Goal: Task Accomplishment & Management: Manage account settings

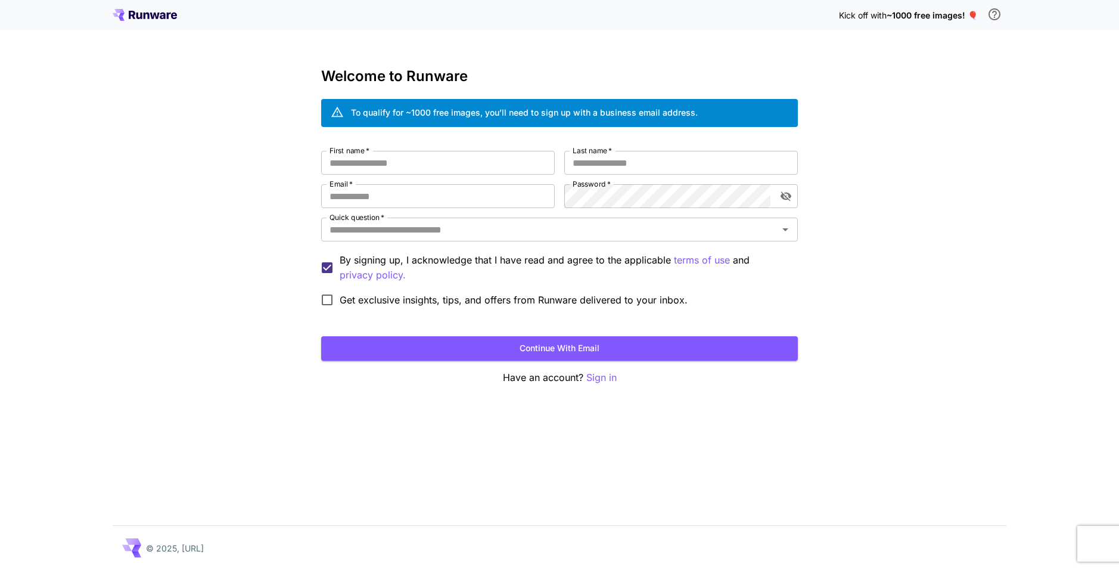
click at [560, 113] on div "To qualify for ~1000 free images, you’ll need to sign up with a business email …" at bounding box center [524, 112] width 347 height 13
click at [585, 111] on div "To qualify for ~1000 free images, you’ll need to sign up with a business email …" at bounding box center [524, 112] width 347 height 13
click at [676, 120] on div "To qualify for ~1000 free images, you’ll need to sign up with a business email …" at bounding box center [524, 113] width 347 height 21
click at [373, 122] on div "To qualify for ~1000 free images, you’ll need to sign up with a business email …" at bounding box center [524, 113] width 347 height 21
click at [447, 109] on div "To qualify for ~1000 free images, you’ll need to sign up with a business email …" at bounding box center [524, 112] width 347 height 13
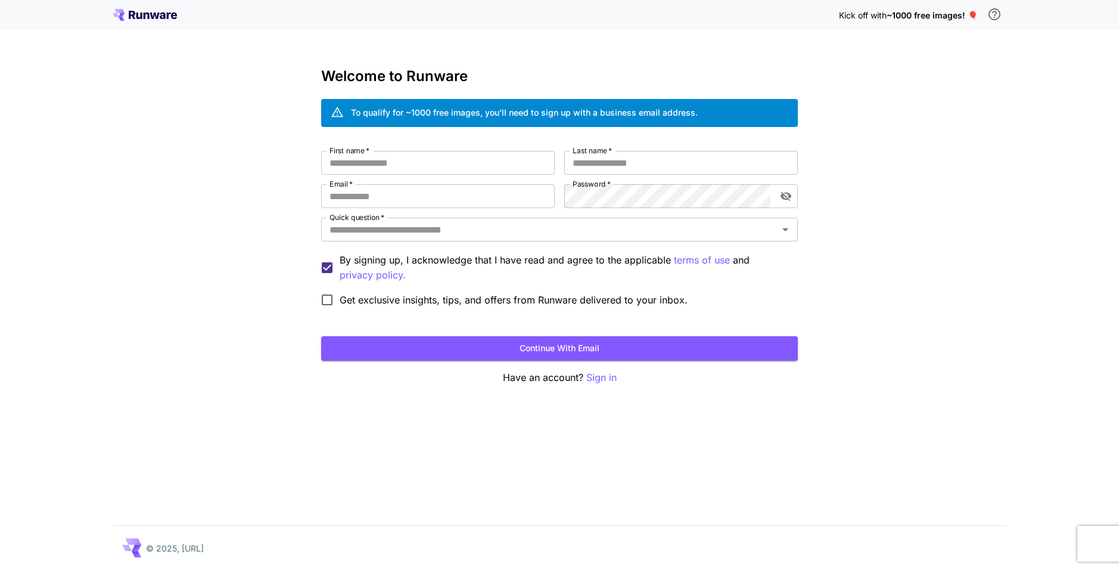
click at [555, 83] on h3 "Welcome to Runware" at bounding box center [559, 76] width 477 height 17
click at [355, 306] on span "Get exclusive insights, tips, and offers from Runware delivered to your inbox." at bounding box center [514, 300] width 348 height 14
click at [435, 171] on input "First name   *" at bounding box center [438, 163] width 234 height 24
click at [401, 127] on div "Welcome to Runware To qualify for ~1000 free images, you’ll need to sign up wit…" at bounding box center [559, 226] width 477 height 317
click at [921, 20] on p "Kick off with ~1000 free images! 🎈" at bounding box center [908, 15] width 139 height 13
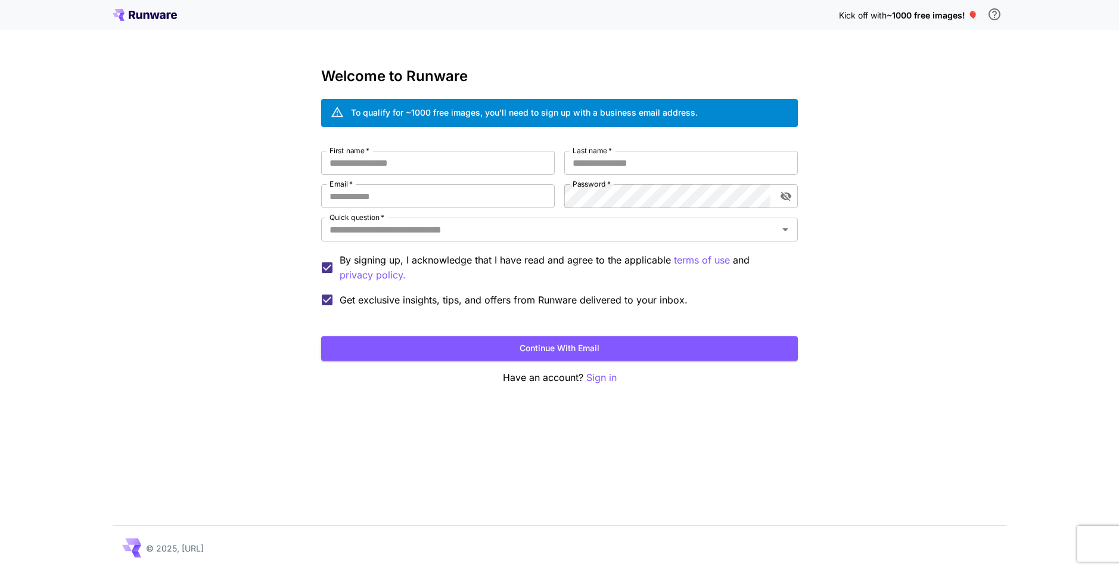
click at [920, 18] on span "~1000 free images! 🎈" at bounding box center [932, 15] width 91 height 10
click at [892, 15] on span "~1000 free images! 🎈" at bounding box center [932, 15] width 91 height 10
click at [855, 12] on span "Kick off with" at bounding box center [863, 15] width 48 height 10
click at [976, 18] on span "~1000 free images! 🎈" at bounding box center [932, 15] width 91 height 10
click at [967, 19] on span "~1000 free images! 🎈" at bounding box center [932, 15] width 91 height 10
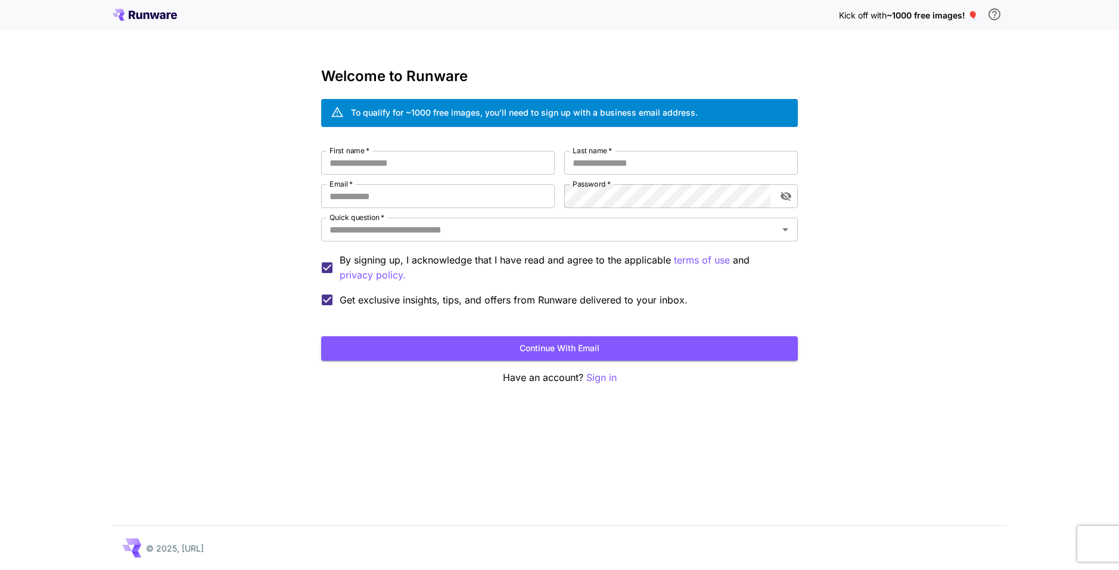
click at [999, 14] on icon "\a In order to qualify for free credit, you need to sign up with a business ema…" at bounding box center [995, 14] width 12 height 12
click at [450, 172] on input "First name   *" at bounding box center [438, 163] width 234 height 24
type input "*"
drag, startPoint x: 398, startPoint y: 163, endPoint x: 358, endPoint y: 159, distance: 40.1
click at [358, 159] on input "**********" at bounding box center [438, 163] width 234 height 24
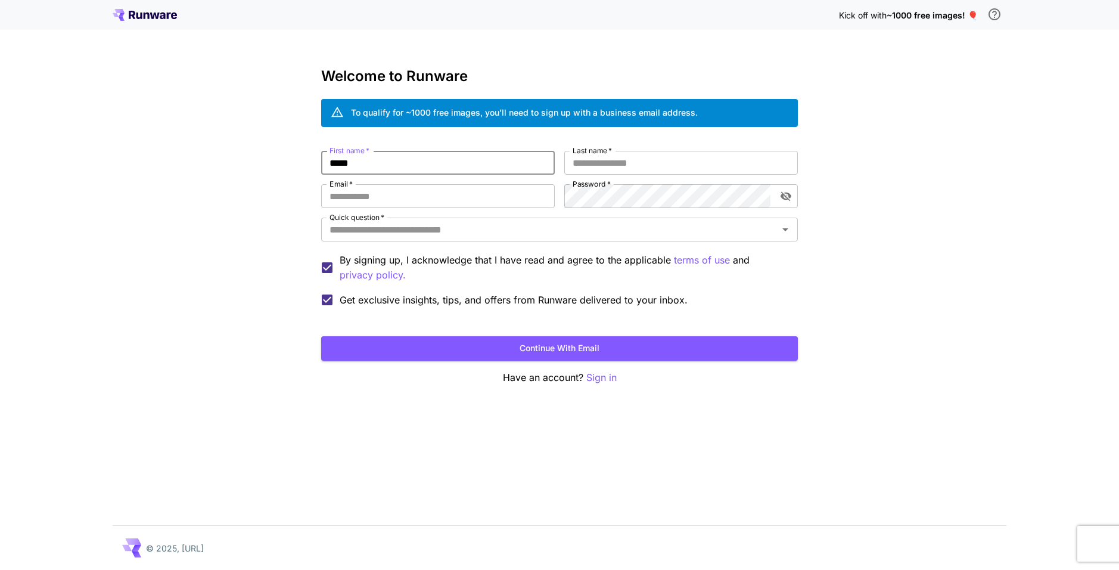
type input "*****"
click at [592, 153] on label "Last name   *" at bounding box center [592, 150] width 39 height 10
click at [592, 153] on input "Last name   *" at bounding box center [681, 163] width 234 height 24
paste input "*****"
type input "****"
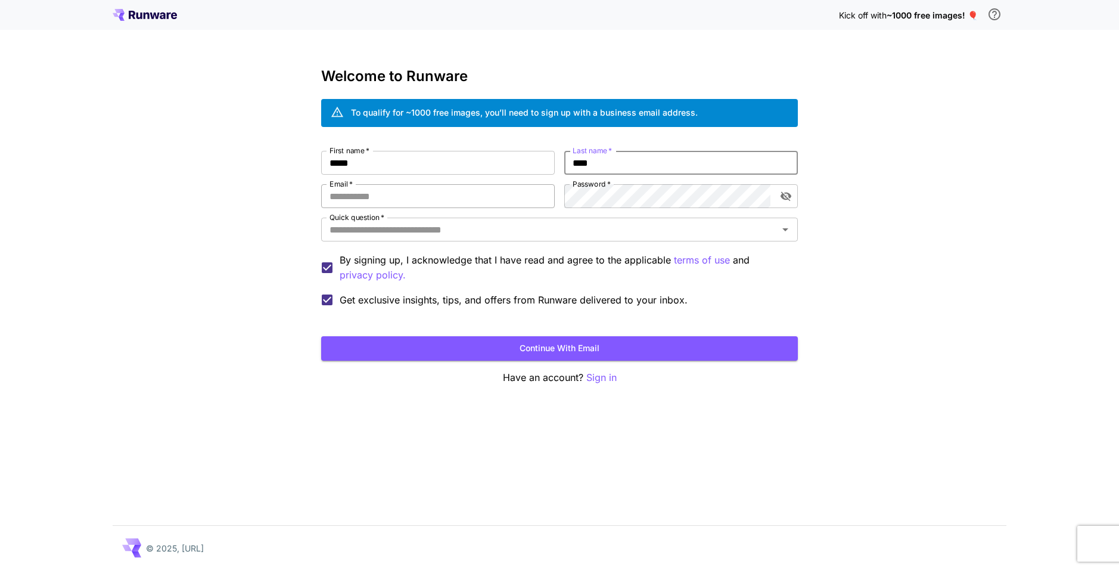
click at [378, 199] on input "Email   *" at bounding box center [438, 196] width 234 height 24
type input "**********"
click at [788, 194] on icon "toggle password visibility" at bounding box center [786, 197] width 11 height 10
click at [734, 184] on div "**********" at bounding box center [559, 232] width 477 height 162
click at [355, 232] on input "Quick question   *" at bounding box center [550, 229] width 450 height 17
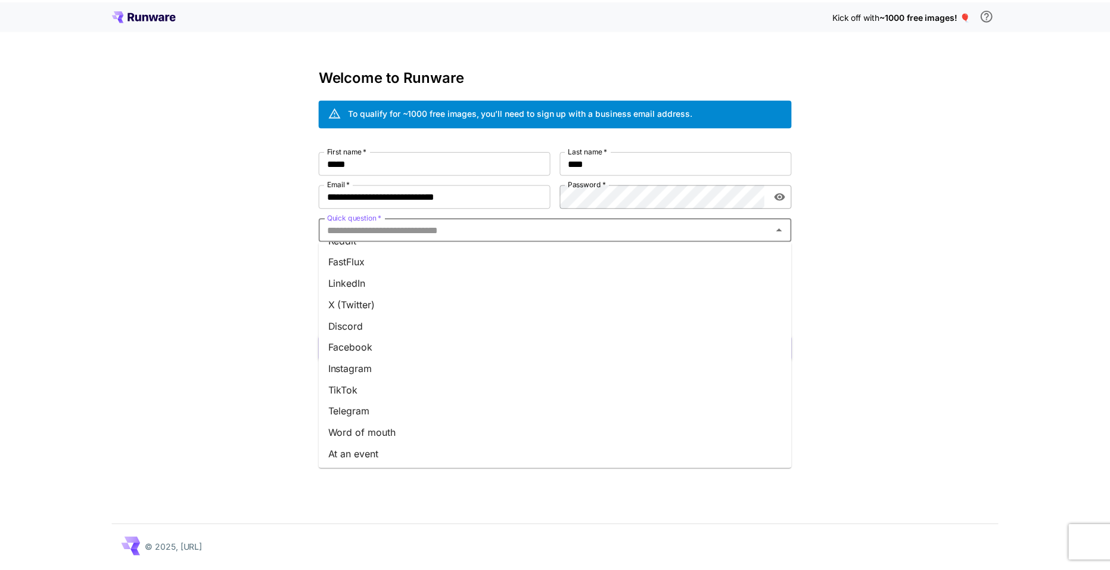
scroll to position [104, 0]
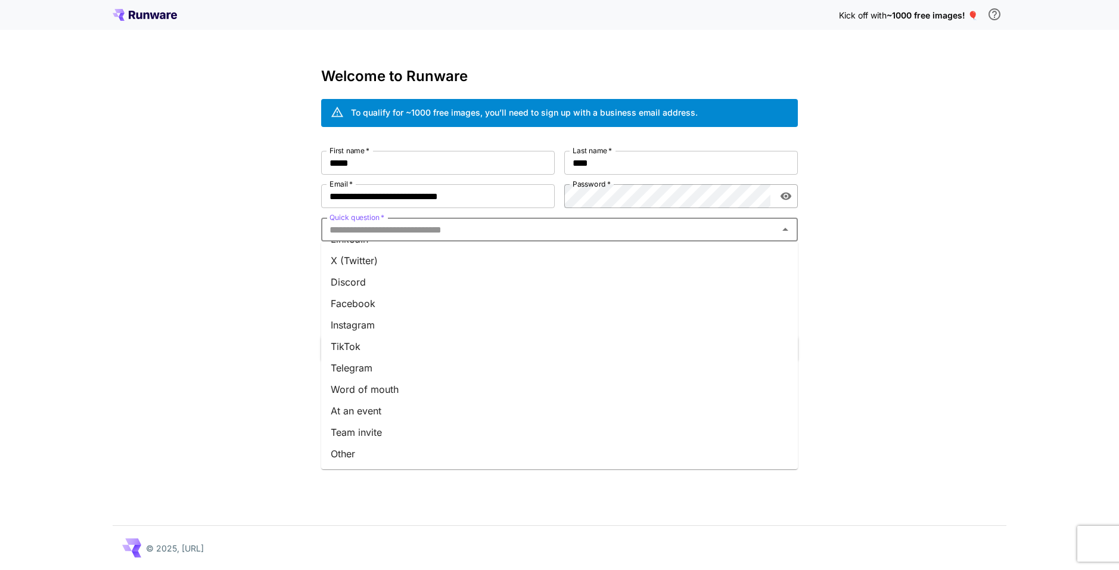
click at [359, 411] on li "At an event" at bounding box center [559, 410] width 477 height 21
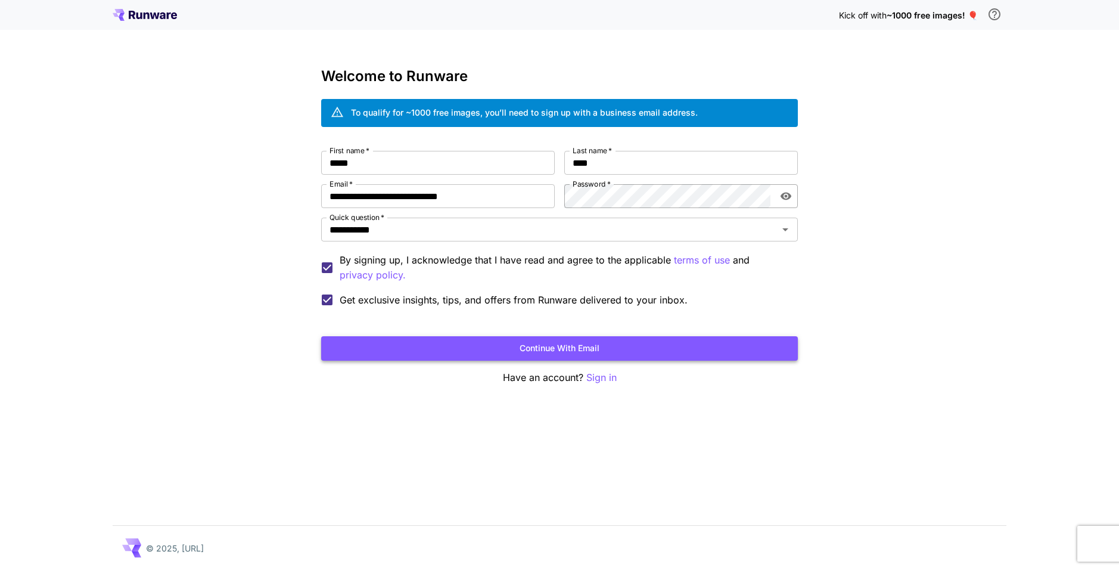
click at [481, 350] on button "Continue with email" at bounding box center [559, 348] width 477 height 24
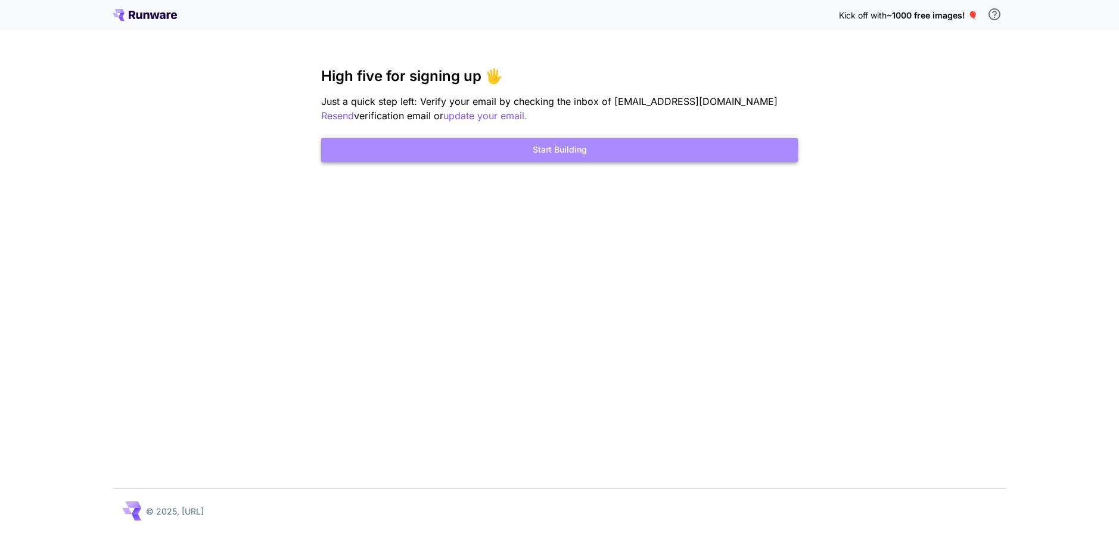
click at [564, 160] on button "Start Building" at bounding box center [559, 150] width 477 height 24
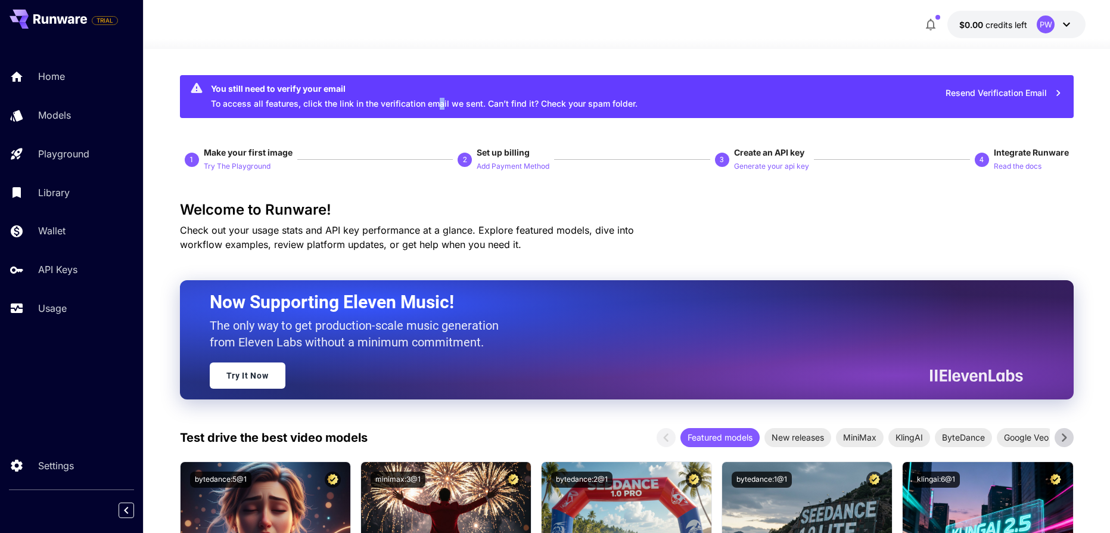
click at [443, 108] on div "You still need to verify your email To access all features, click the link in t…" at bounding box center [424, 97] width 427 height 36
click at [507, 163] on p "Add Payment Method" at bounding box center [513, 166] width 73 height 11
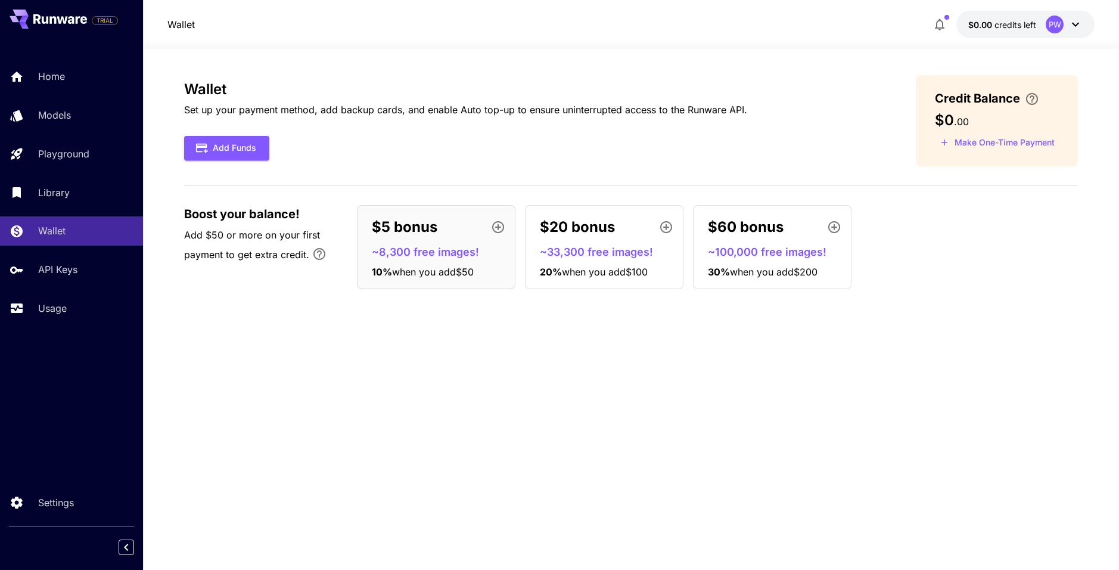
click at [390, 254] on p "~8,300 free images!" at bounding box center [441, 252] width 138 height 16
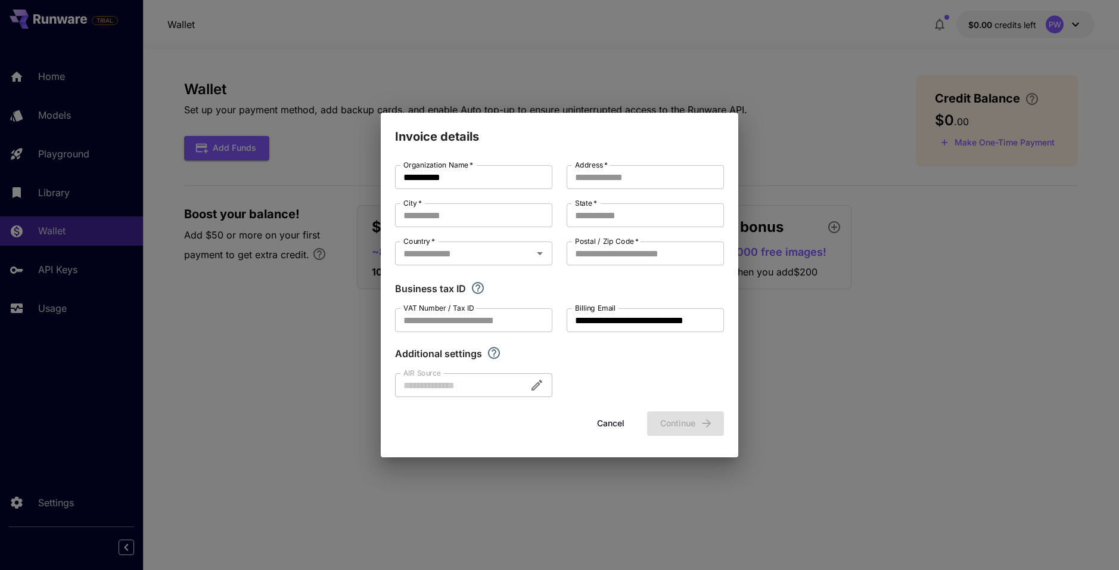
click at [769, 158] on div "**********" at bounding box center [559, 285] width 1119 height 570
click at [963, 162] on div "**********" at bounding box center [559, 285] width 1119 height 570
click at [601, 414] on button "Cancel" at bounding box center [611, 423] width 54 height 24
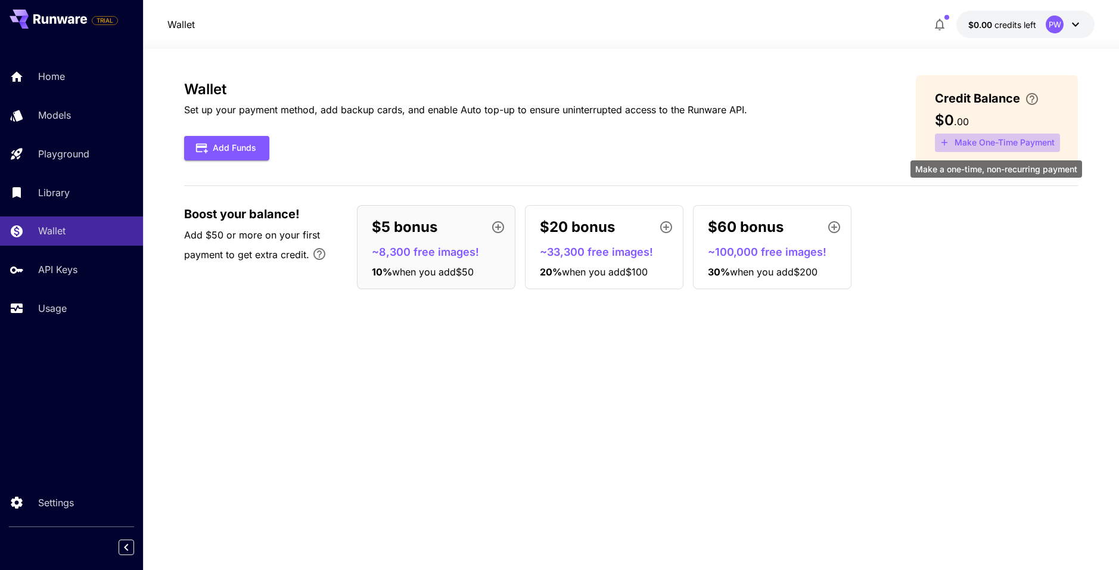
click at [992, 140] on button "Make One-Time Payment" at bounding box center [997, 142] width 125 height 18
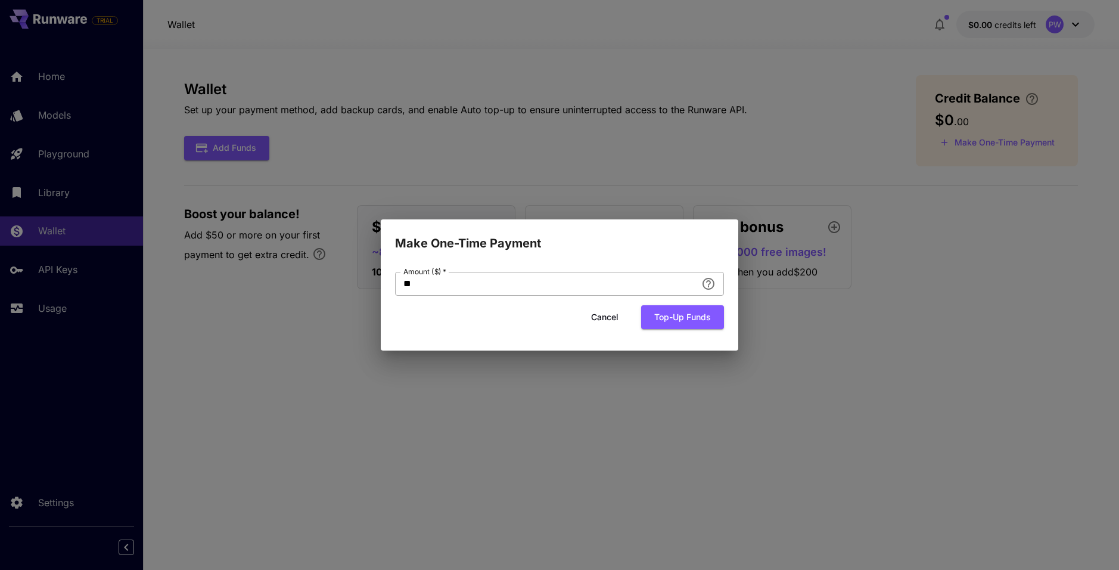
click at [465, 276] on input "**" at bounding box center [546, 284] width 302 height 24
drag, startPoint x: 473, startPoint y: 287, endPoint x: 338, endPoint y: 285, distance: 135.3
click at [338, 285] on div "Make One-Time Payment Amount ($)   * ** Amount ($)   * Cancel Top-up funds" at bounding box center [559, 285] width 1119 height 570
type input "**"
click at [694, 319] on button "Top-up funds" at bounding box center [682, 317] width 83 height 24
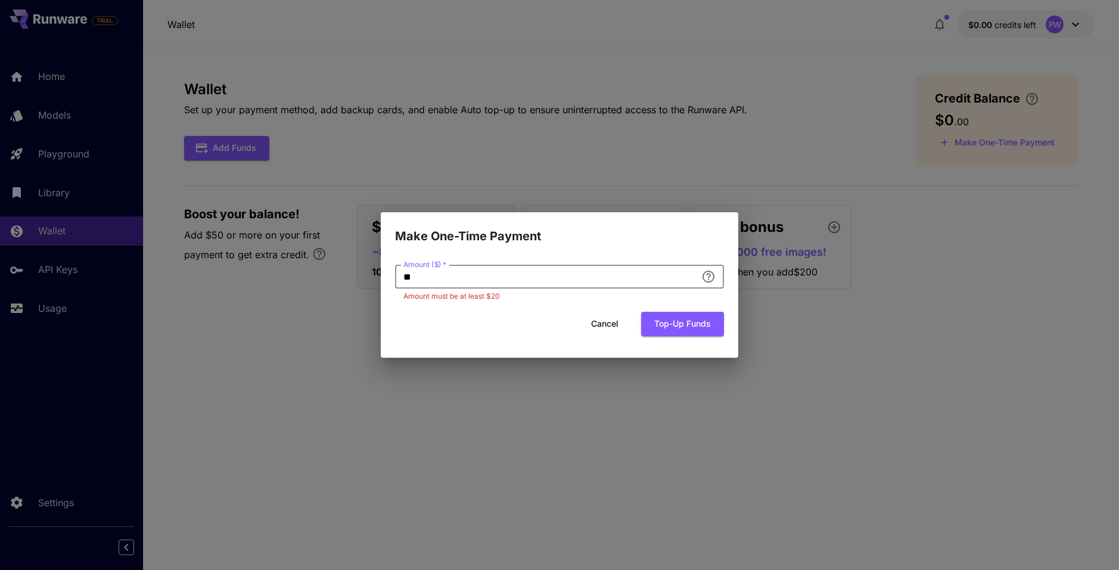
drag, startPoint x: 417, startPoint y: 282, endPoint x: 346, endPoint y: 282, distance: 70.3
click at [346, 282] on div "Make One-Time Payment Amount ($)   * ** Amount ($)   * Amount must be at least …" at bounding box center [559, 285] width 1119 height 570
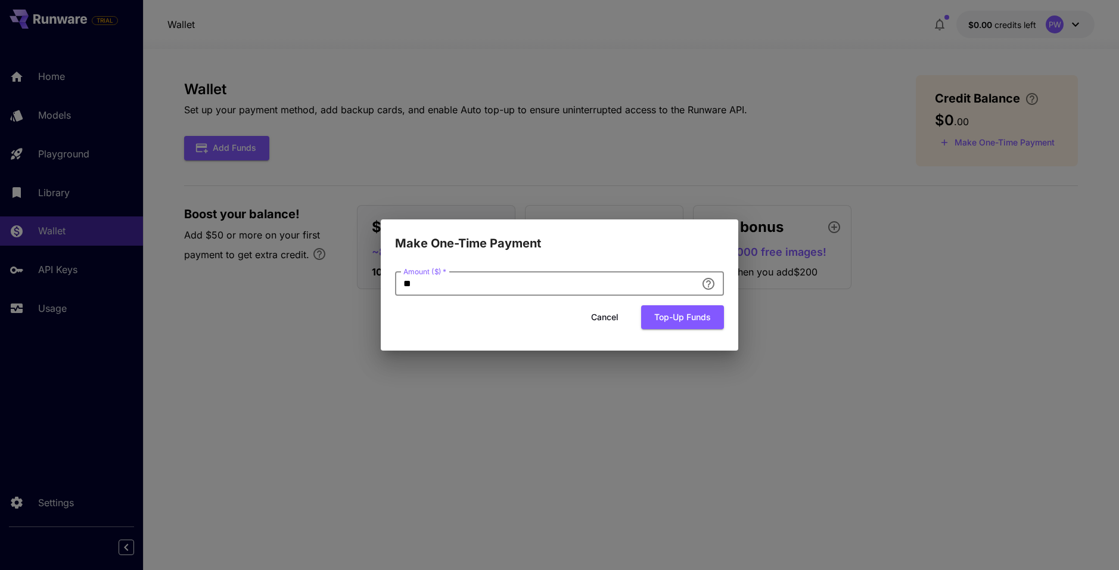
type input "**"
click button "Top-up funds" at bounding box center [682, 317] width 83 height 24
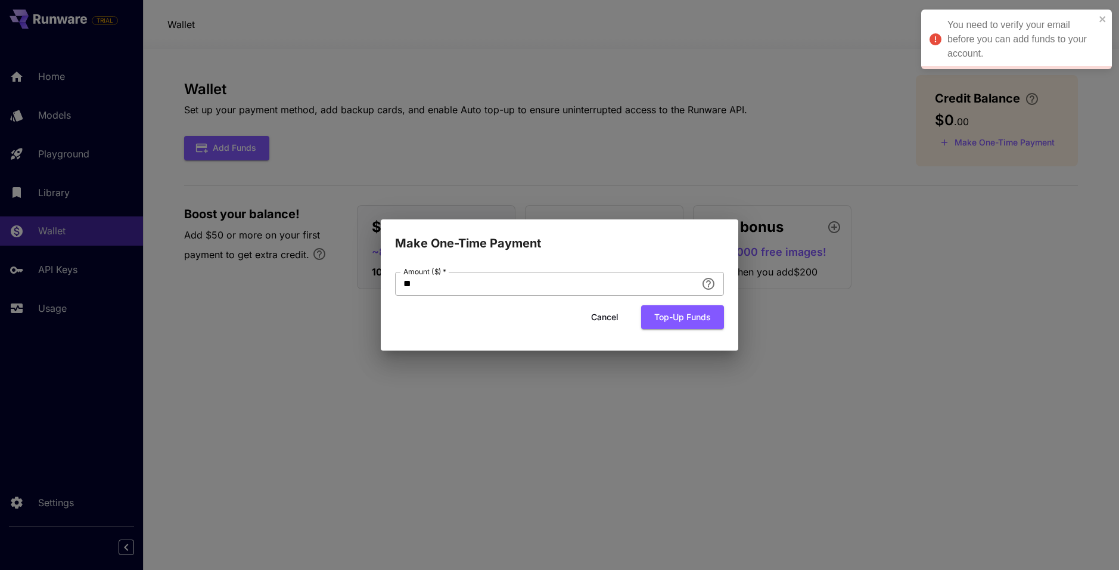
click at [710, 281] on icon "Add an amount to top up your credit balance." at bounding box center [708, 284] width 14 height 14
click at [917, 308] on div "Make One-Time Payment Amount ($)   * ** Amount ($)   * Cancel Top-up funds" at bounding box center [559, 285] width 1119 height 570
click at [625, 312] on button "Cancel" at bounding box center [605, 317] width 54 height 24
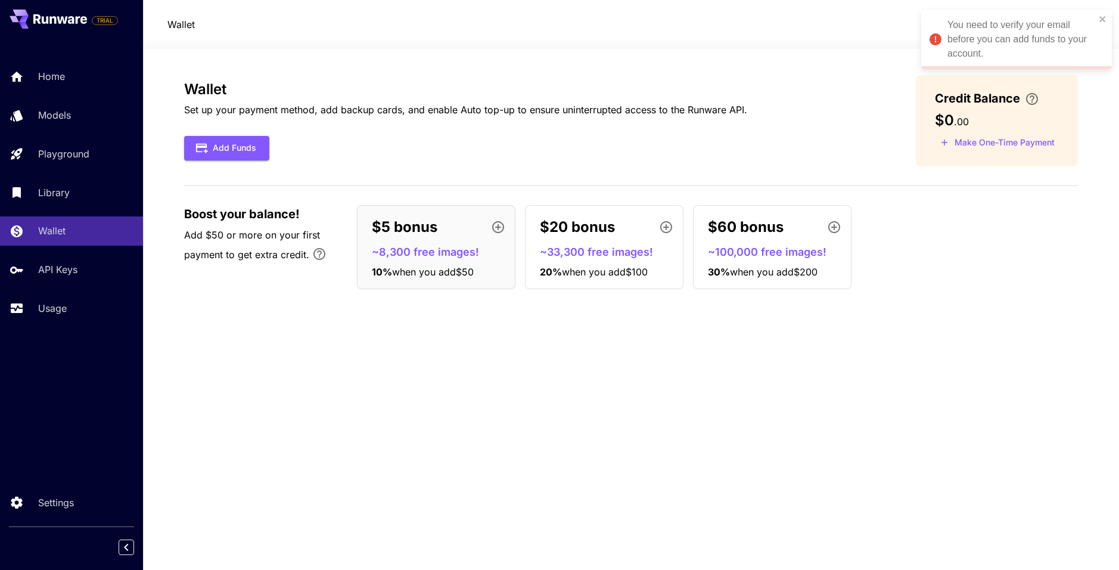
click at [499, 228] on icon "button" at bounding box center [498, 227] width 14 height 14
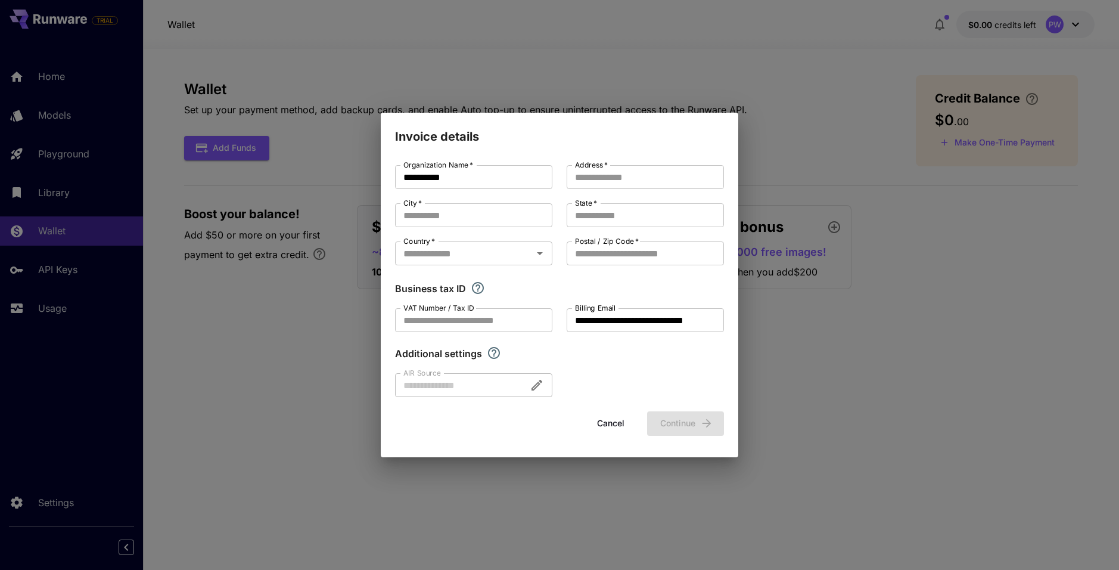
click at [304, 302] on div "**********" at bounding box center [559, 285] width 1119 height 570
click at [600, 433] on button "Cancel" at bounding box center [611, 423] width 54 height 24
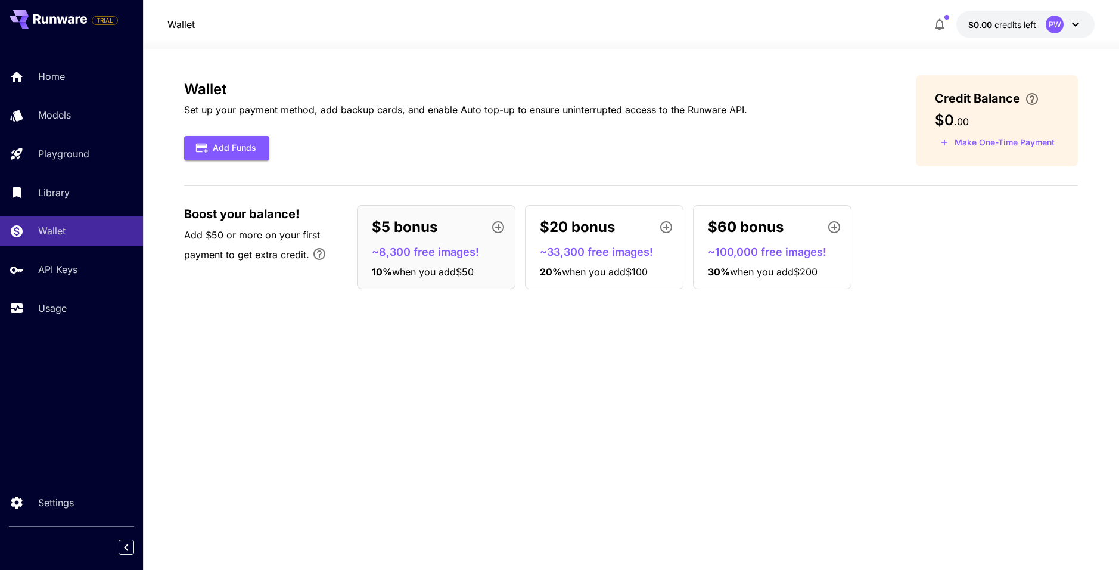
click at [405, 330] on div "Wallet Set up your payment method, add backup cards, and enable Auto top-up to …" at bounding box center [631, 309] width 894 height 468
click at [320, 259] on icon "Bonus applies only to your first payment, up to 30% on the first $1,000." at bounding box center [319, 254] width 12 height 12
click at [349, 338] on div "Wallet Set up your payment method, add backup cards, and enable Auto top-up to …" at bounding box center [631, 309] width 894 height 468
click at [1042, 106] on p "Credit Balance" at bounding box center [989, 98] width 109 height 18
click at [1036, 94] on icon "\a Enter your card details and choose an Auto top-up amount to avoid service in…" at bounding box center [1032, 99] width 12 height 12
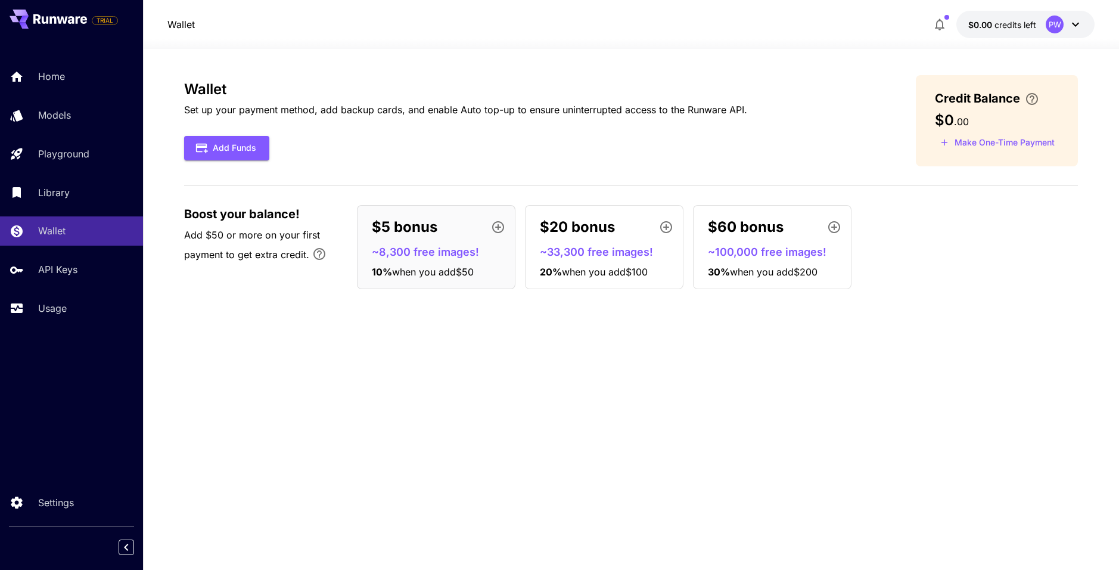
click at [343, 123] on div "Wallet Set up your payment method, add backup cards, and enable Auto top-up to …" at bounding box center [465, 120] width 563 height 79
click at [228, 153] on button "Add Funds" at bounding box center [226, 148] width 85 height 24
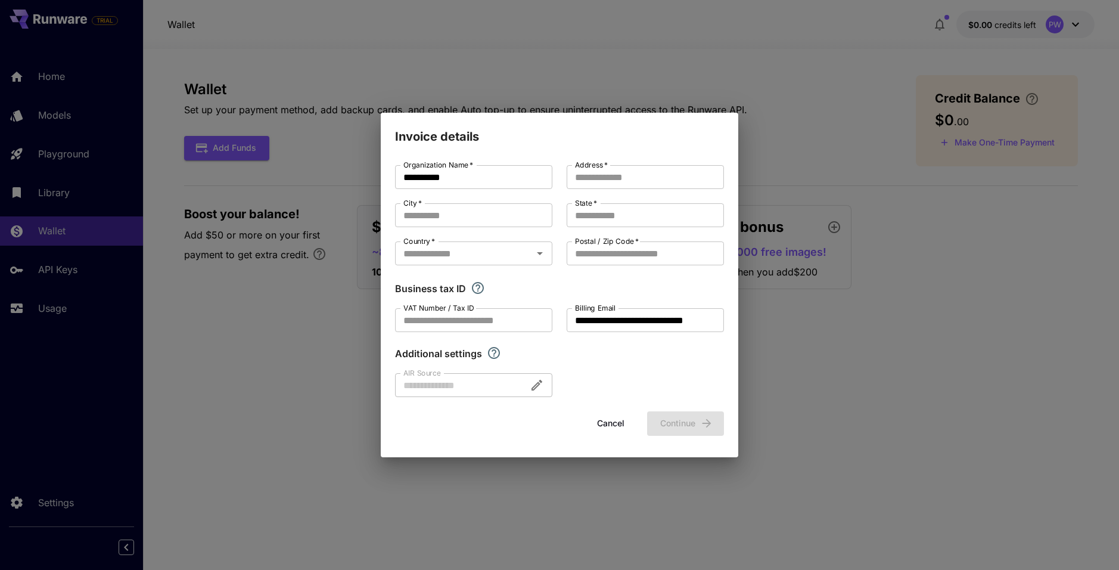
click at [265, 184] on div "**********" at bounding box center [559, 285] width 1119 height 570
click at [228, 172] on div "**********" at bounding box center [559, 285] width 1119 height 570
click at [595, 421] on button "Cancel" at bounding box center [611, 423] width 54 height 24
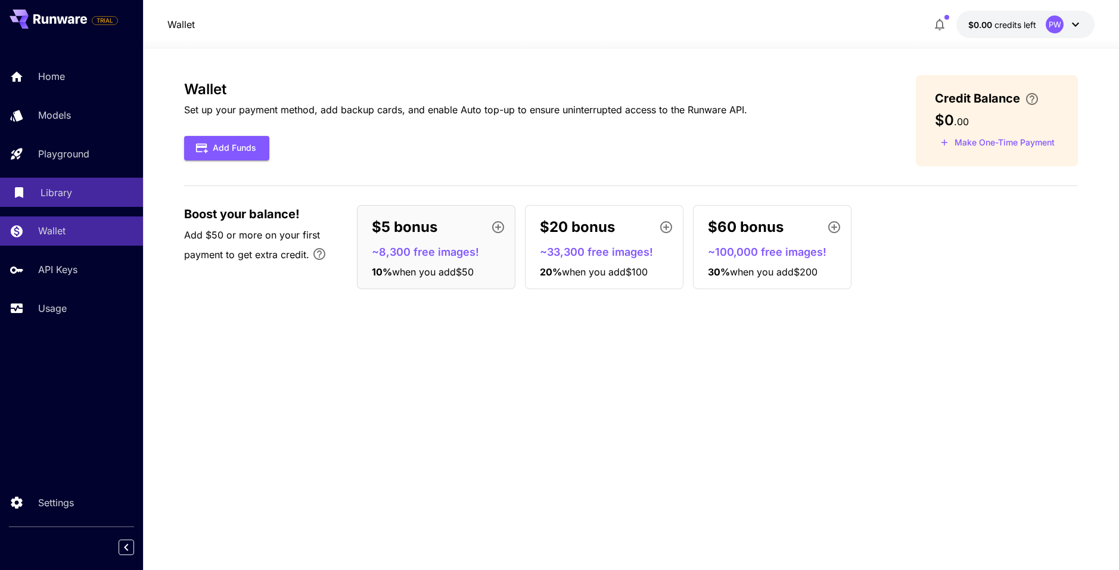
click at [54, 190] on p "Library" at bounding box center [57, 192] width 32 height 14
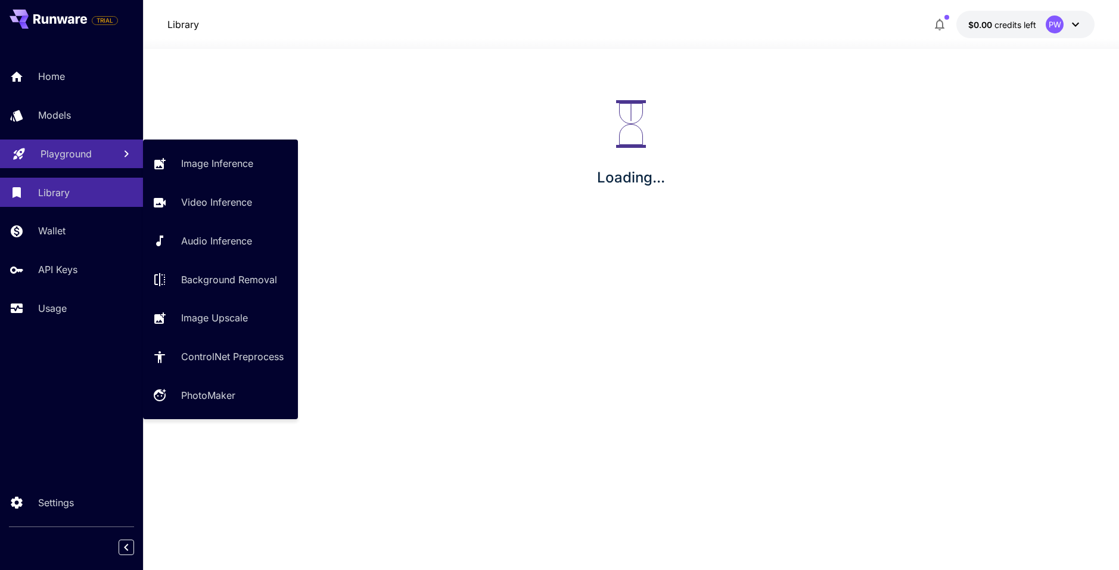
click at [54, 160] on p "Playground" at bounding box center [66, 154] width 51 height 14
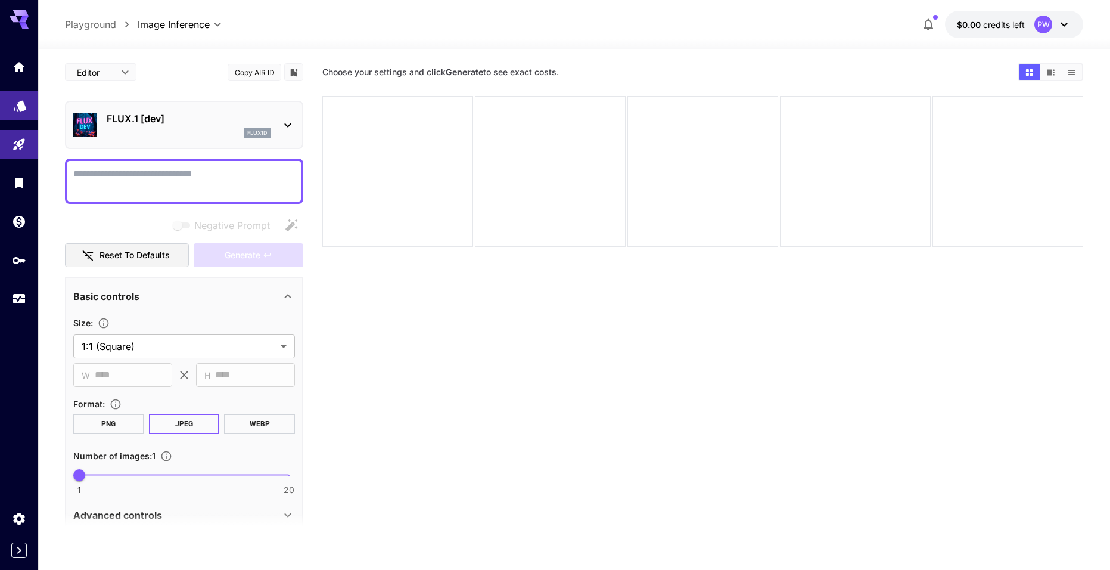
click at [11, 97] on link at bounding box center [19, 105] width 38 height 29
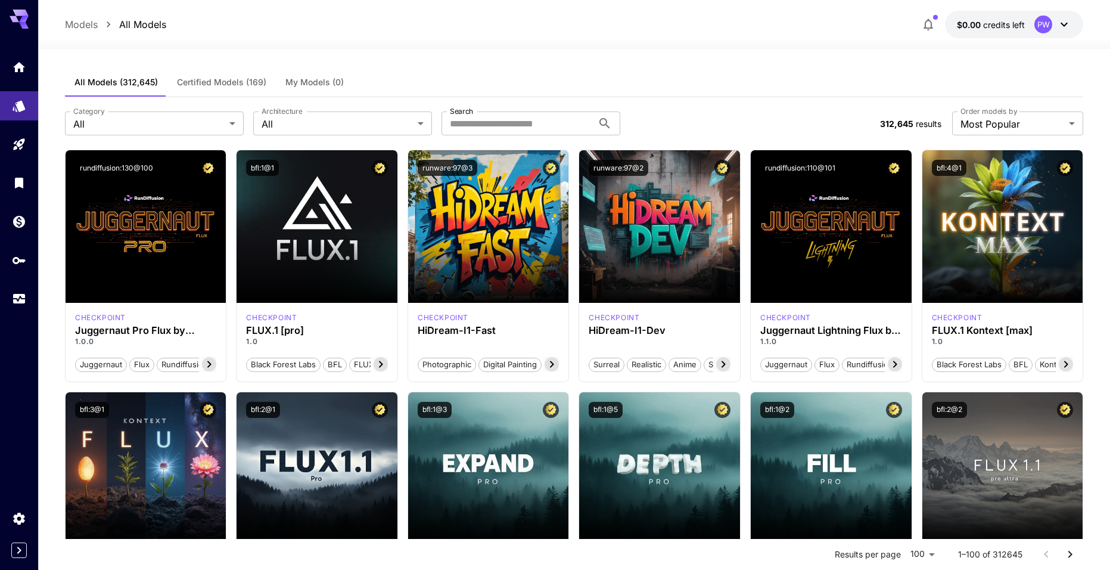
click at [241, 80] on span "Certified Models (169)" at bounding box center [221, 82] width 89 height 11
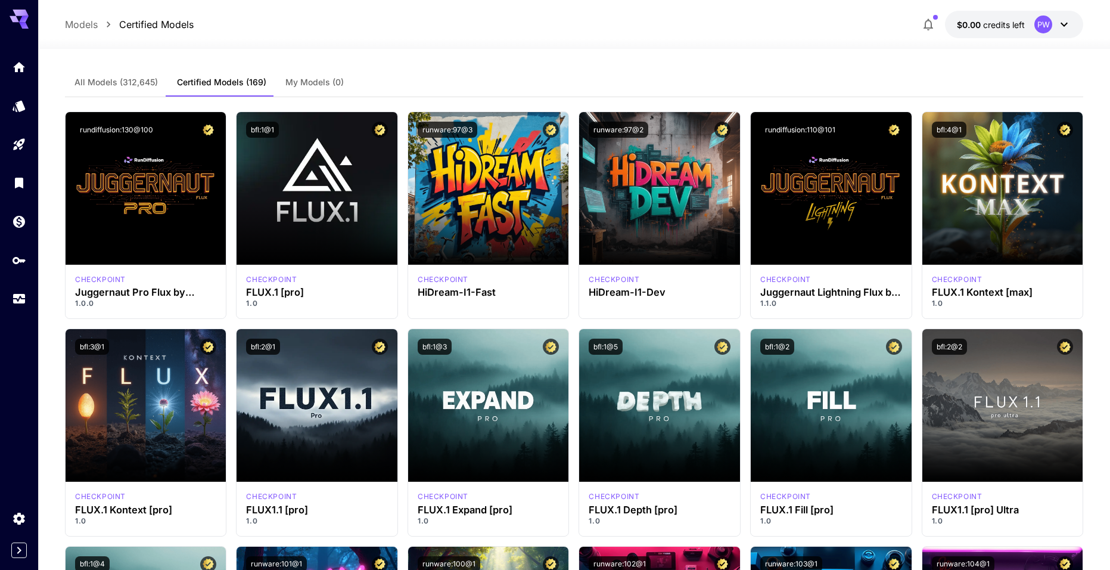
click at [148, 84] on span "All Models (312,645)" at bounding box center [115, 82] width 83 height 11
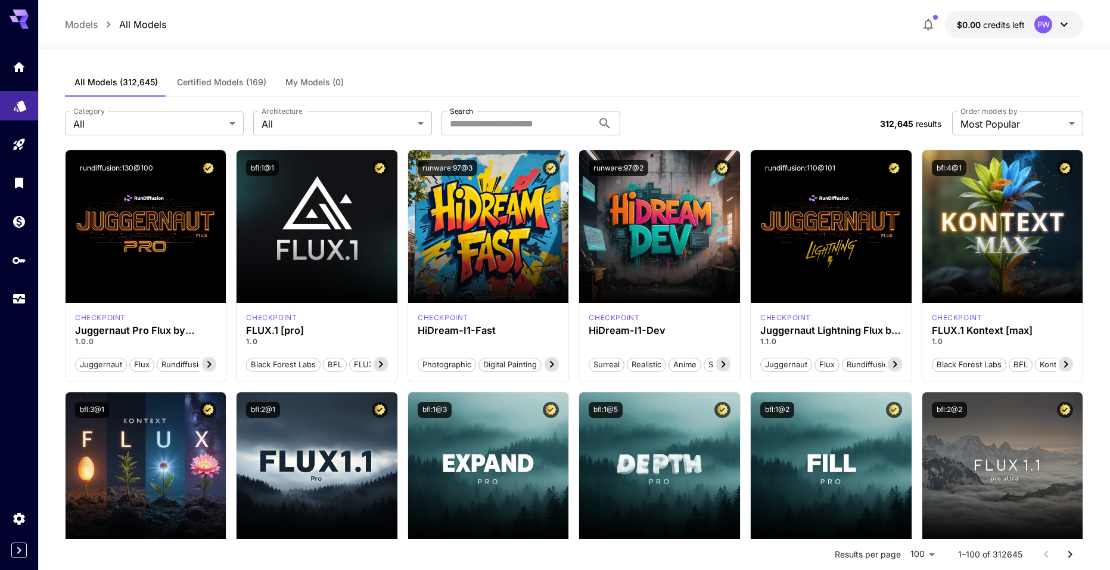
click at [32, 111] on link at bounding box center [19, 105] width 38 height 29
click at [20, 78] on link at bounding box center [19, 66] width 38 height 29
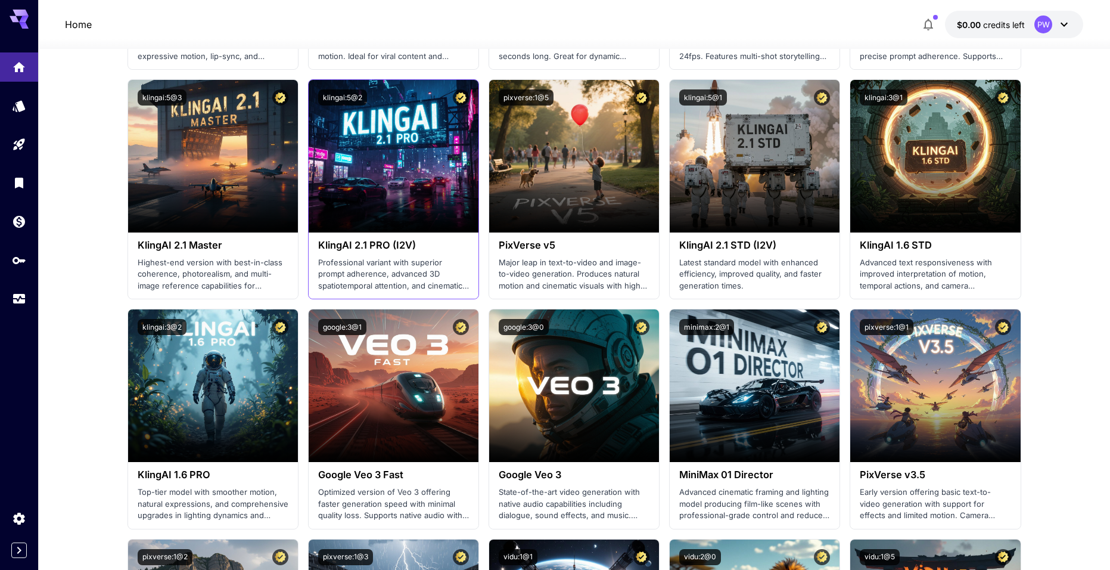
scroll to position [596, 0]
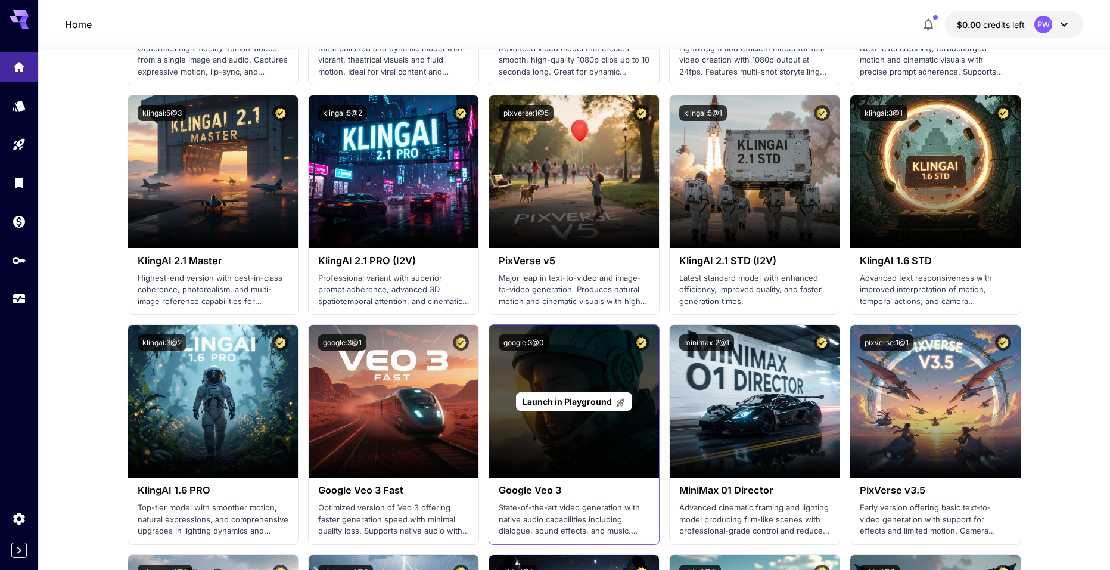
click at [534, 395] on p "Launch in Playground" at bounding box center [574, 401] width 103 height 13
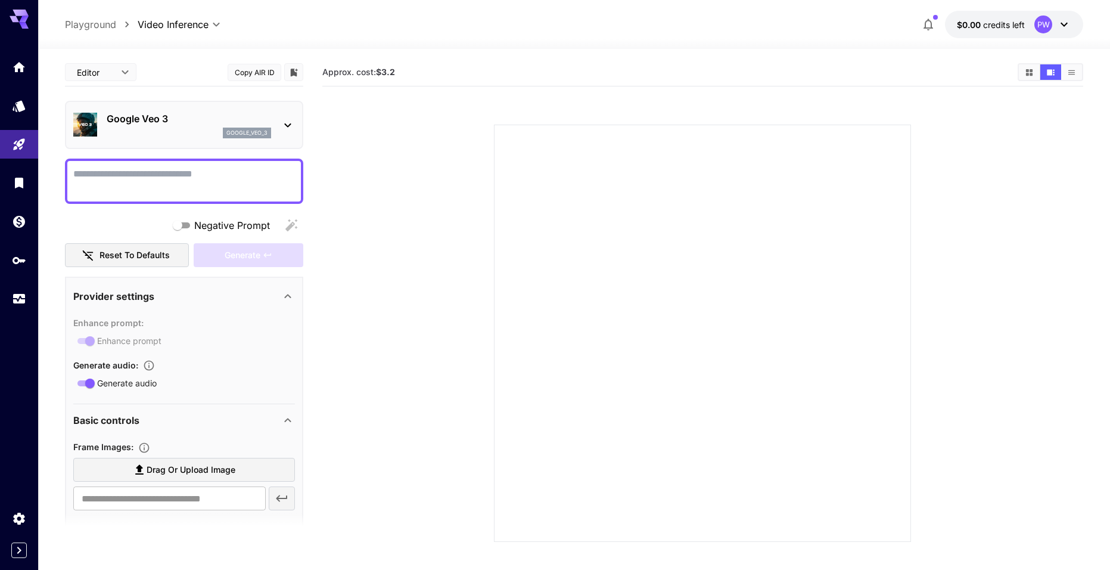
click at [118, 125] on p "Google Veo 3" at bounding box center [189, 118] width 164 height 14
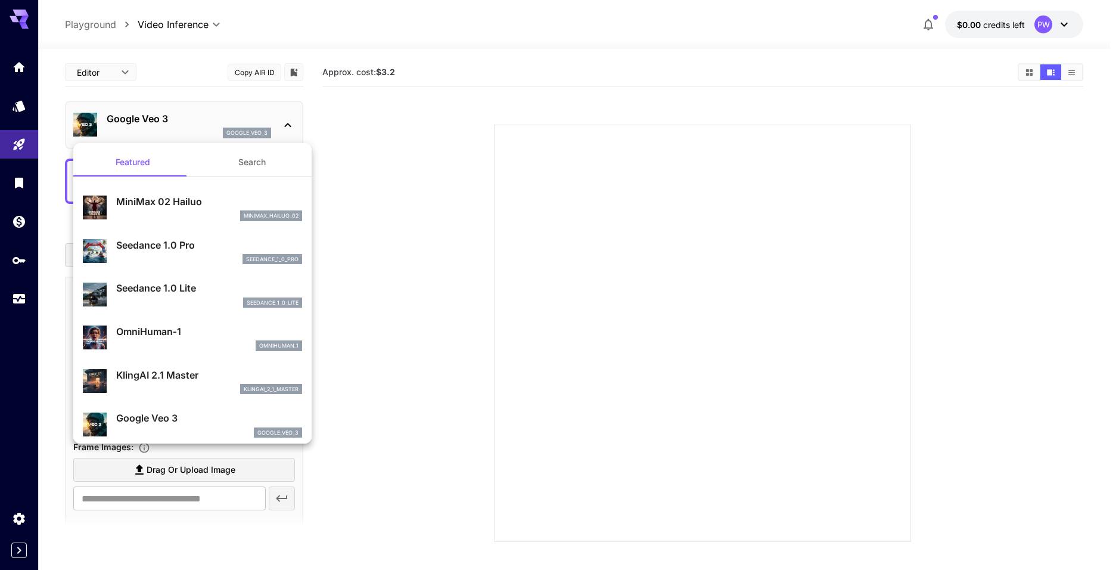
click at [406, 232] on div at bounding box center [559, 285] width 1119 height 570
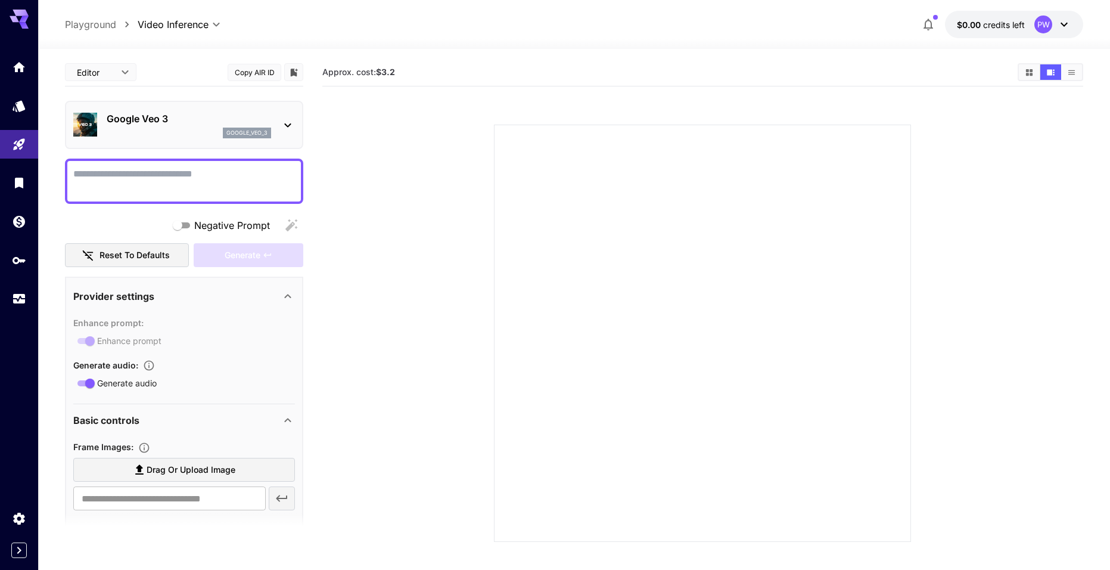
click at [172, 115] on p "Google Veo 3" at bounding box center [189, 118] width 164 height 14
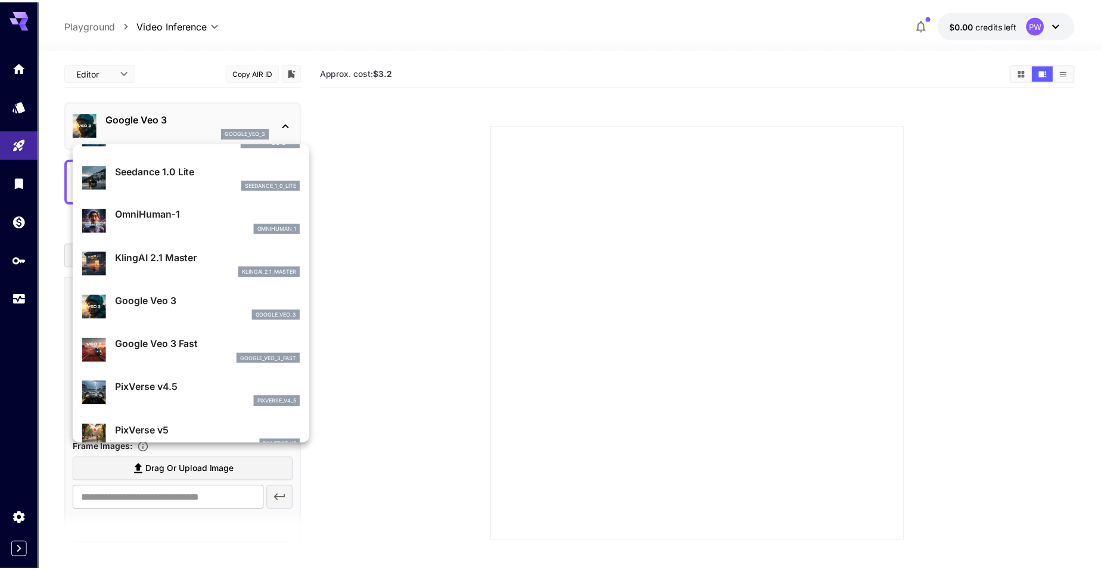
scroll to position [119, 0]
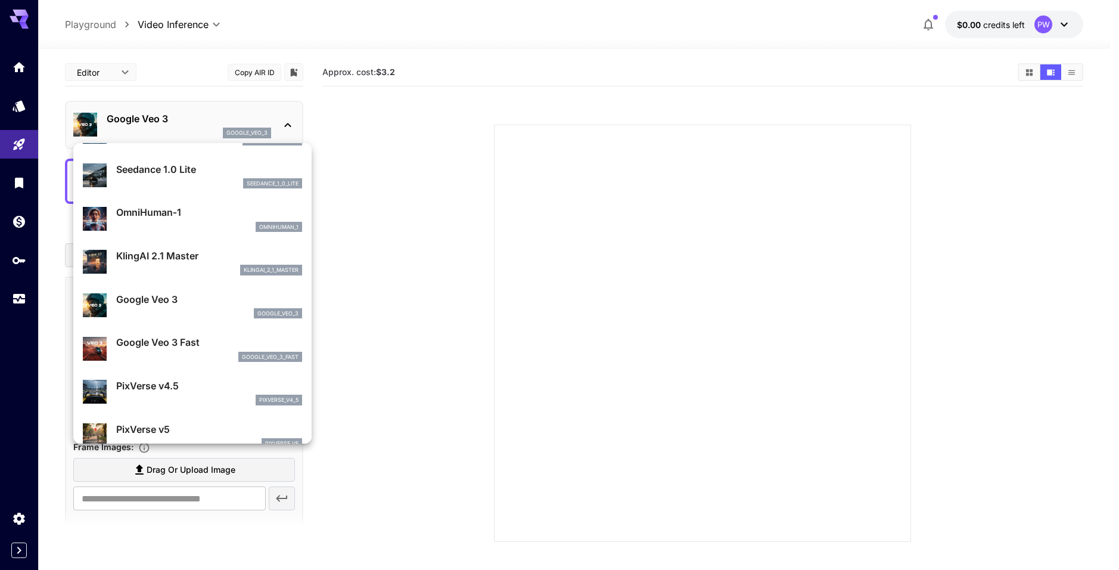
click at [140, 257] on p "KlingAI 2.1 Master" at bounding box center [209, 256] width 186 height 14
type input "**********"
type input "****"
type input "*"
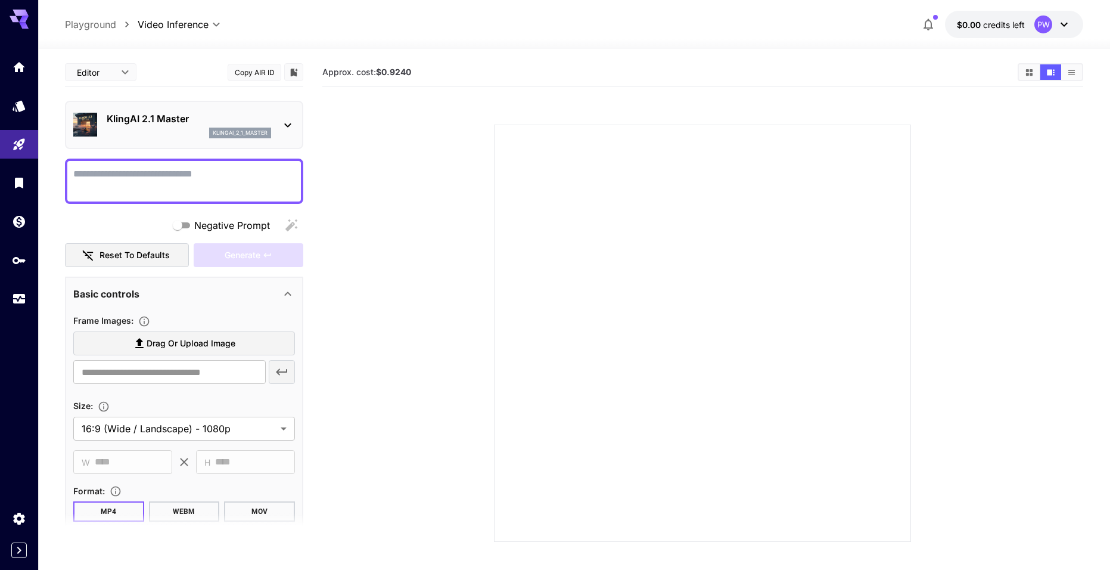
click at [223, 140] on div "KlingAI 2.1 Master klingai_2_1_master" at bounding box center [184, 125] width 222 height 36
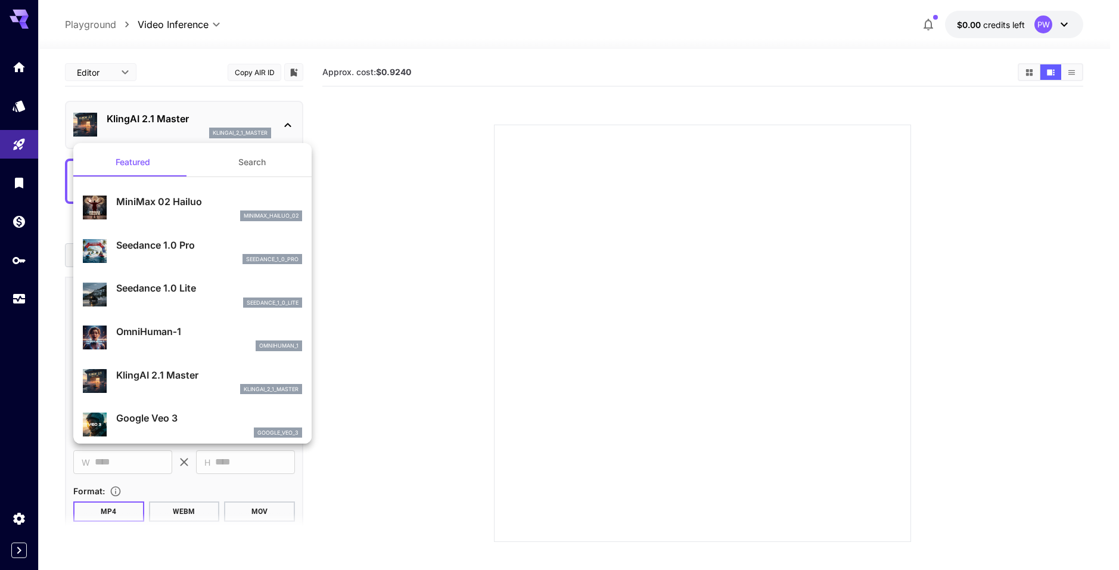
click at [697, 287] on div at bounding box center [559, 285] width 1119 height 570
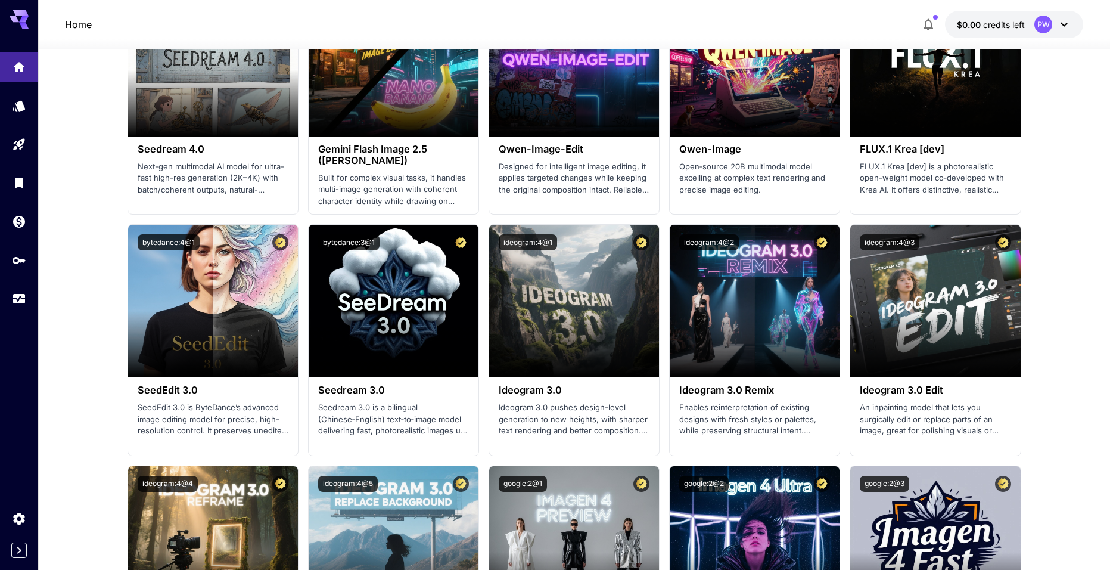
scroll to position [1728, 0]
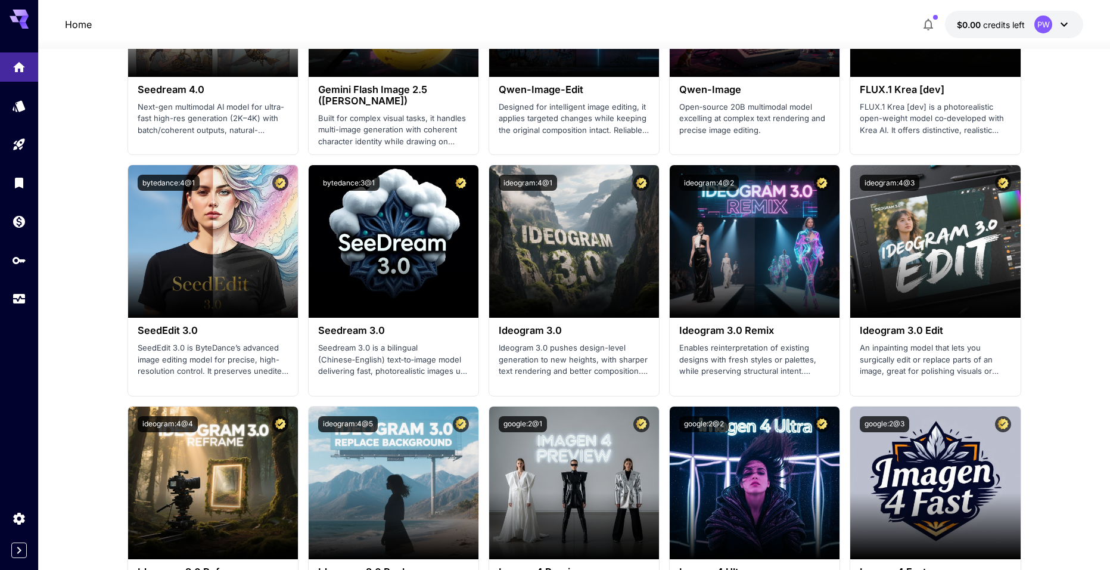
click at [999, 15] on button "$0.00 credits left PW" at bounding box center [1014, 24] width 138 height 27
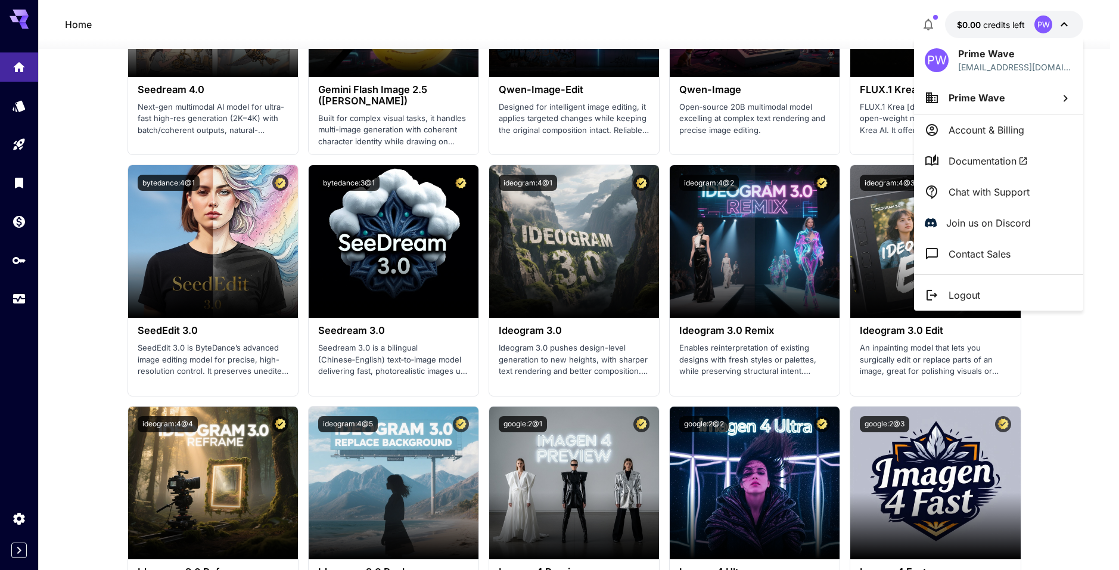
click at [1073, 464] on div at bounding box center [559, 285] width 1119 height 570
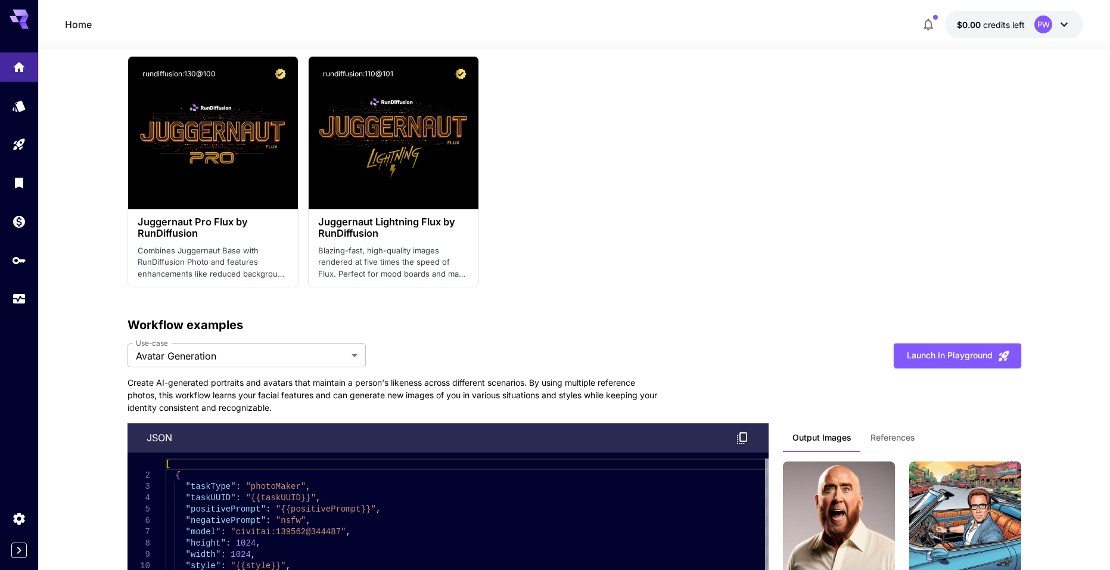
scroll to position [2861, 0]
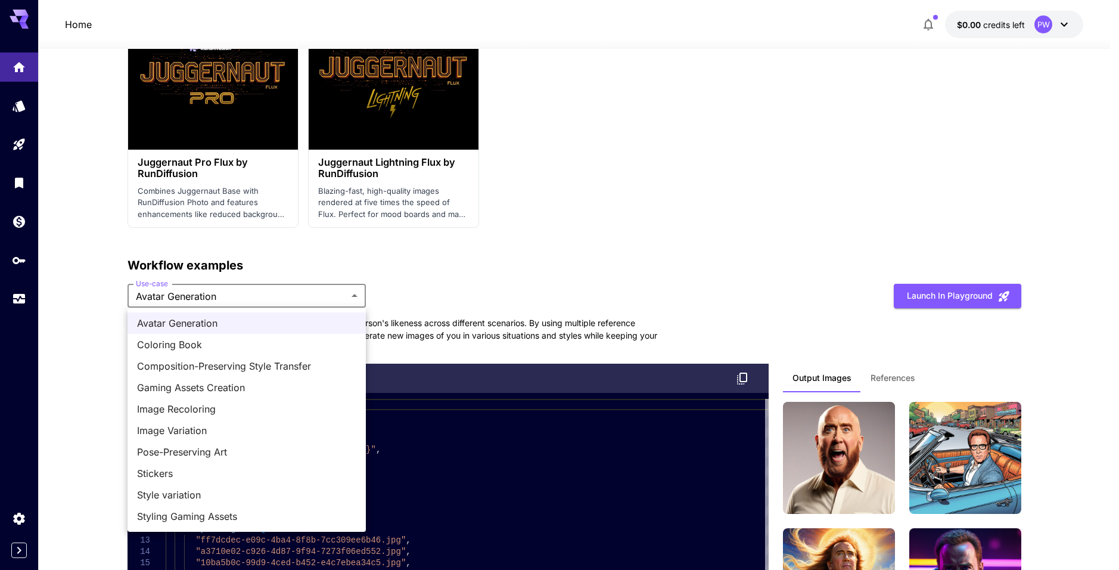
click at [524, 308] on div at bounding box center [559, 285] width 1119 height 570
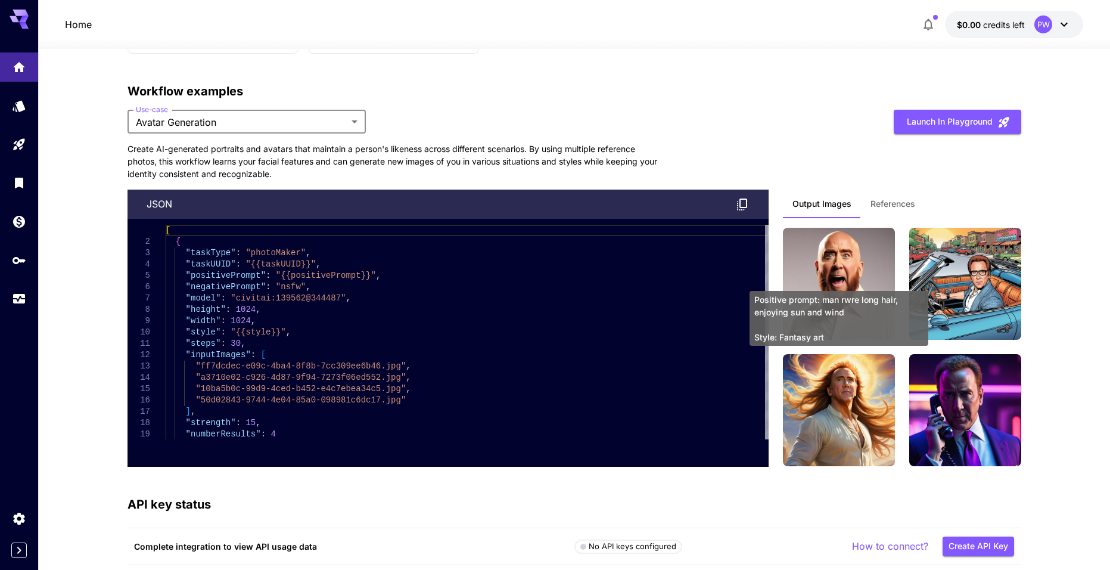
scroll to position [3039, 0]
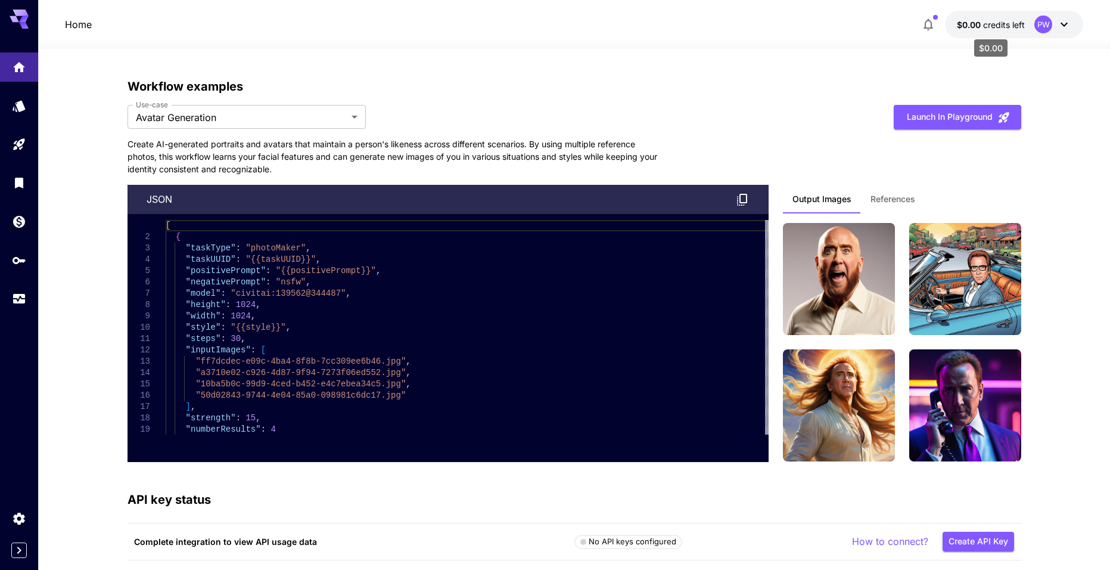
click at [981, 30] on p "$0.00 credits left" at bounding box center [991, 24] width 68 height 13
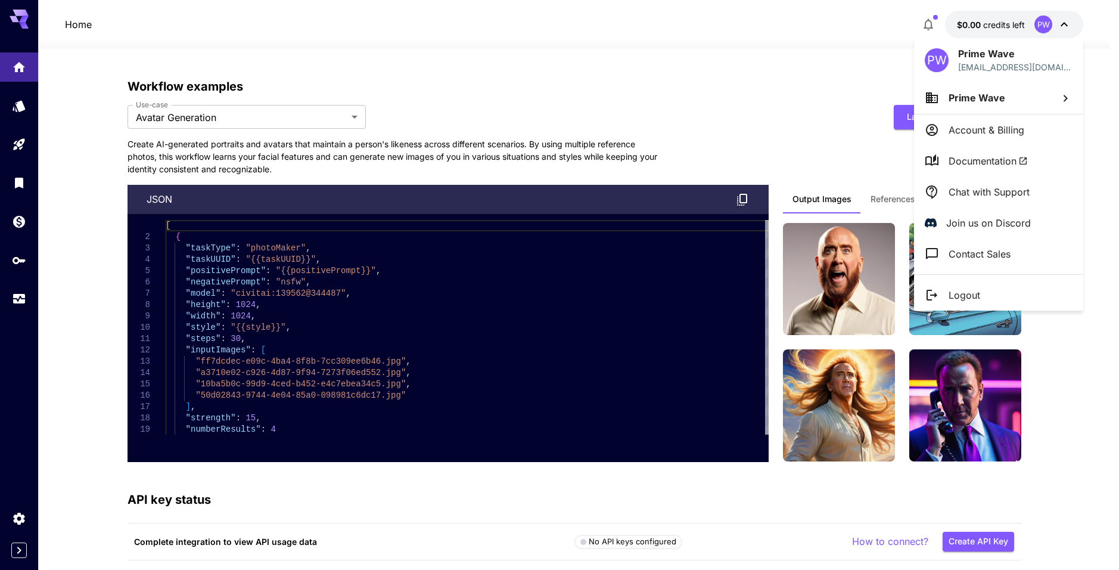
click at [816, 69] on div at bounding box center [559, 285] width 1119 height 570
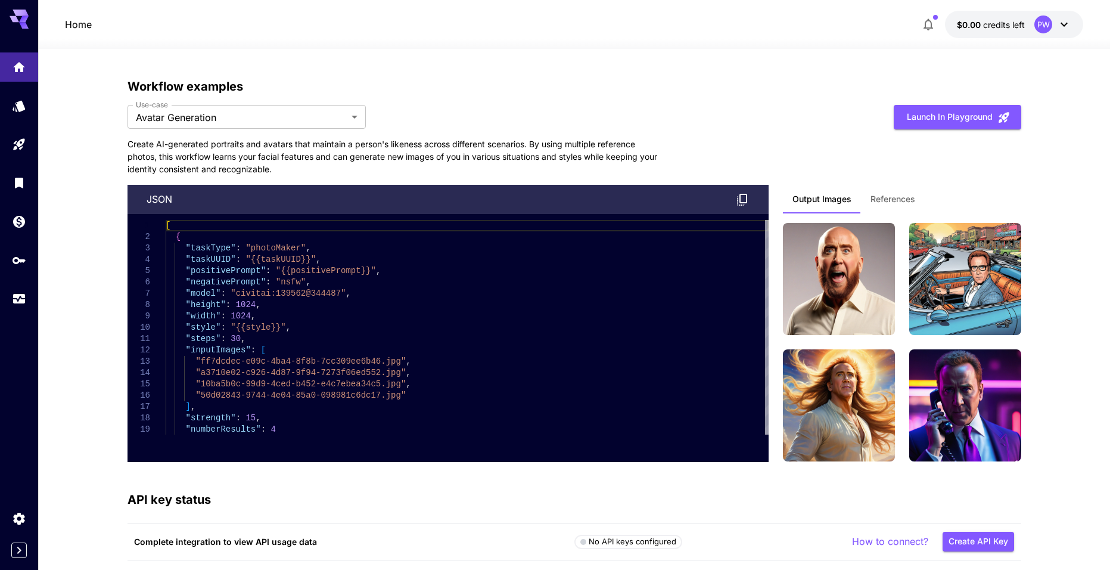
click at [1007, 35] on div at bounding box center [574, 42] width 1072 height 14
click at [1023, 26] on span "credits left" at bounding box center [1004, 25] width 42 height 10
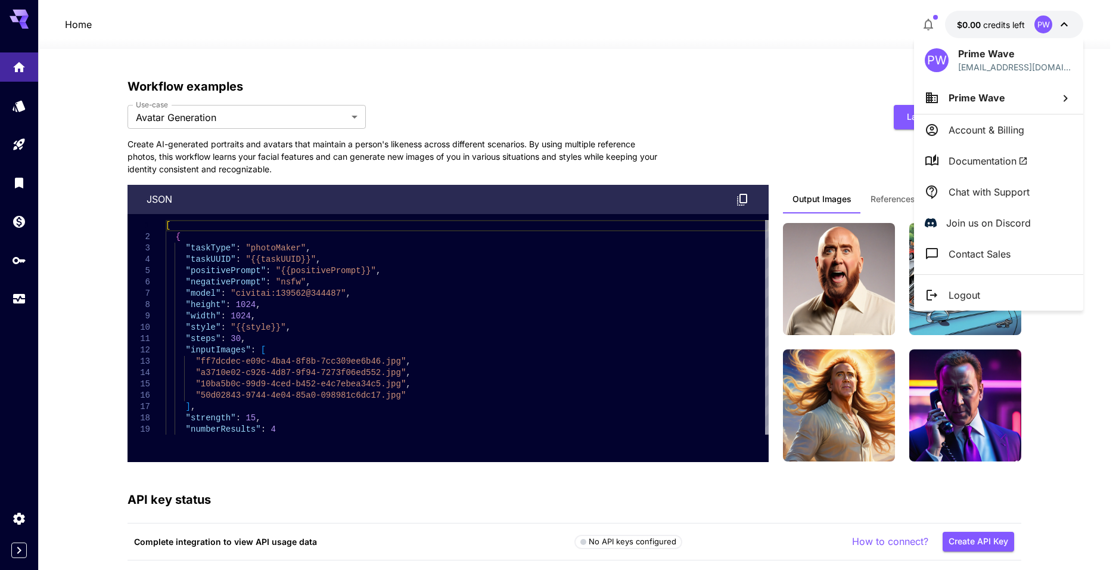
click at [785, 110] on div at bounding box center [559, 285] width 1119 height 570
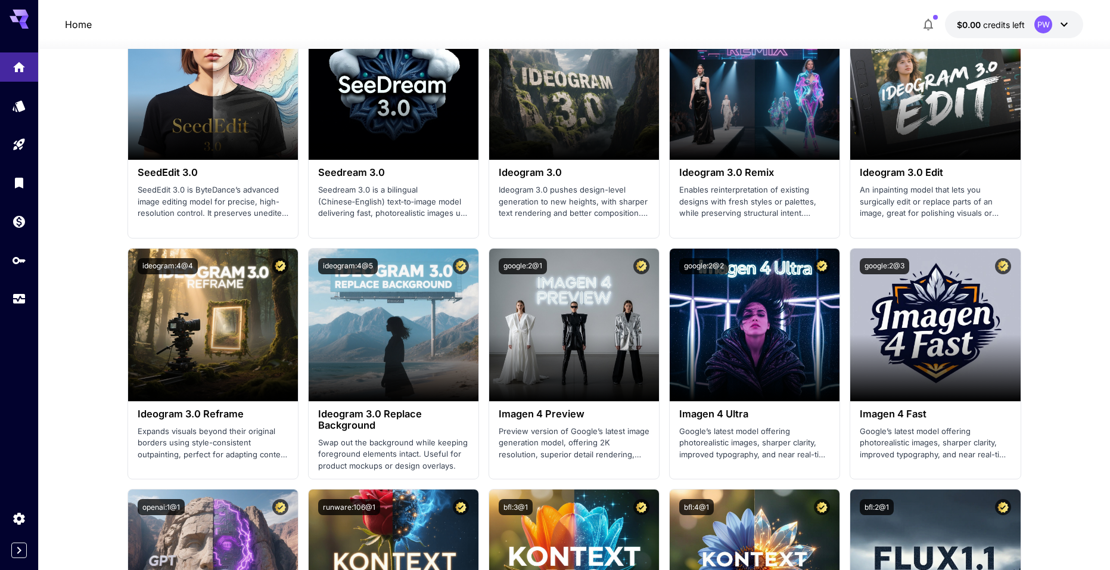
scroll to position [1885, 0]
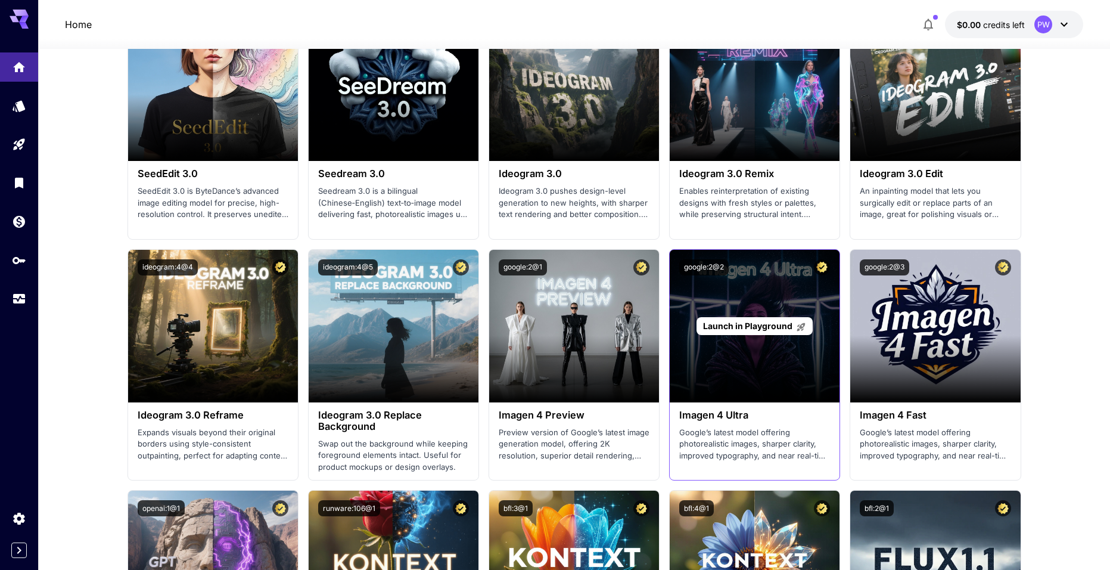
drag, startPoint x: 756, startPoint y: 449, endPoint x: 723, endPoint y: 382, distance: 74.4
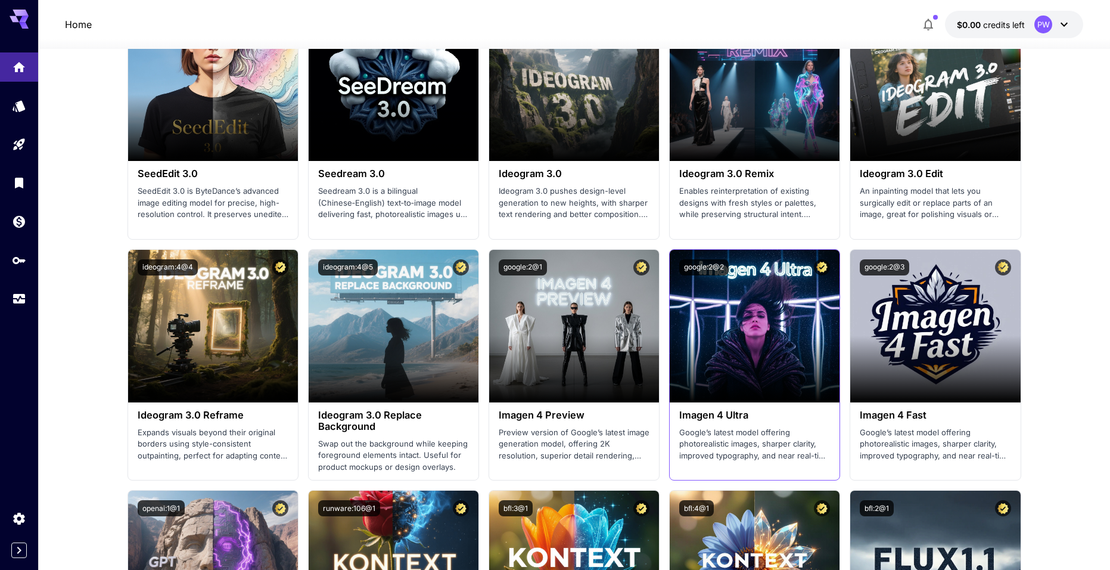
drag, startPoint x: 723, startPoint y: 382, endPoint x: 698, endPoint y: 417, distance: 42.8
click at [698, 417] on h3 "Imagen 4 Ultra" at bounding box center [754, 414] width 151 height 11
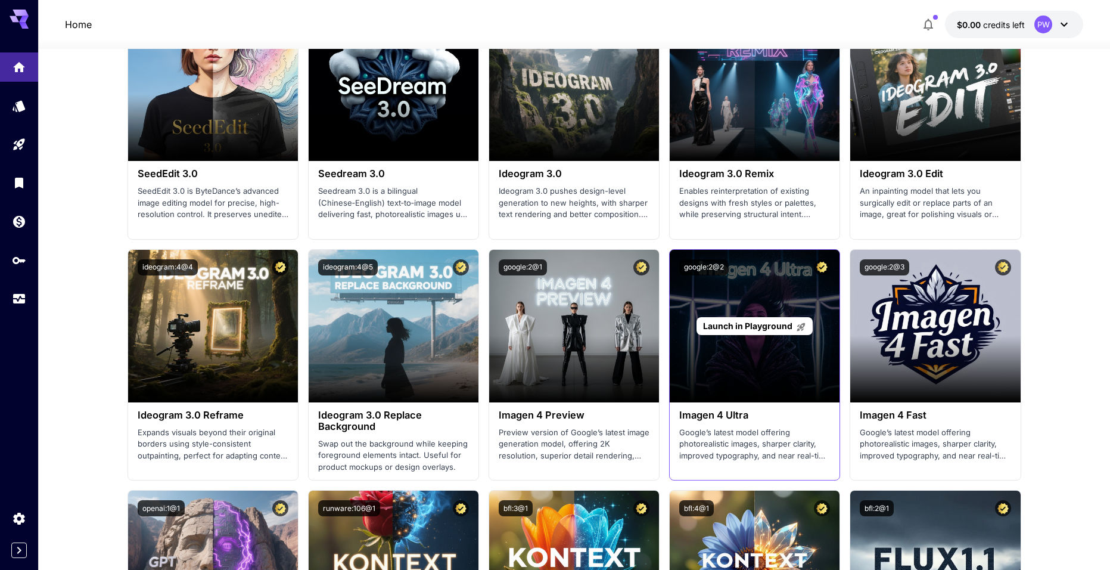
click at [748, 332] on p "Launch in Playground" at bounding box center [754, 325] width 103 height 13
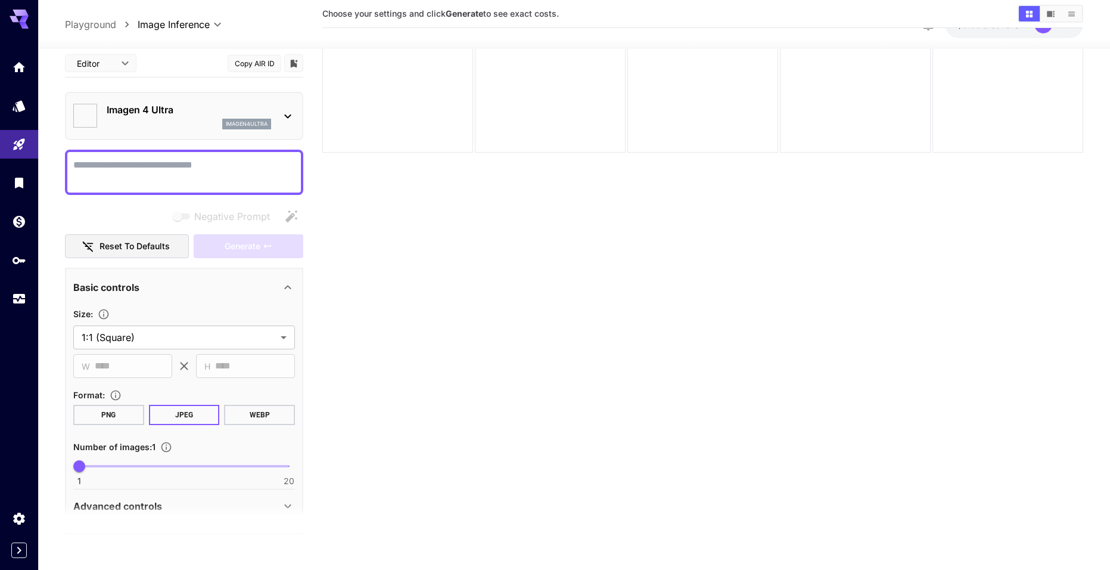
scroll to position [94, 0]
click at [444, 141] on div at bounding box center [397, 77] width 151 height 151
click at [18, 23] on icon at bounding box center [19, 19] width 19 height 19
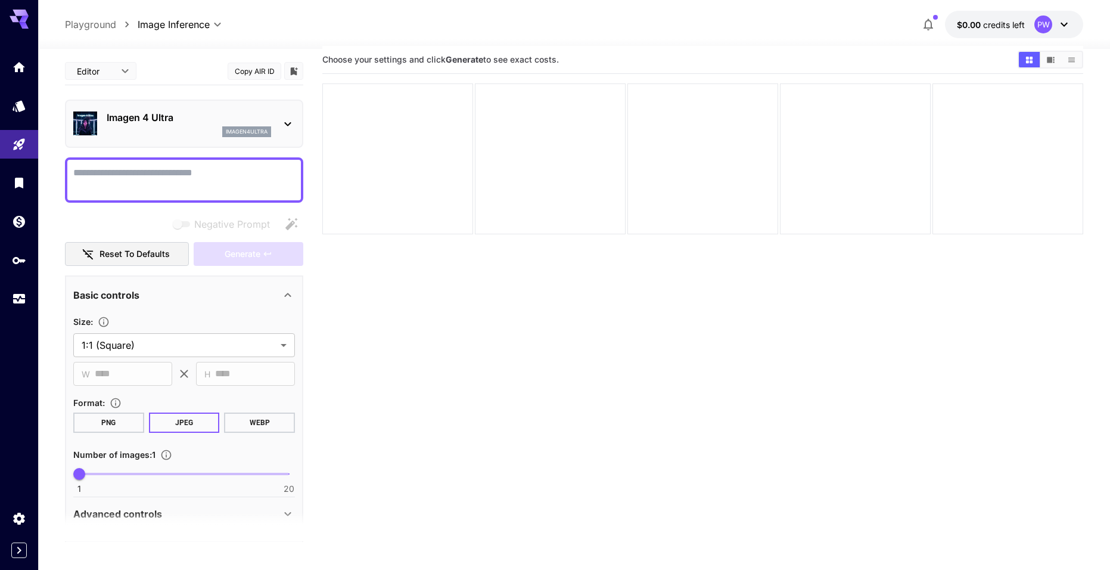
scroll to position [0, 0]
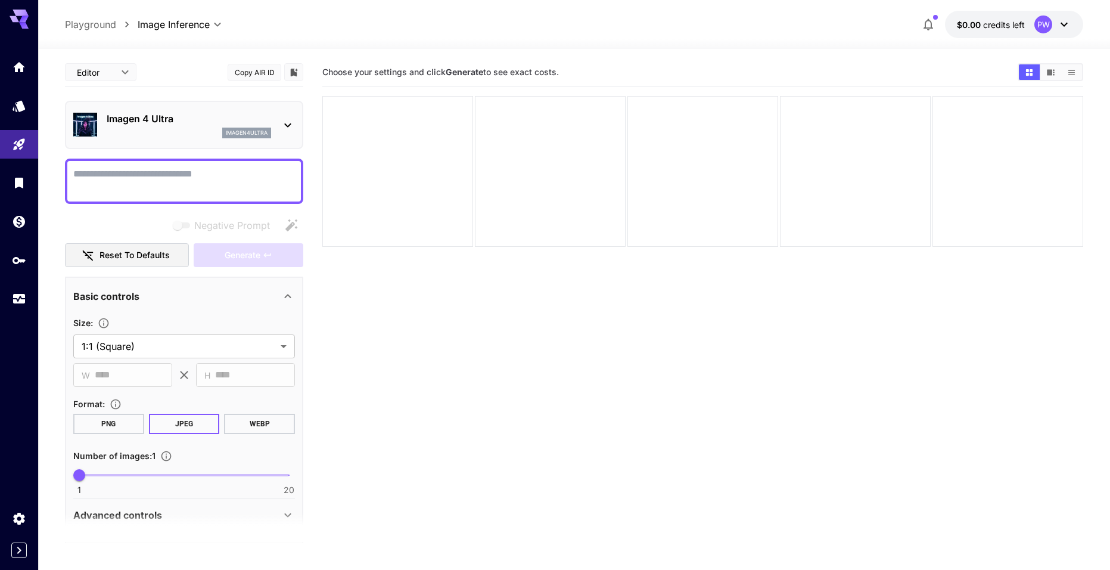
click at [100, 17] on p "Playground" at bounding box center [90, 24] width 51 height 14
click at [1043, 17] on div "PW" at bounding box center [1044, 24] width 18 height 18
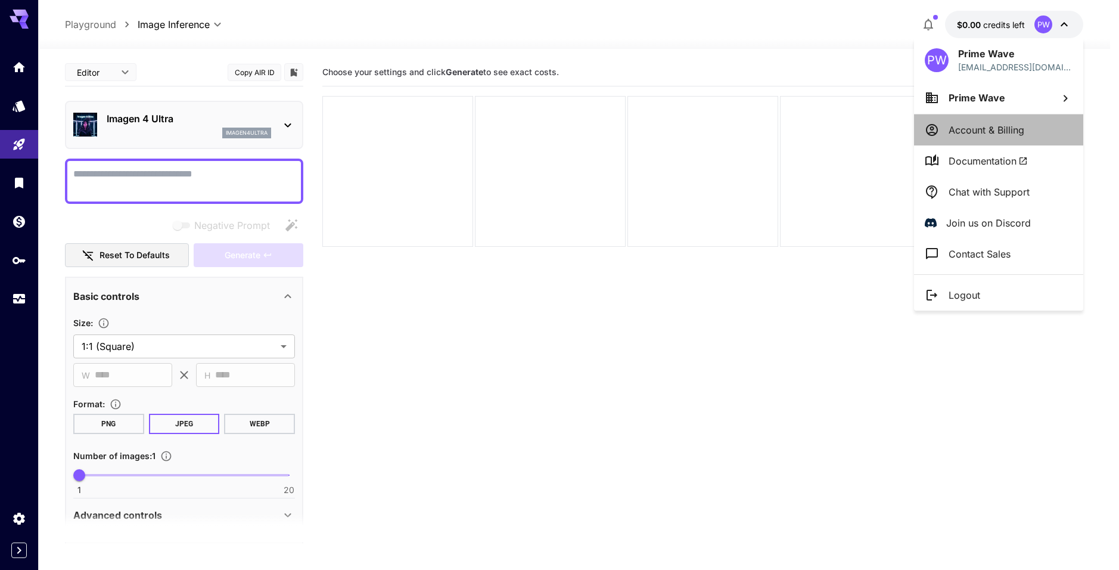
click at [989, 131] on p "Account & Billing" at bounding box center [987, 130] width 76 height 14
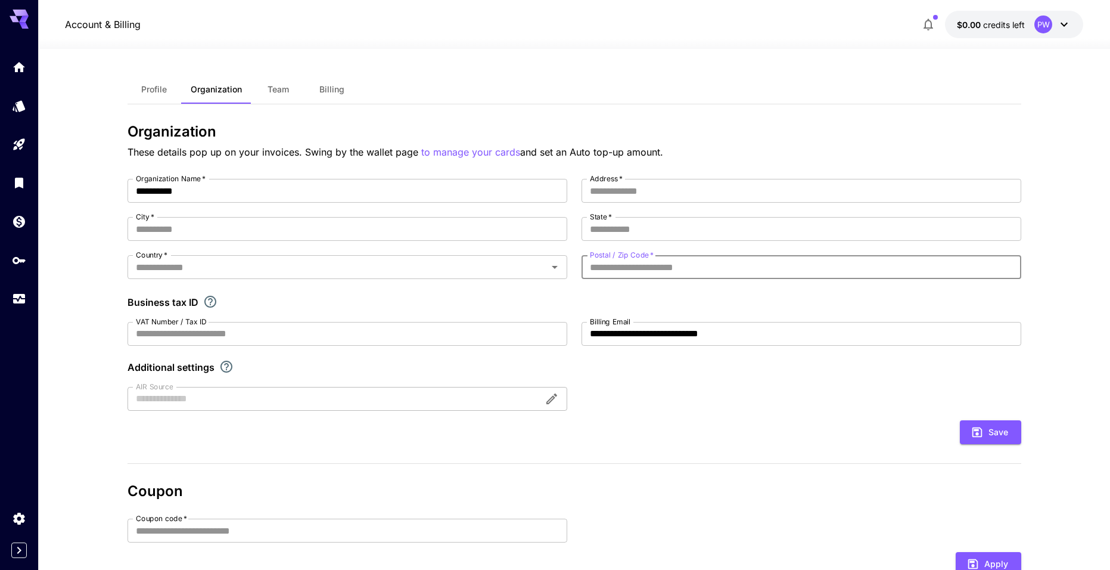
click at [645, 278] on input "Postal / Zip Code   *" at bounding box center [802, 267] width 440 height 24
click at [644, 256] on label "Postal / Zip Code   *" at bounding box center [622, 255] width 64 height 10
click at [644, 256] on input "Postal / Zip Code   *" at bounding box center [802, 267] width 440 height 24
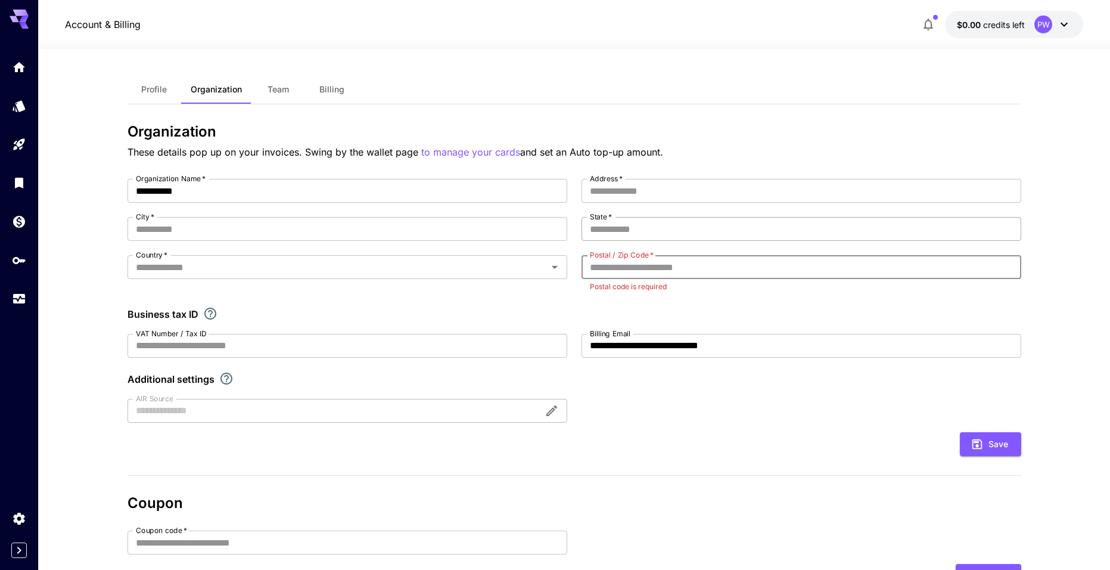
click at [646, 232] on input "State   *" at bounding box center [802, 229] width 440 height 24
click at [639, 201] on input "Address   *" at bounding box center [802, 191] width 440 height 24
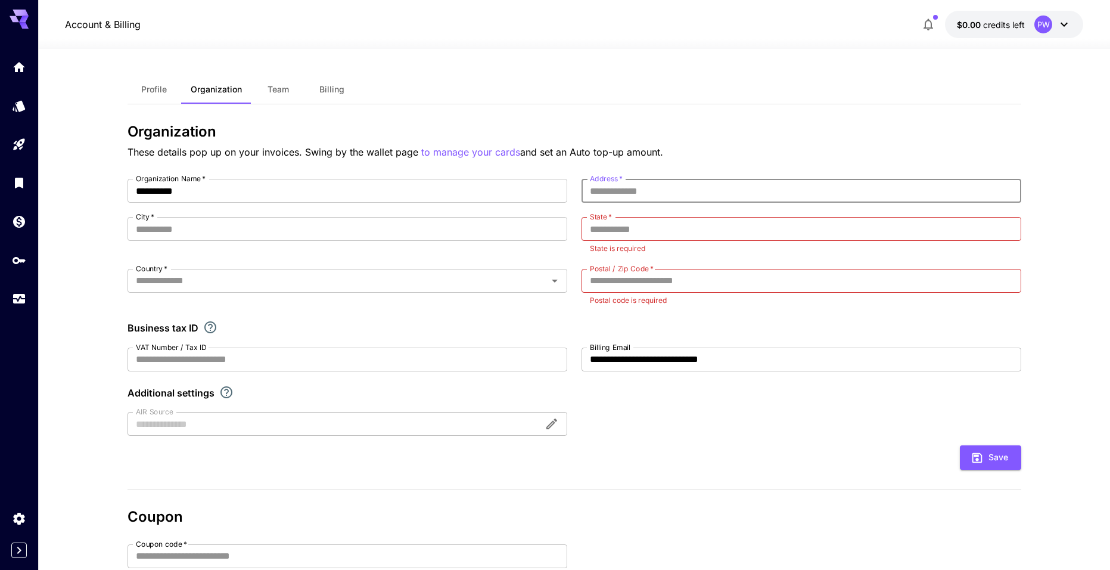
click at [729, 173] on div "**********" at bounding box center [575, 425] width 894 height 604
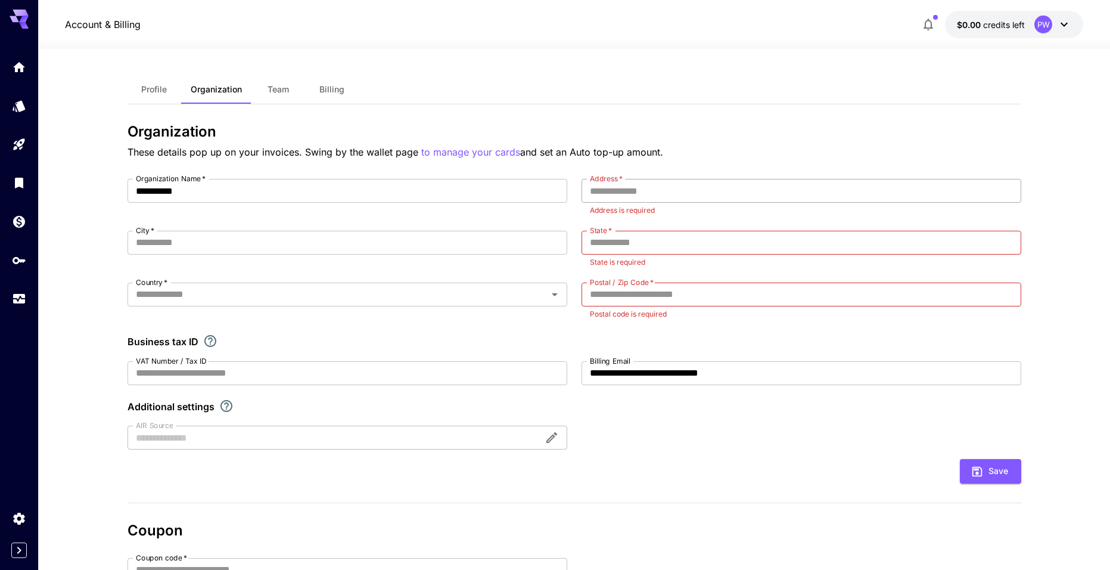
click at [673, 188] on input "Address   *" at bounding box center [802, 191] width 440 height 24
click at [390, 238] on input "City   *" at bounding box center [348, 243] width 440 height 24
click at [695, 172] on div "**********" at bounding box center [575, 431] width 894 height 617
click at [694, 192] on input "Address   *" at bounding box center [802, 191] width 440 height 24
click at [741, 169] on div "**********" at bounding box center [575, 431] width 894 height 617
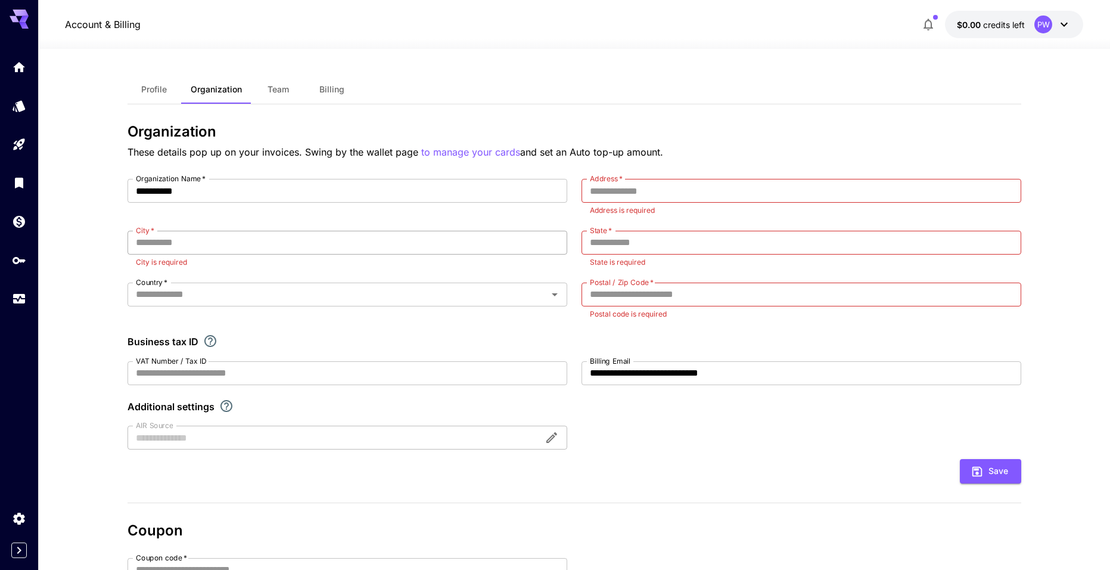
click at [432, 236] on input "City   *" at bounding box center [348, 243] width 440 height 24
click at [437, 78] on div "Profile Organization Team Billing" at bounding box center [575, 89] width 894 height 29
click at [266, 247] on input "City   *" at bounding box center [348, 243] width 440 height 24
click at [206, 218] on div "**********" at bounding box center [575, 314] width 894 height 271
drag, startPoint x: 217, startPoint y: 272, endPoint x: 218, endPoint y: 254, distance: 17.3
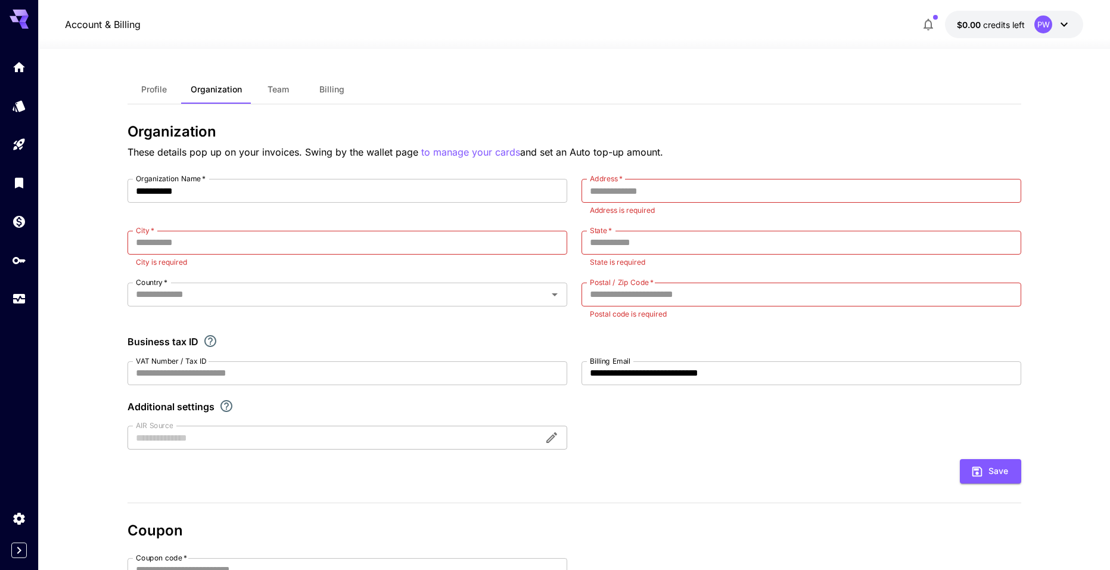
click at [217, 269] on div "**********" at bounding box center [575, 314] width 894 height 271
click at [218, 254] on div "City   * City   * City is required" at bounding box center [348, 250] width 440 height 38
click at [218, 249] on input "City   *" at bounding box center [348, 243] width 440 height 24
type input "*********"
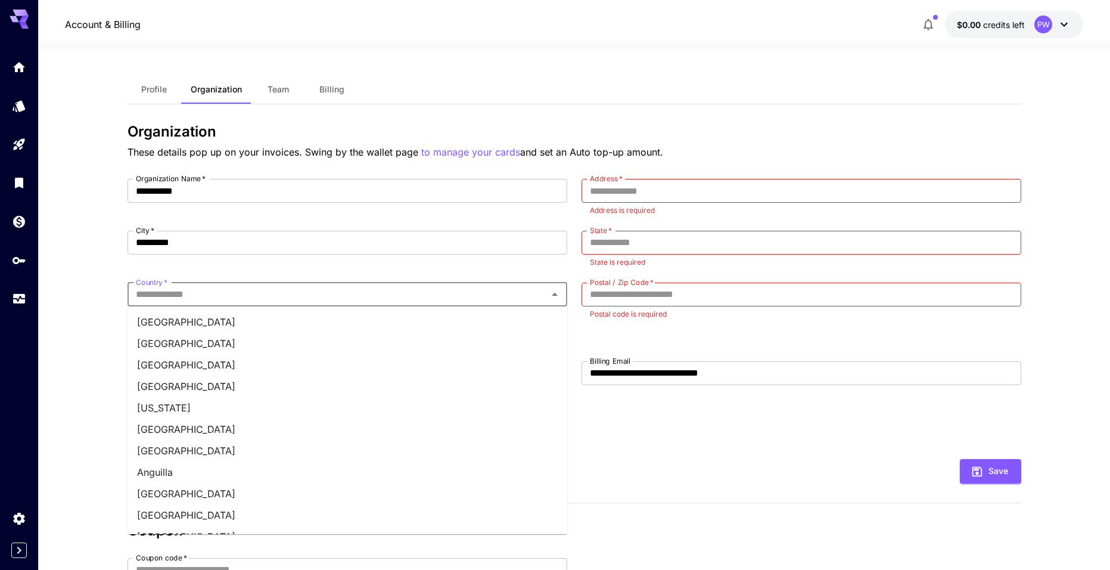
click at [172, 300] on input "Country   *" at bounding box center [337, 294] width 413 height 17
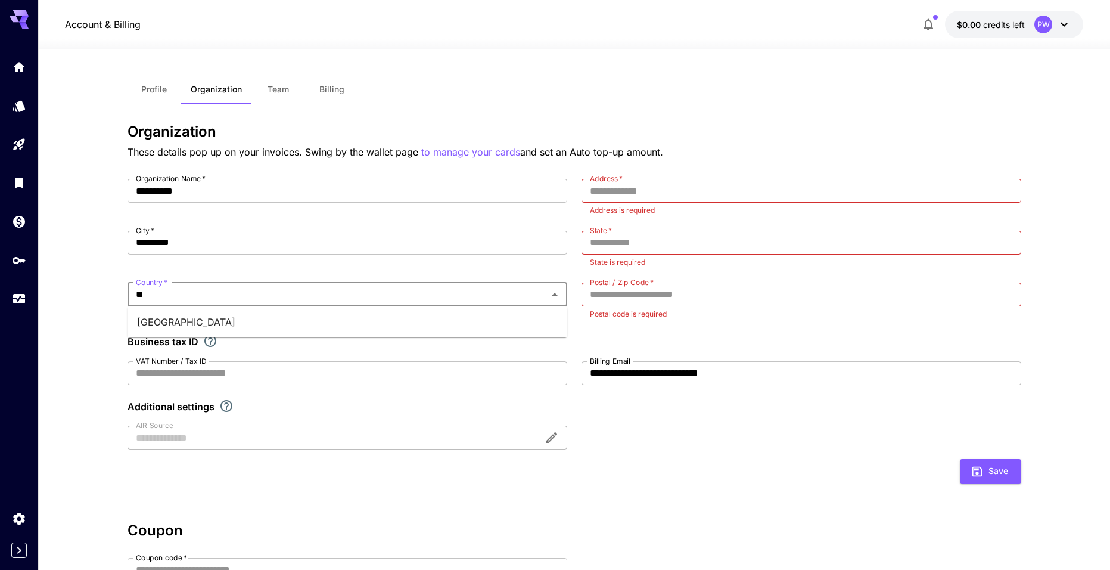
type input "***"
click at [150, 328] on li "Spain" at bounding box center [348, 321] width 440 height 21
click at [682, 173] on div "**********" at bounding box center [575, 431] width 894 height 617
click at [680, 173] on div "**********" at bounding box center [575, 431] width 894 height 617
click at [673, 181] on input "Address   *" at bounding box center [802, 191] width 440 height 24
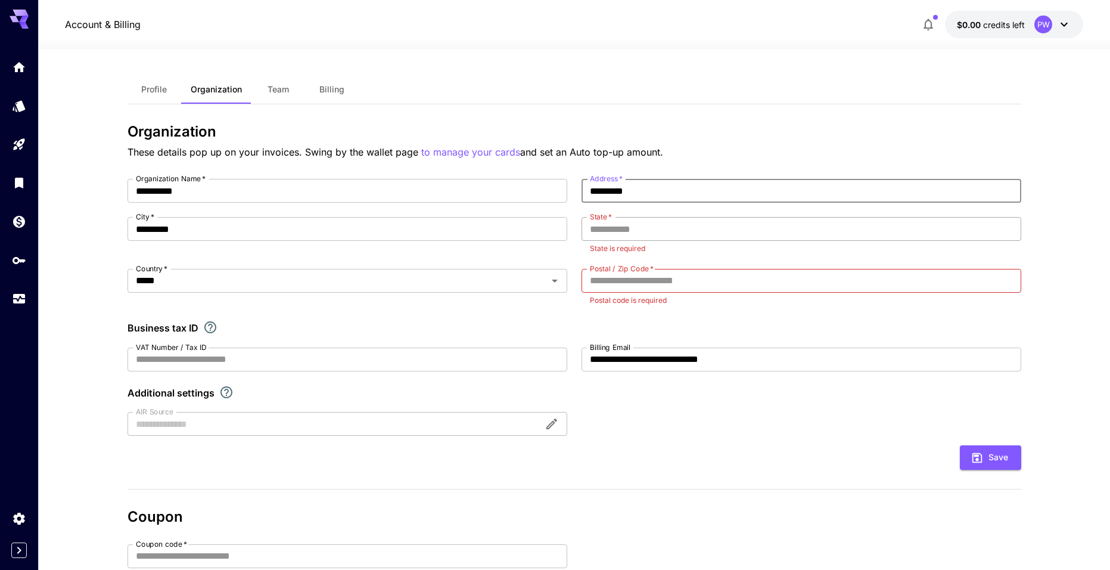
type input "*********"
click at [638, 226] on input "State   *" at bounding box center [802, 229] width 440 height 24
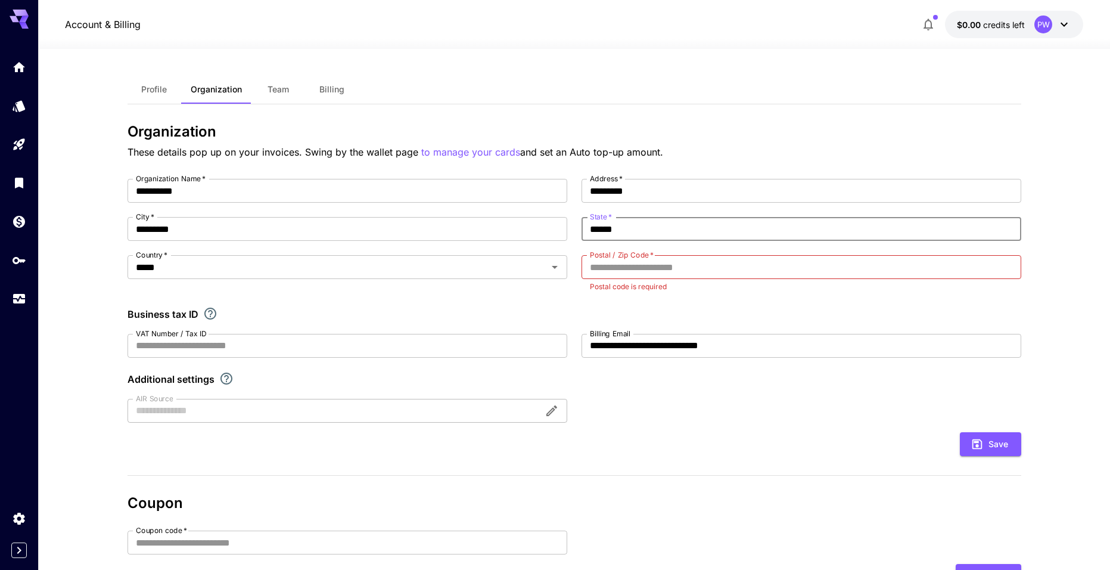
type input "******"
click at [631, 259] on label "Postal / Zip Code   *" at bounding box center [622, 255] width 64 height 10
click at [631, 259] on input "Postal / Zip Code   *" at bounding box center [802, 267] width 440 height 24
click at [619, 278] on input "Postal / Zip Code   *" at bounding box center [802, 267] width 440 height 24
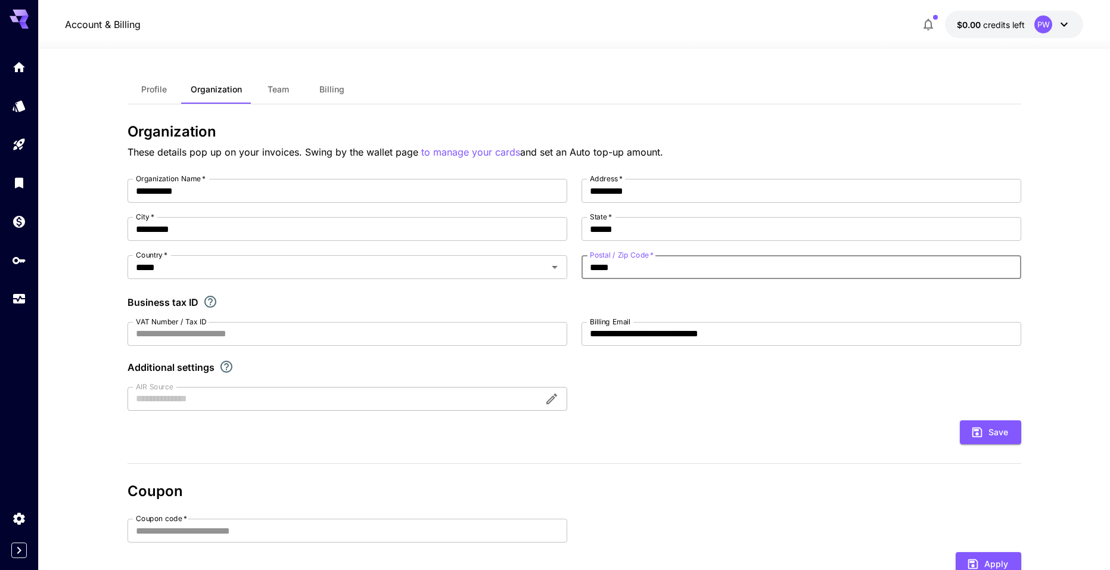
type input "*****"
click at [641, 297] on div "Business tax ID" at bounding box center [575, 302] width 894 height 14
click at [210, 343] on input "VAT Number / Tax ID" at bounding box center [348, 334] width 440 height 24
click at [145, 356] on div "**********" at bounding box center [575, 295] width 894 height 232
click at [212, 294] on div "**********" at bounding box center [575, 295] width 894 height 232
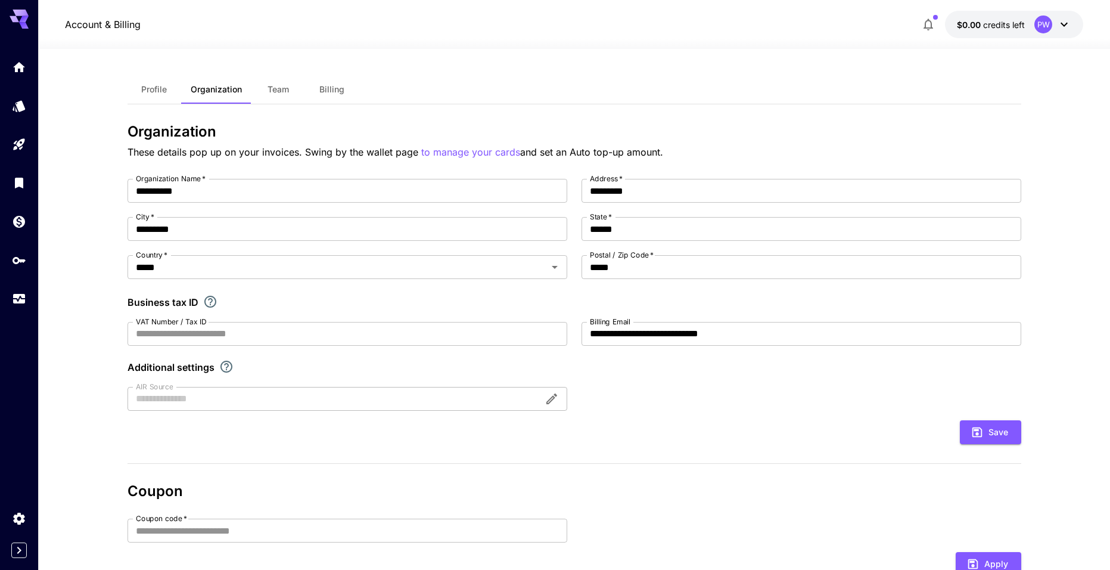
click at [209, 300] on icon "If you are a business tax registrant, please enter your business tax ID here." at bounding box center [210, 301] width 14 height 14
click at [149, 393] on div at bounding box center [348, 399] width 440 height 24
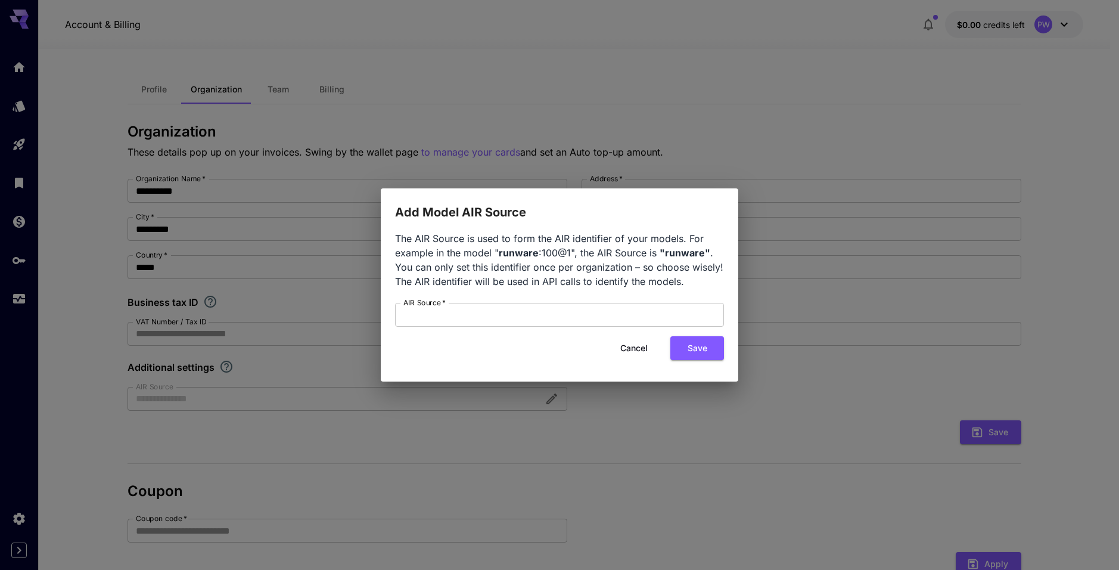
click at [358, 455] on div "Add Model AIR Source The AIR Source is used to form the AIR identifier of your …" at bounding box center [559, 285] width 1119 height 570
click at [632, 343] on button "Cancel" at bounding box center [634, 348] width 54 height 24
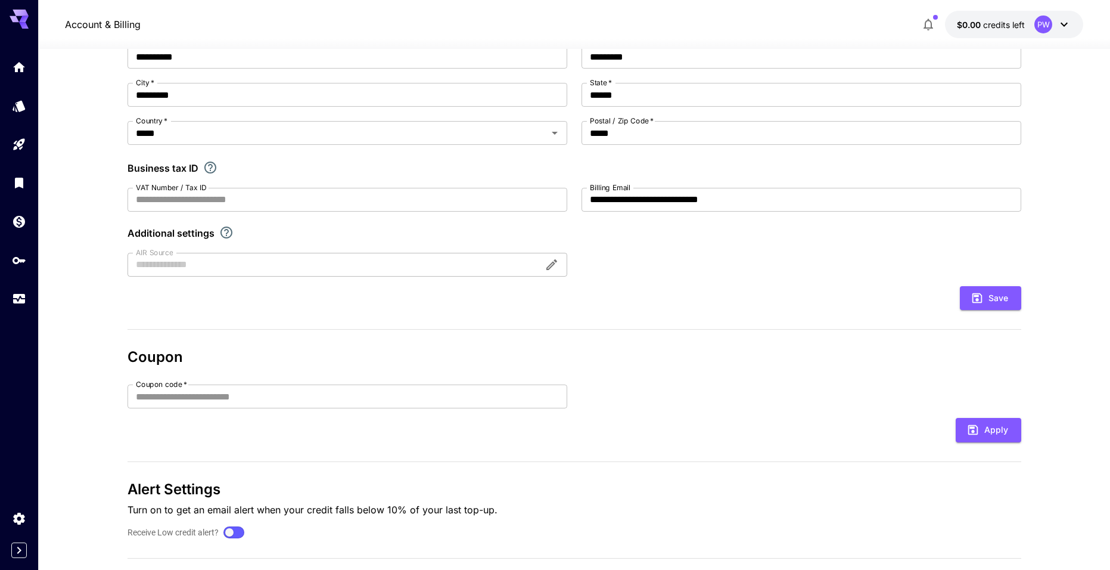
scroll to position [159, 0]
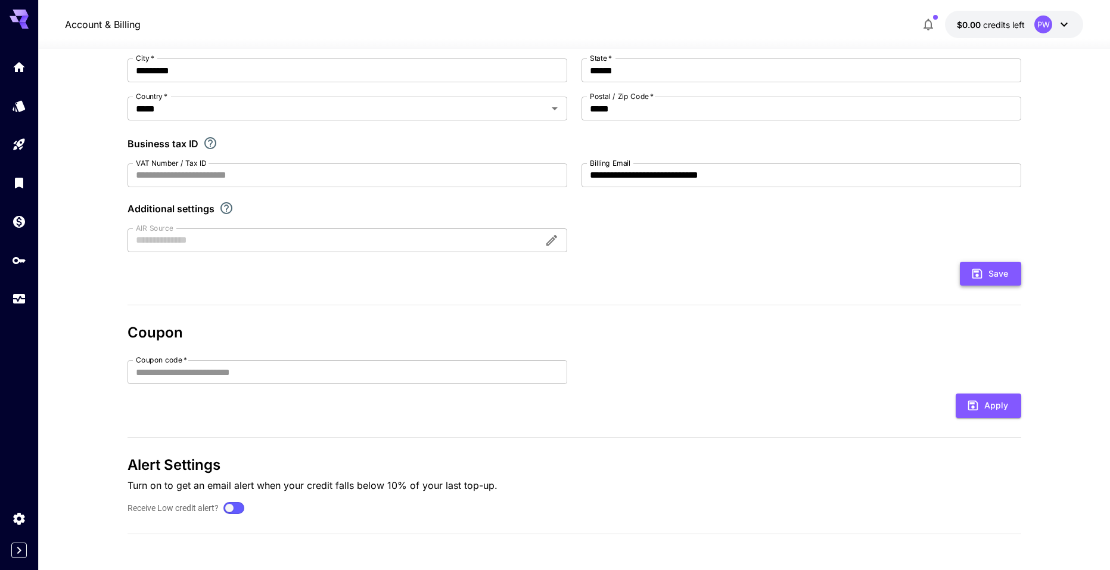
click at [999, 277] on button "Save" at bounding box center [990, 274] width 61 height 24
type input "*********"
type input "******"
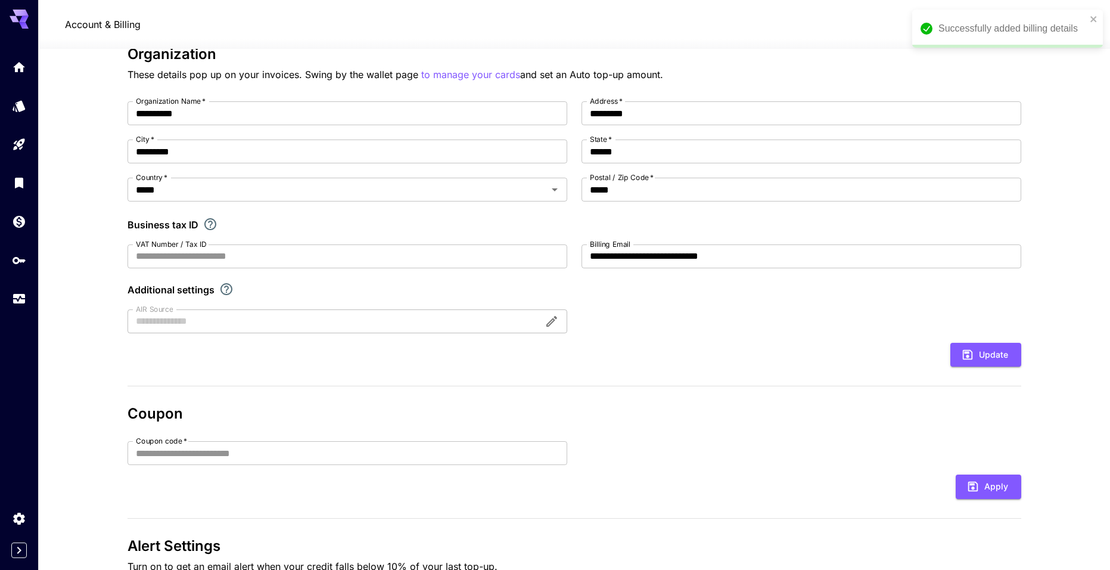
scroll to position [99, 0]
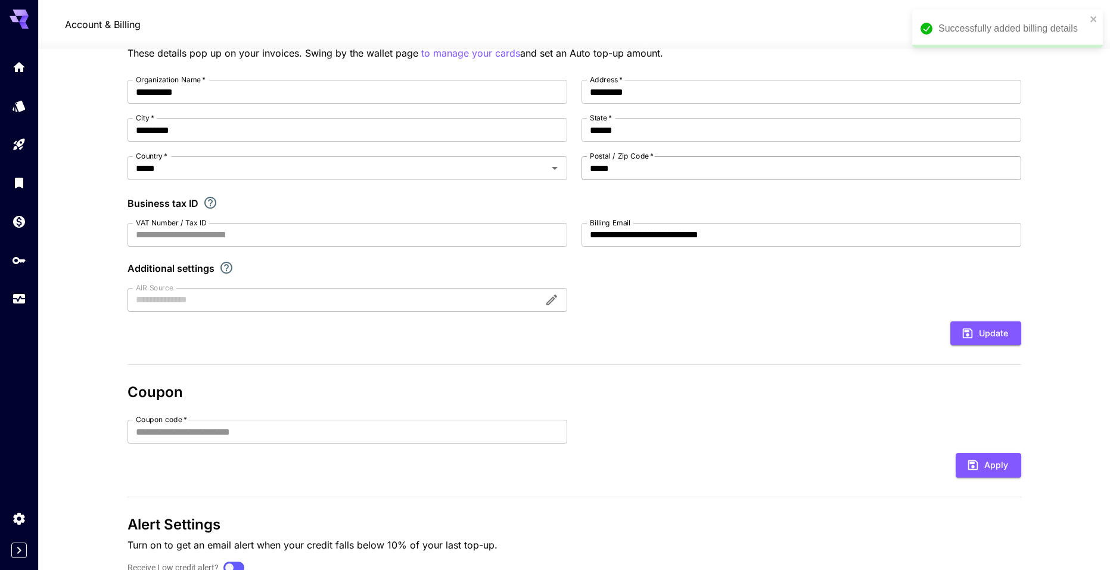
click at [625, 178] on input "*****" at bounding box center [802, 168] width 440 height 24
type input "*****"
click at [991, 339] on button "Update" at bounding box center [986, 333] width 71 height 24
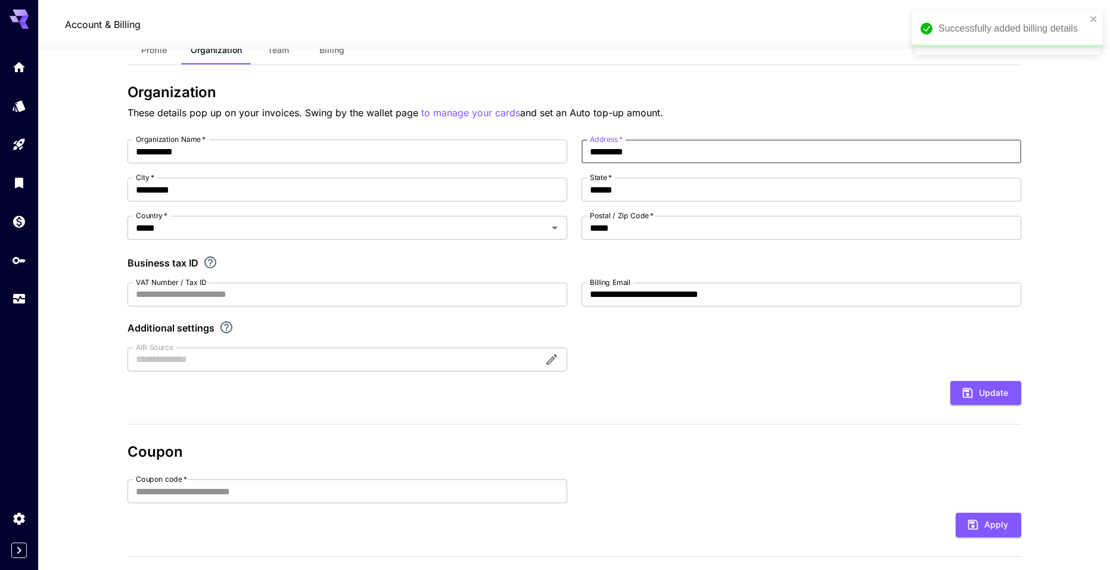
drag, startPoint x: 657, startPoint y: 157, endPoint x: 570, endPoint y: 155, distance: 86.4
click at [570, 155] on div "**********" at bounding box center [575, 255] width 894 height 232
type input "**********"
click at [977, 398] on button "Update" at bounding box center [986, 393] width 71 height 24
drag, startPoint x: 797, startPoint y: 380, endPoint x: 798, endPoint y: 389, distance: 9.0
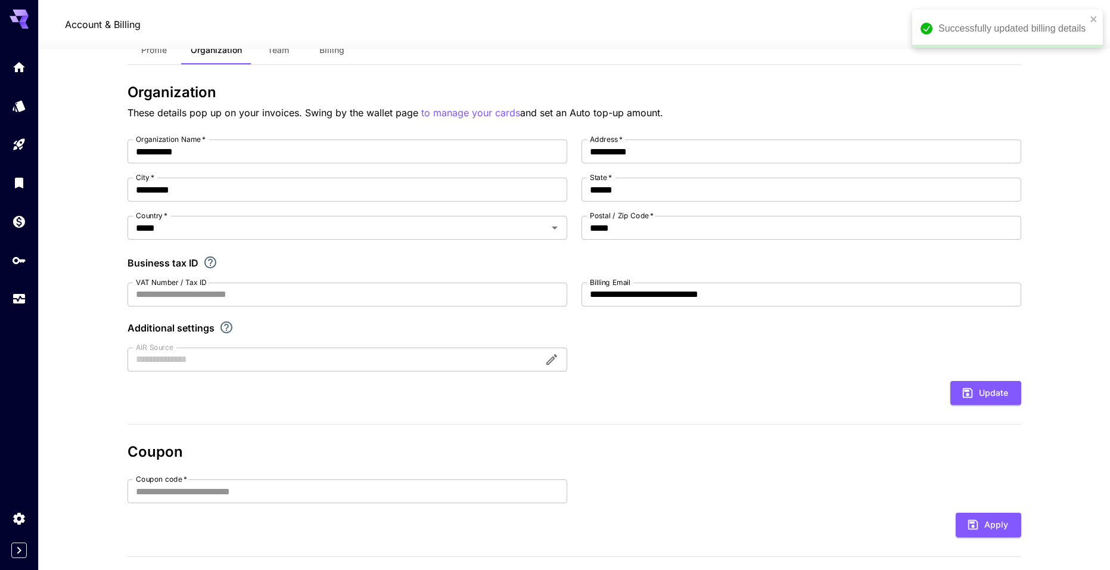
click at [802, 378] on form "**********" at bounding box center [575, 271] width 894 height 265
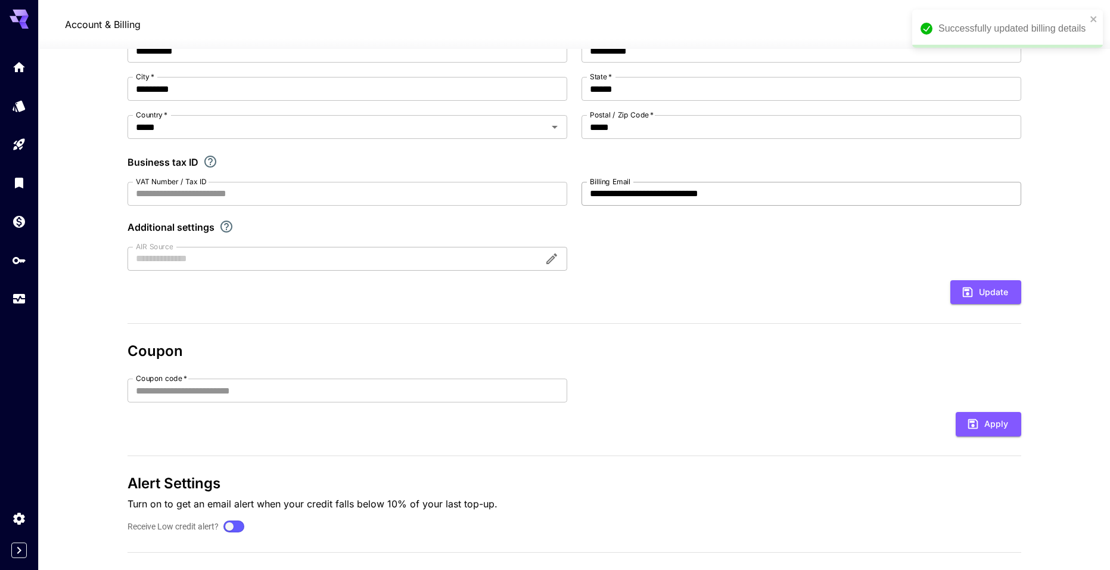
scroll to position [159, 0]
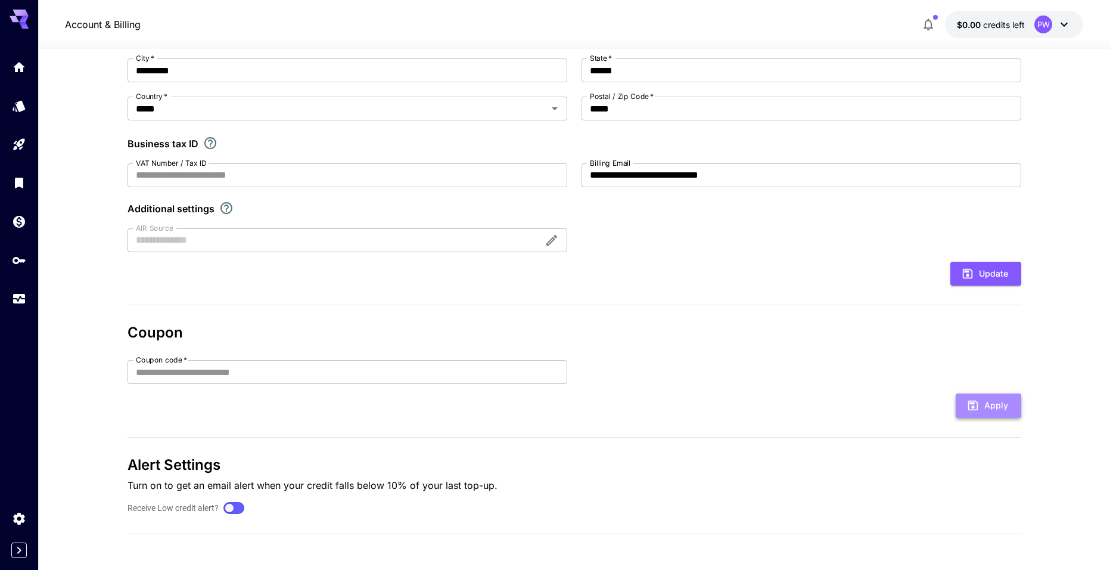
click at [996, 409] on button "Apply" at bounding box center [989, 405] width 66 height 24
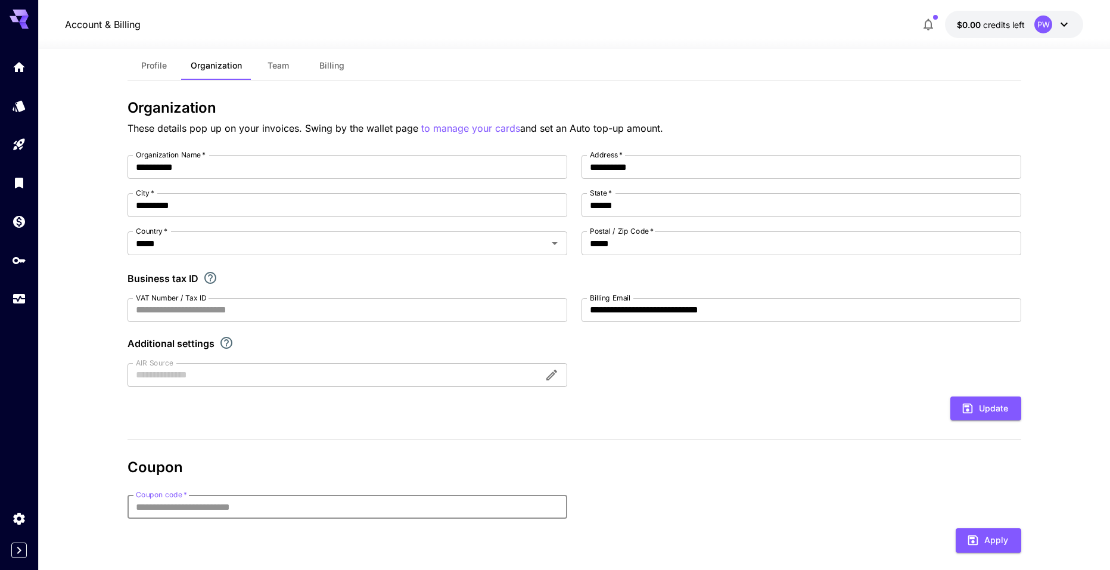
scroll to position [0, 0]
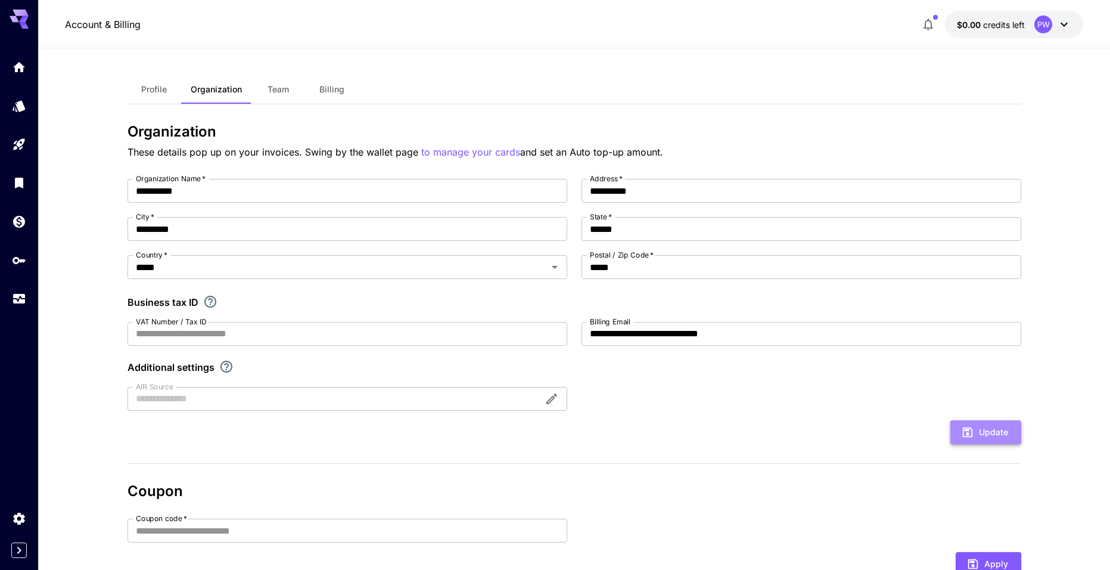
click at [995, 439] on button "Update" at bounding box center [986, 432] width 71 height 24
click at [1005, 32] on button "$0.00 credits left PW" at bounding box center [1014, 24] width 138 height 27
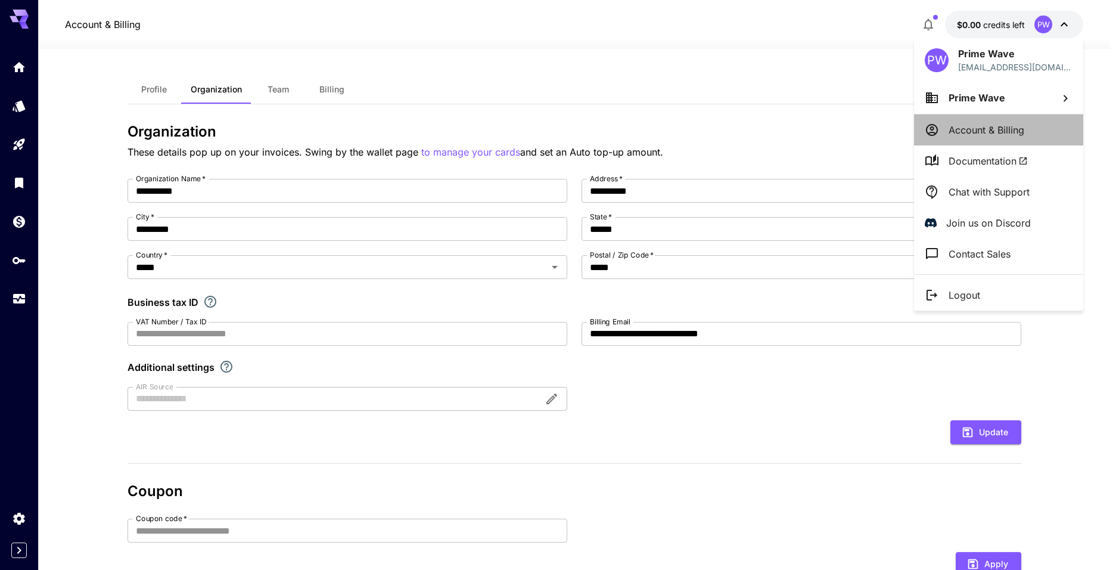
click at [1013, 125] on p "Account & Billing" at bounding box center [987, 130] width 76 height 14
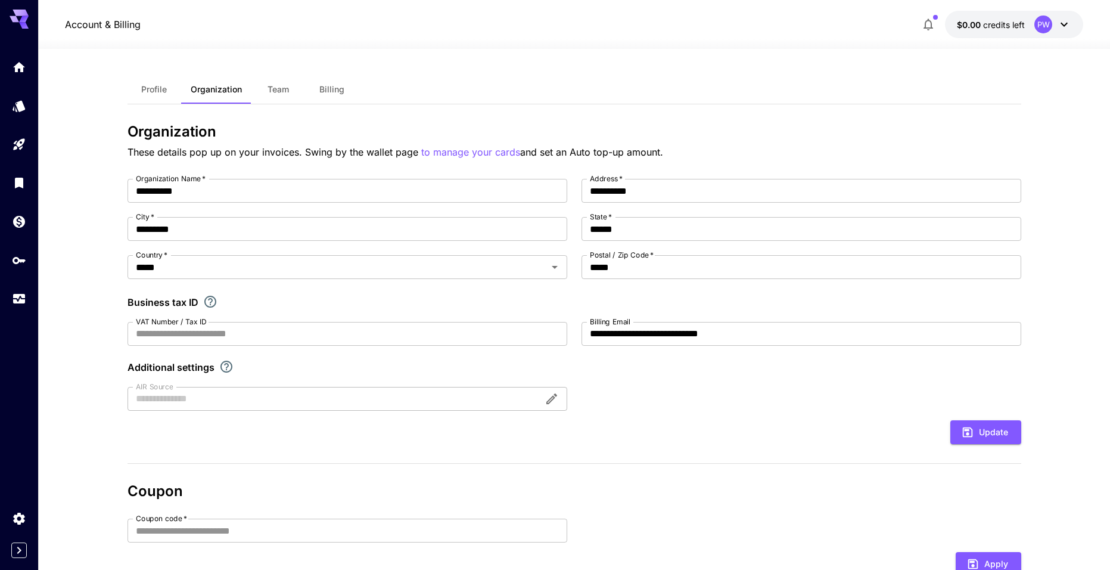
click at [322, 94] on span "Billing" at bounding box center [331, 89] width 25 height 11
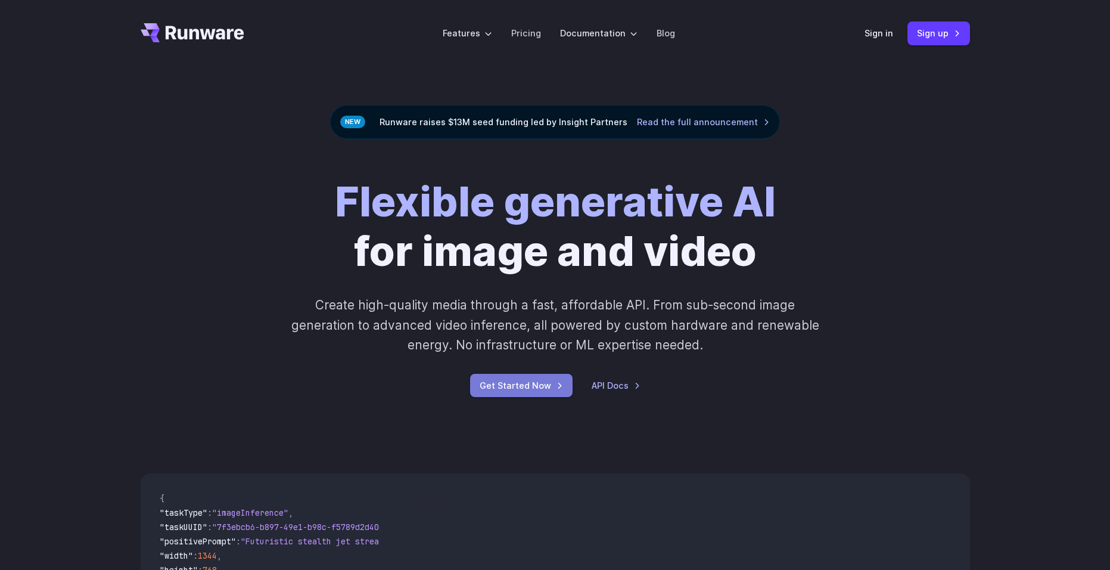
click at [542, 393] on link "Get Started Now" at bounding box center [521, 385] width 103 height 23
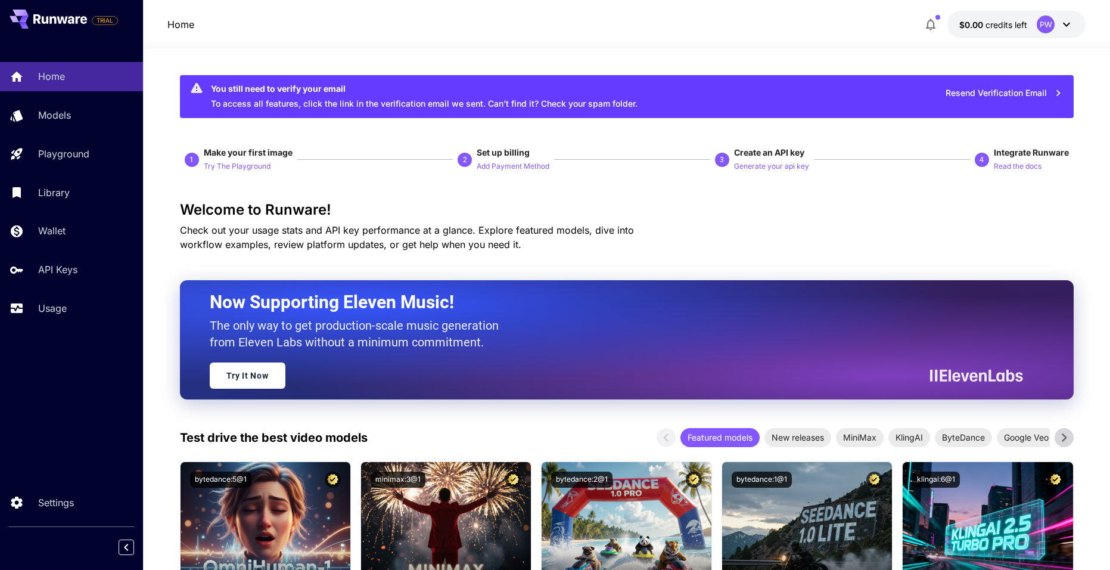
click at [1006, 24] on span "credits left" at bounding box center [1007, 25] width 42 height 10
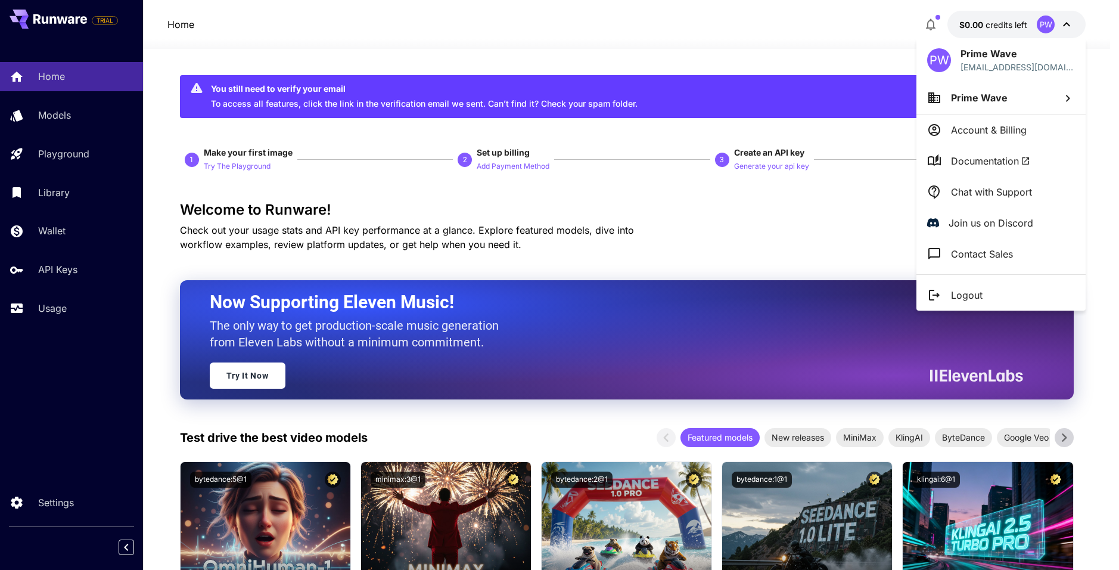
click at [972, 40] on div "PW Prime Wave infoprimewavestudios@gmail.com" at bounding box center [1001, 60] width 169 height 44
click at [971, 34] on div at bounding box center [559, 285] width 1119 height 570
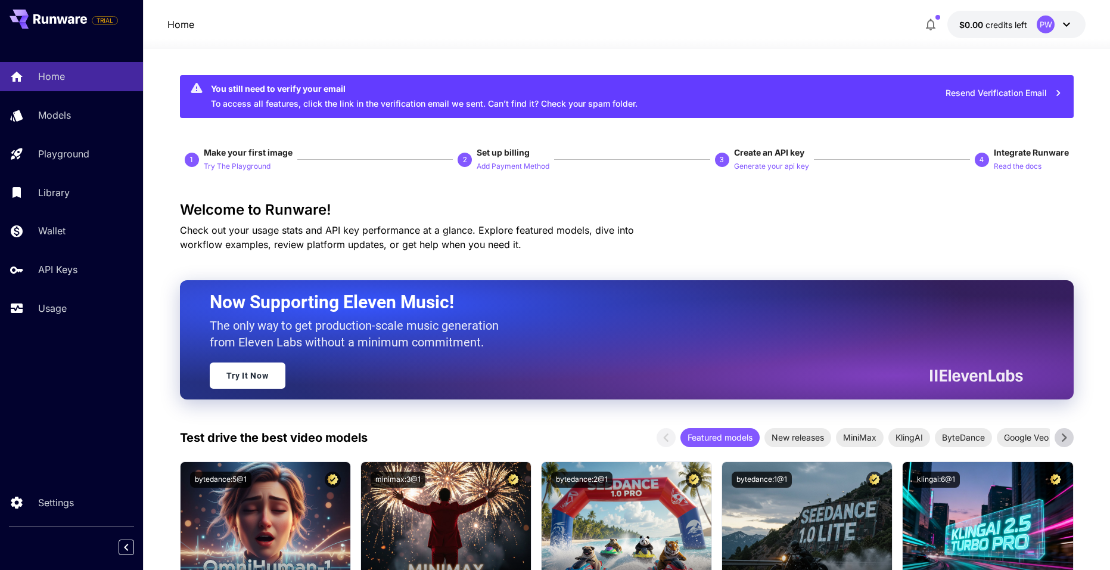
click at [999, 33] on button "$0.00 credits left PW" at bounding box center [1017, 24] width 138 height 27
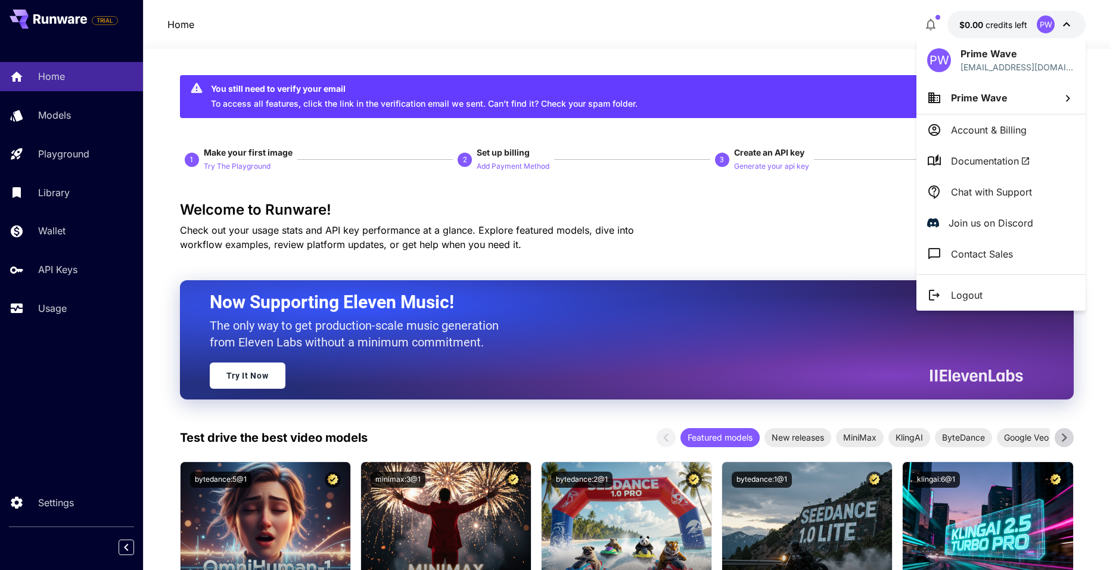
click at [791, 259] on div at bounding box center [559, 285] width 1119 height 570
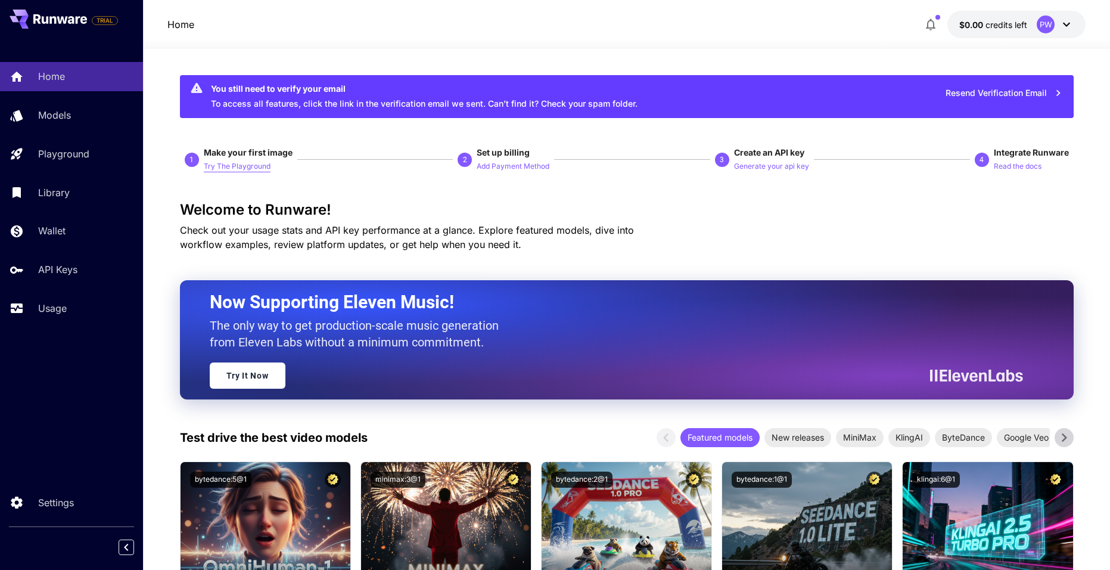
click at [228, 165] on p "Try The Playground" at bounding box center [237, 166] width 67 height 11
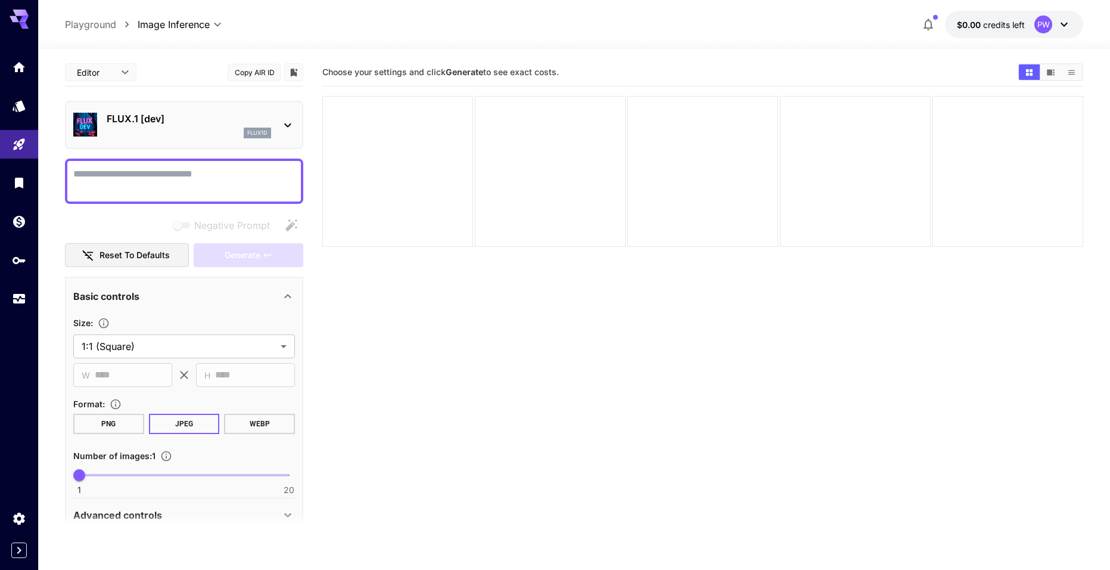
click at [170, 120] on p "FLUX.1 [dev]" at bounding box center [189, 118] width 164 height 14
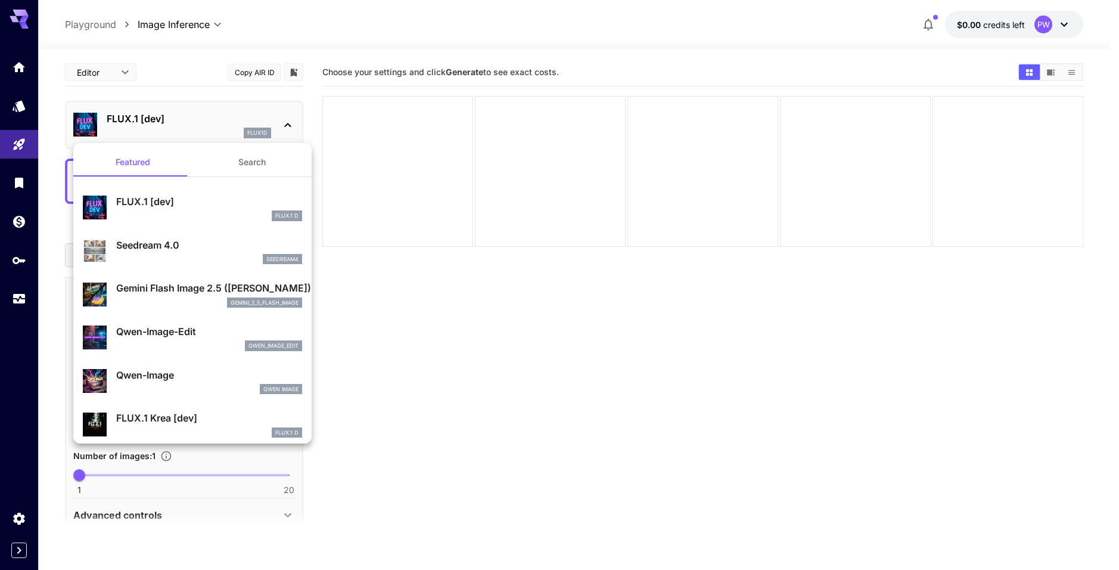
click at [249, 161] on button "Search" at bounding box center [251, 162] width 119 height 29
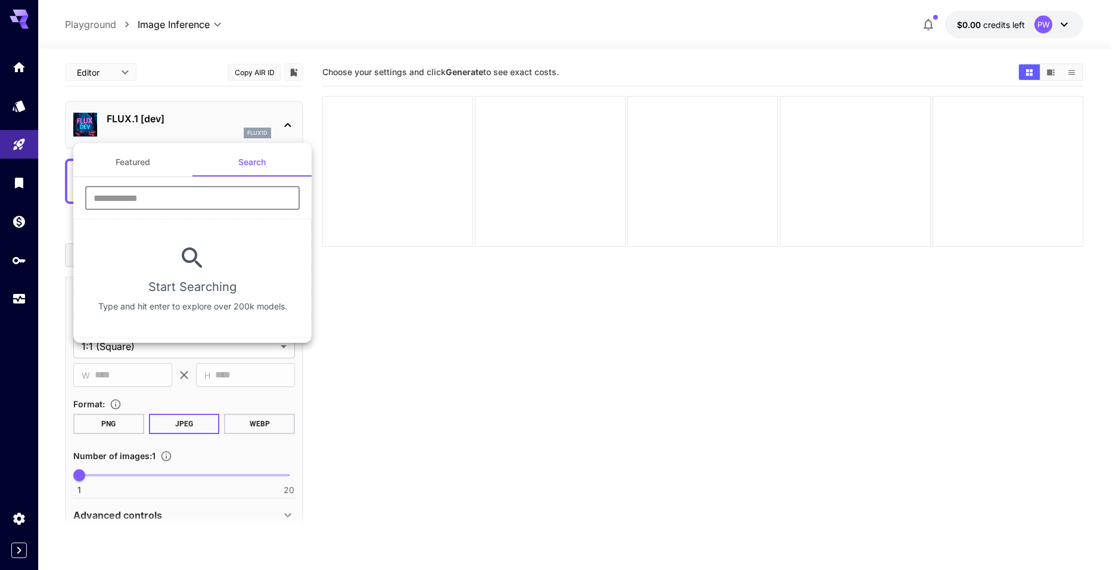
click at [160, 209] on input "text" at bounding box center [192, 198] width 215 height 24
type input "****"
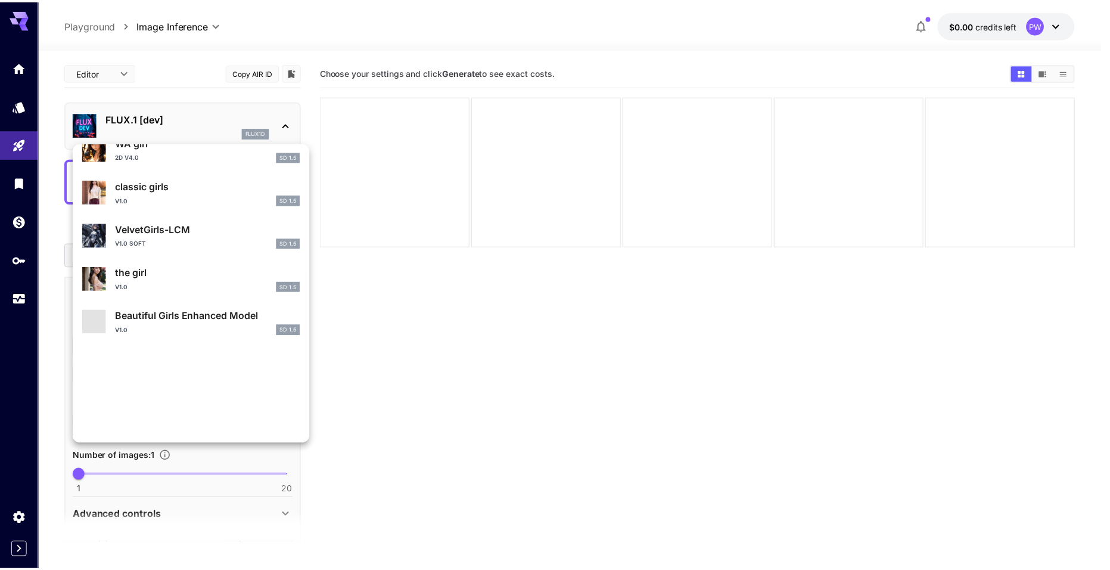
scroll to position [238, 0]
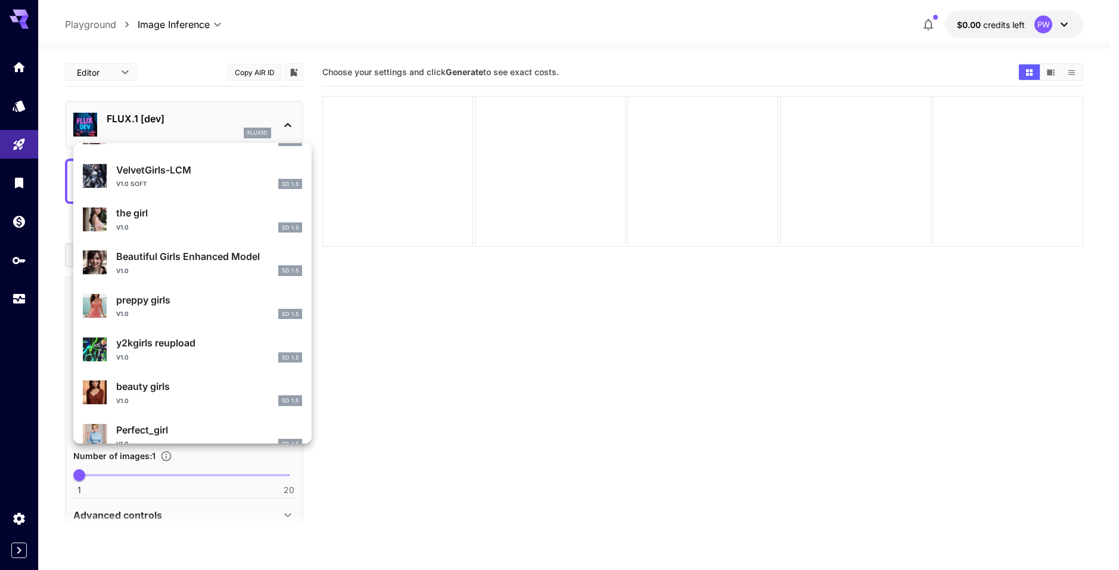
click at [164, 399] on div "v1.0 SD 1.5" at bounding box center [209, 400] width 186 height 11
type input "**********"
type input "***"
type input "**"
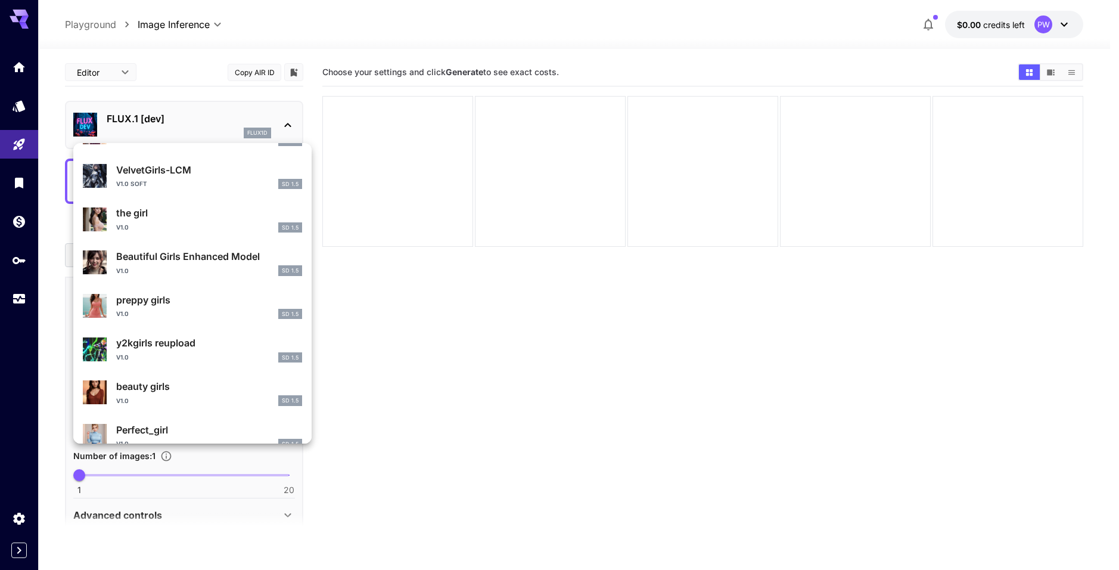
type input "***"
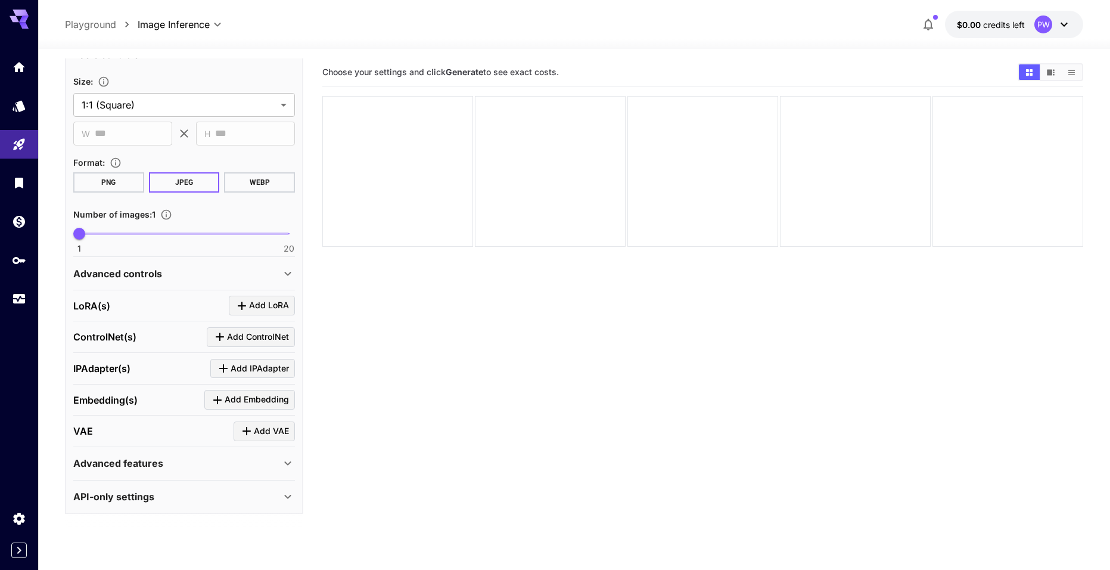
scroll to position [242, 0]
drag, startPoint x: 336, startPoint y: 73, endPoint x: 568, endPoint y: 76, distance: 231.8
click at [568, 76] on section "Choose your settings and click Generate to see exact costs." at bounding box center [665, 72] width 686 height 11
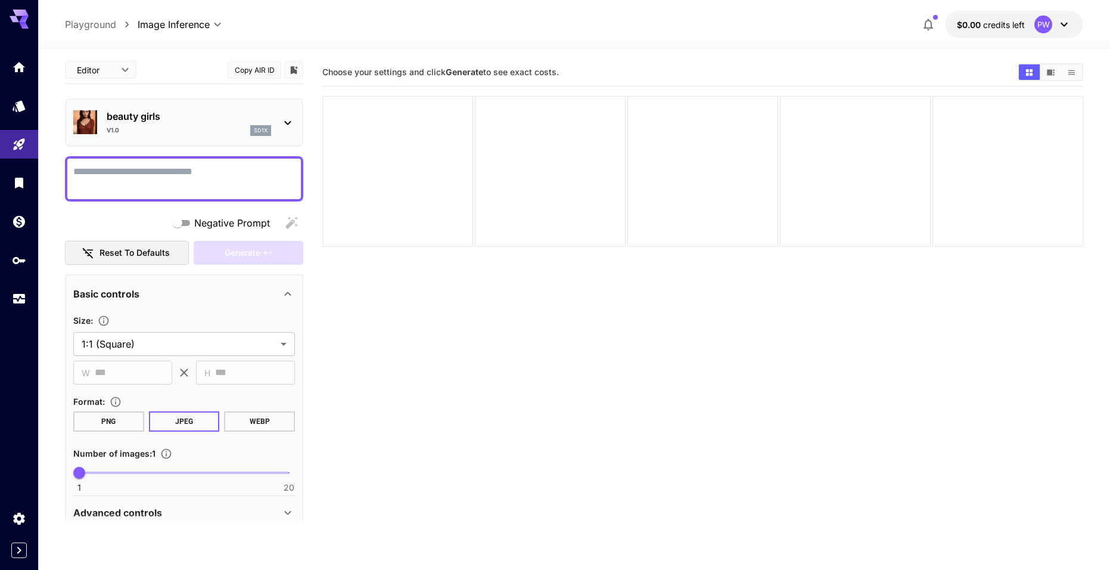
scroll to position [0, 0]
click at [173, 165] on div at bounding box center [184, 181] width 238 height 45
click at [170, 172] on textarea "Negative Prompt" at bounding box center [184, 181] width 222 height 29
paste textarea "**********"
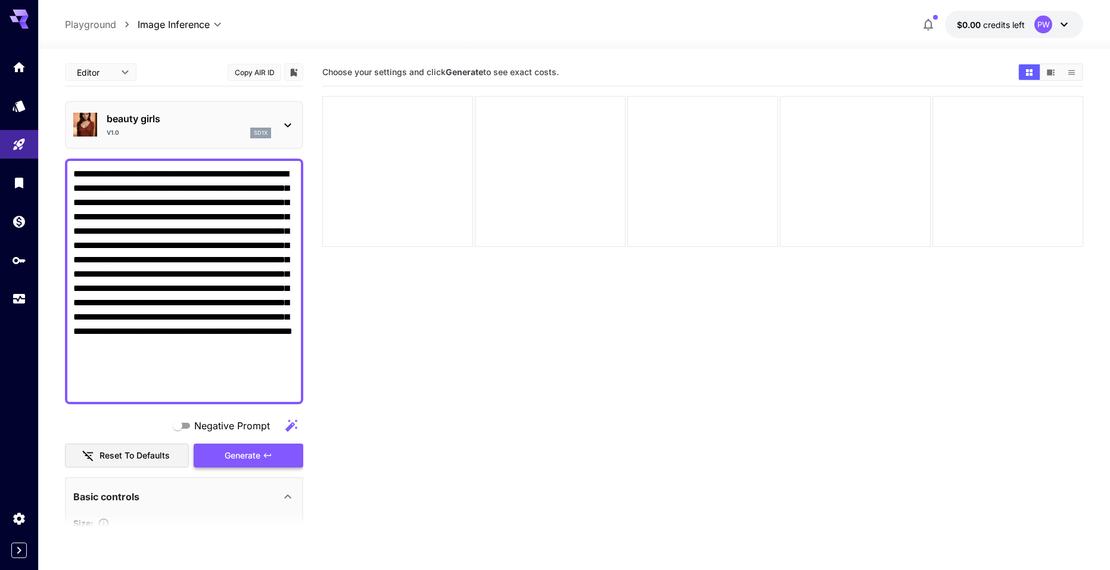
type textarea "**********"
click at [257, 459] on span "Generate" at bounding box center [243, 455] width 36 height 15
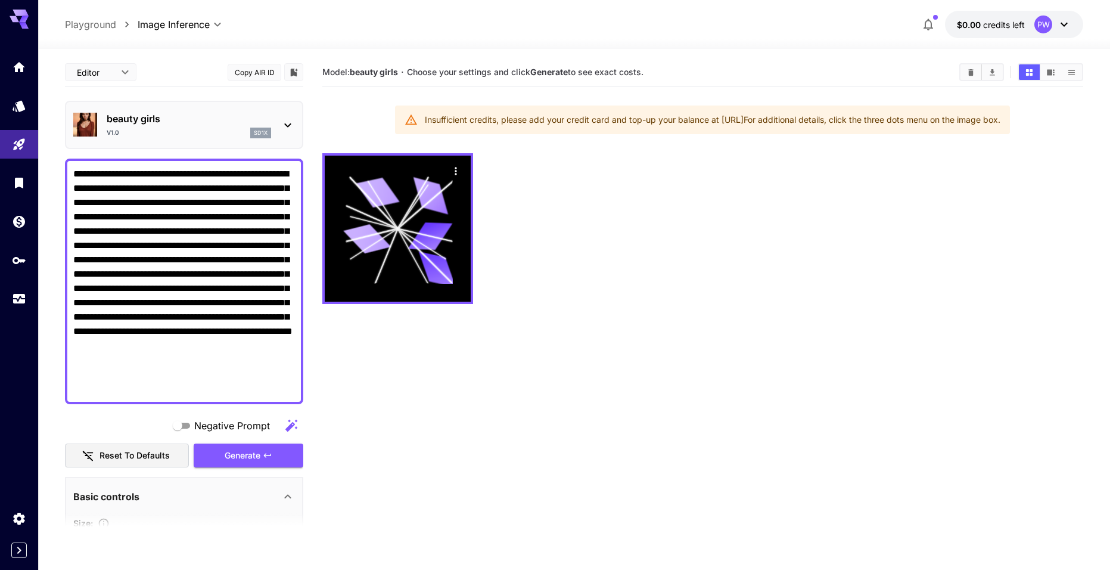
click at [539, 118] on div "Insufficient credits, please add your credit card and top-up your balance at ht…" at bounding box center [713, 119] width 576 height 21
click at [694, 123] on div "Insufficient credits, please add your credit card and top-up your balance at ht…" at bounding box center [713, 119] width 576 height 21
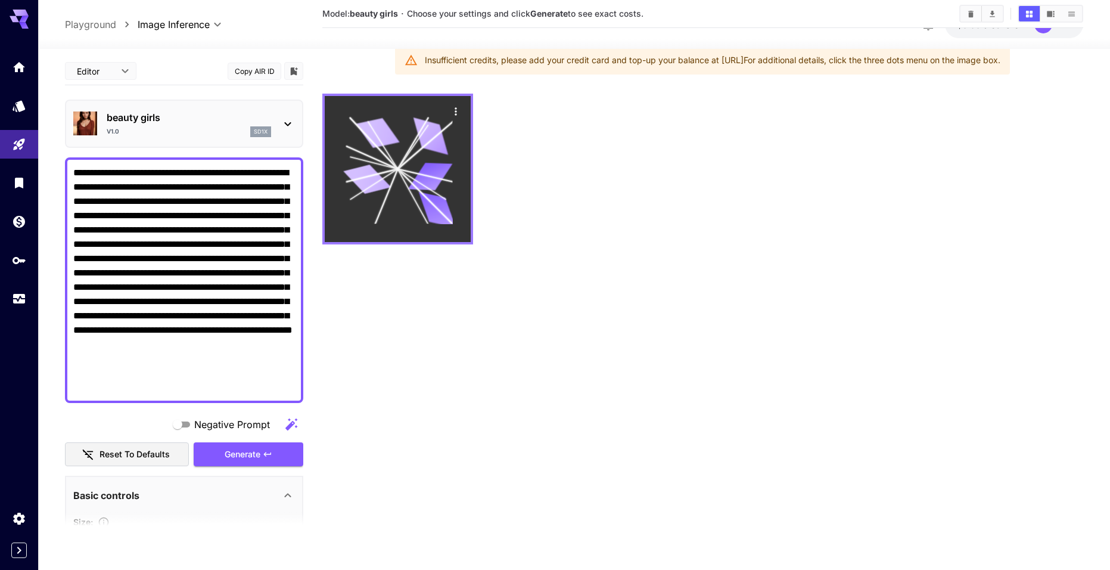
click at [456, 108] on icon "Actions" at bounding box center [456, 111] width 2 height 8
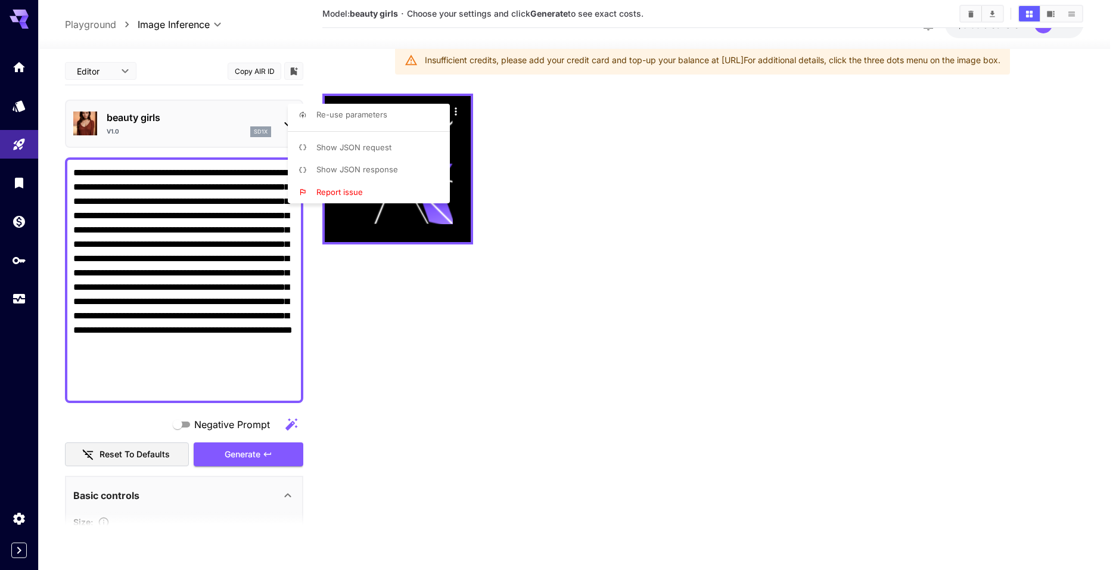
click at [340, 312] on div at bounding box center [559, 285] width 1119 height 570
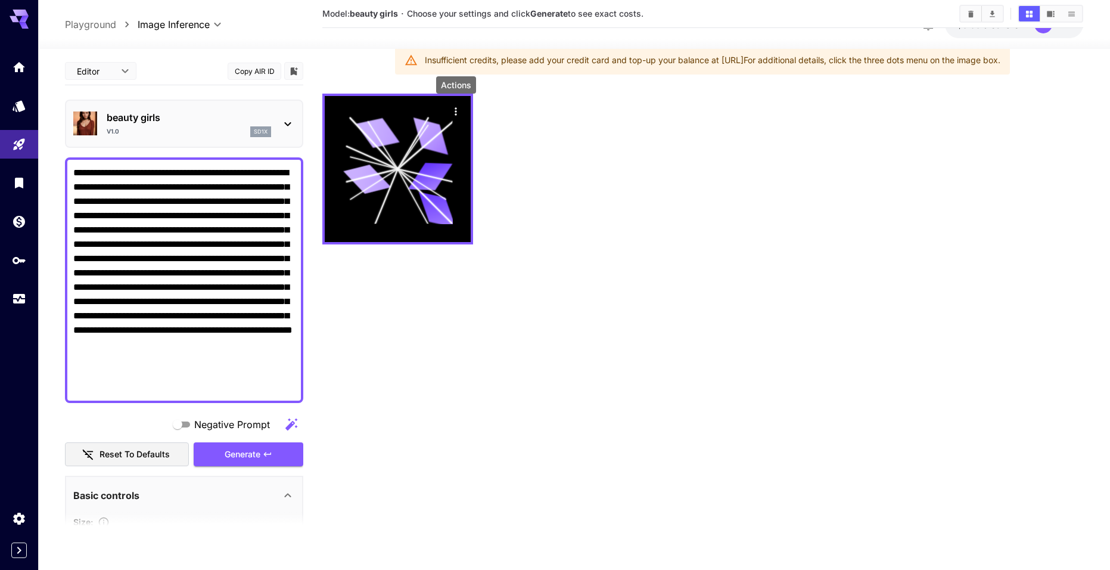
click at [144, 219] on textarea "**********" at bounding box center [184, 280] width 222 height 229
click at [179, 348] on textarea "**********" at bounding box center [184, 280] width 222 height 229
click at [227, 459] on span "Generate" at bounding box center [243, 454] width 36 height 15
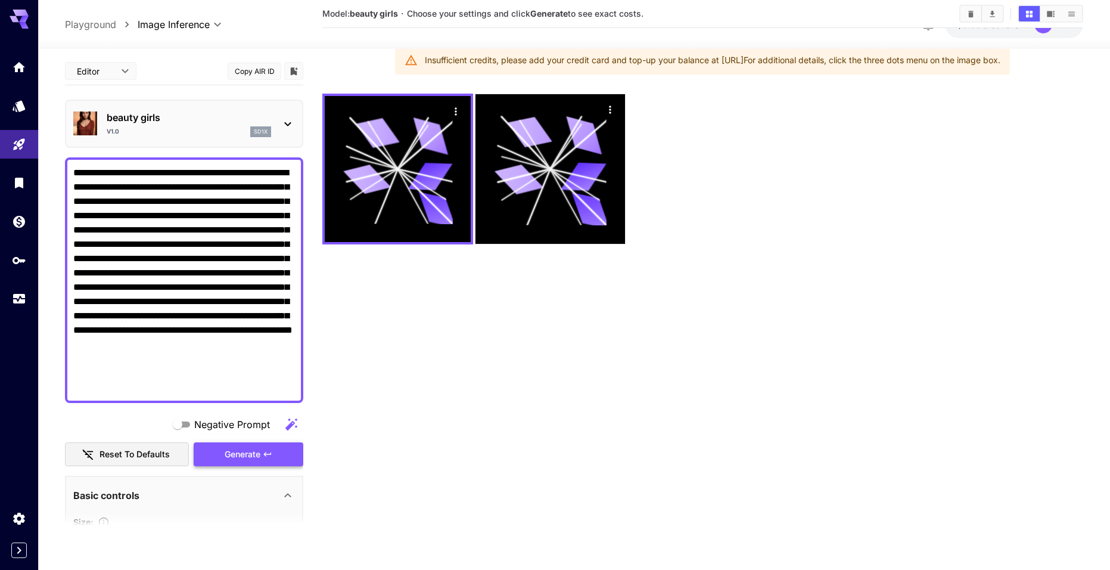
click at [227, 460] on span "Generate" at bounding box center [243, 454] width 36 height 15
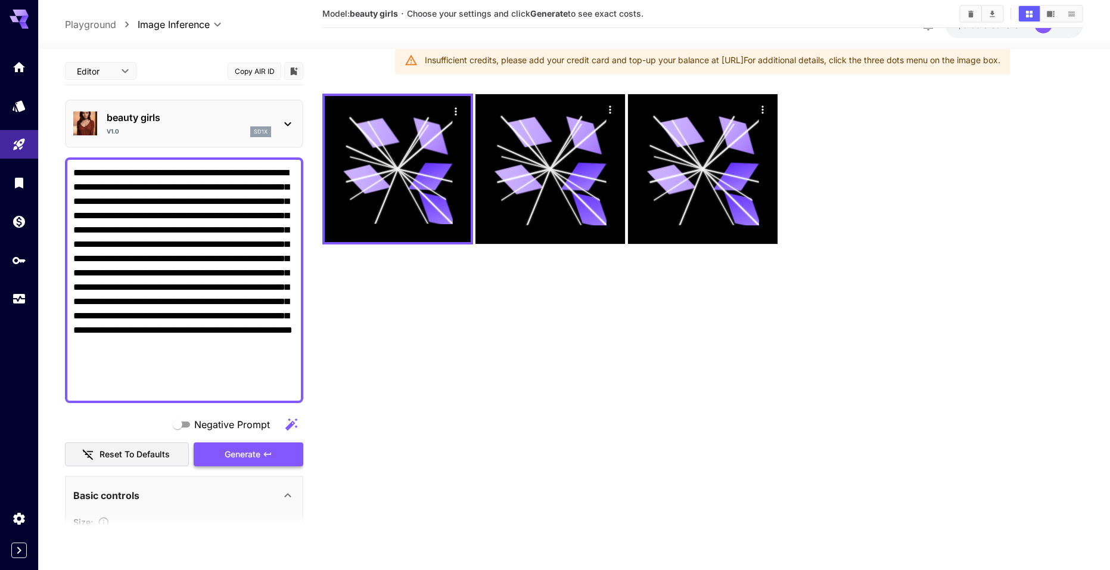
click at [227, 460] on span "Generate" at bounding box center [243, 454] width 36 height 15
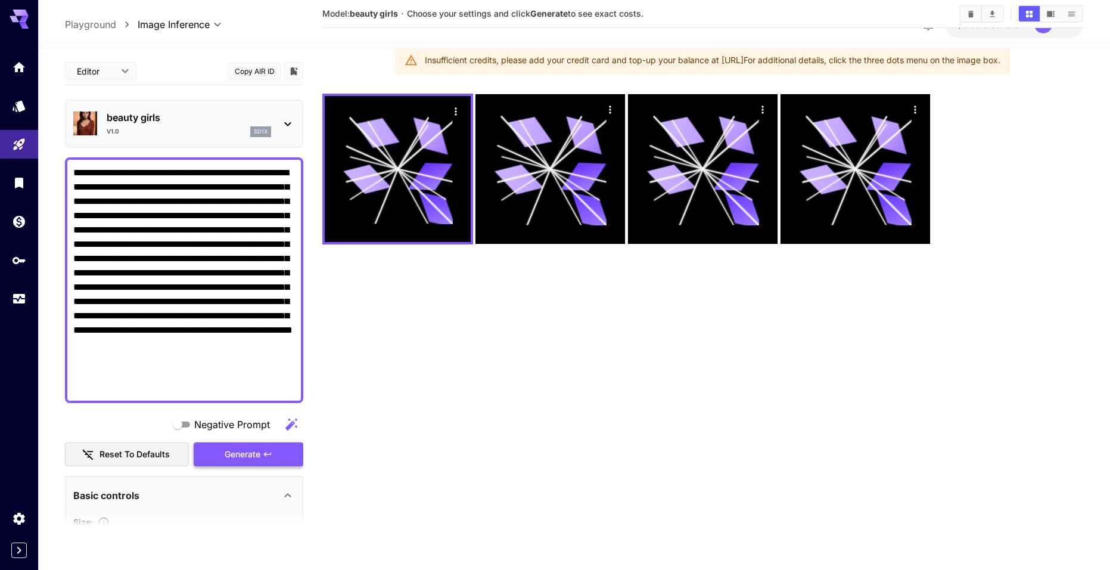
click at [227, 460] on span "Generate" at bounding box center [243, 454] width 36 height 15
click at [268, 468] on div "**********" at bounding box center [184, 505] width 238 height 897
click at [265, 463] on button "Generate" at bounding box center [249, 454] width 110 height 24
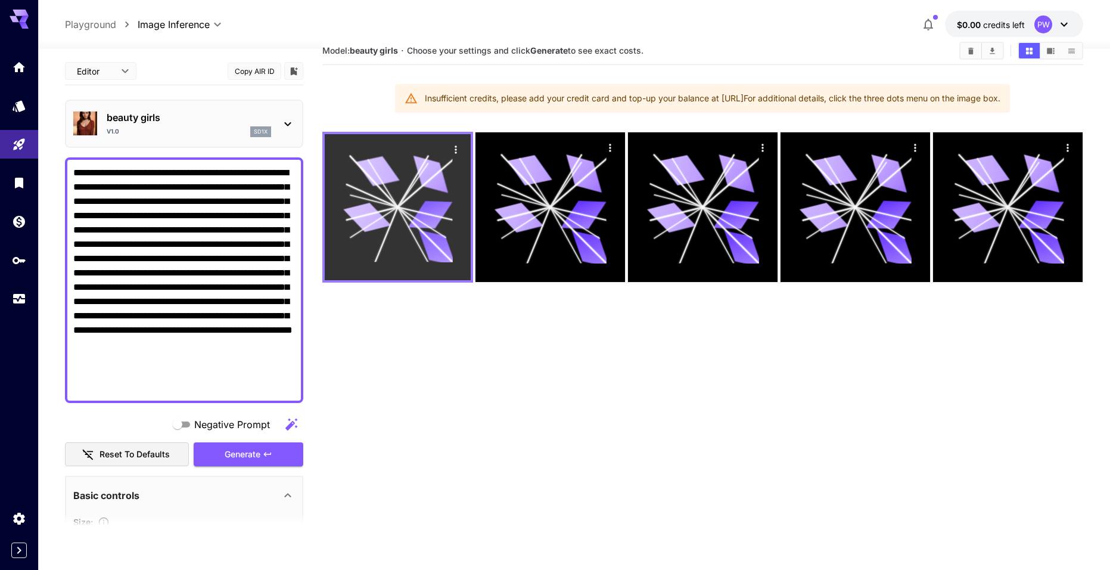
scroll to position [0, 0]
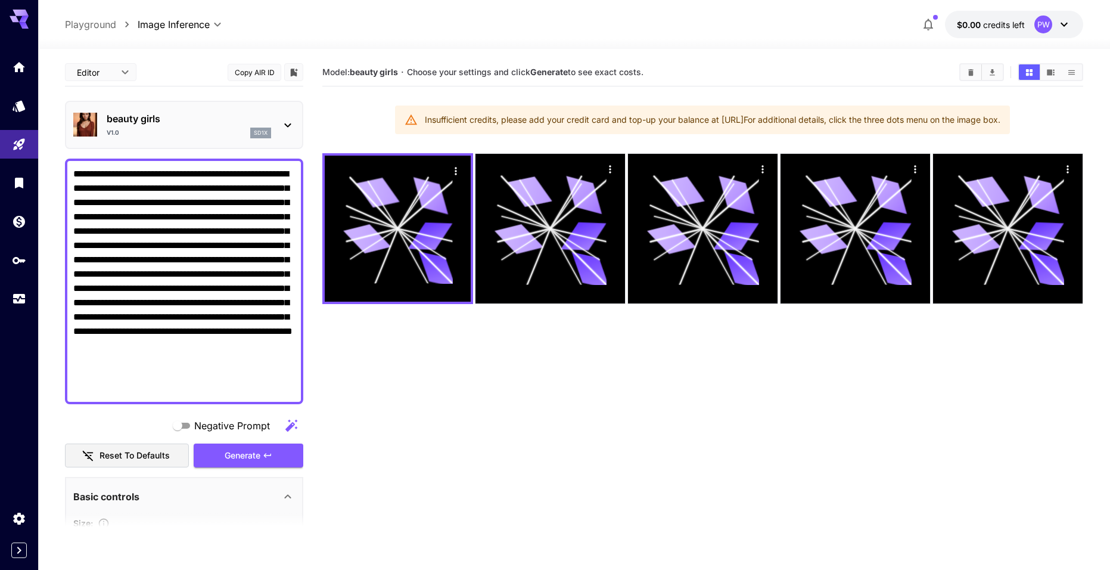
drag, startPoint x: 387, startPoint y: 106, endPoint x: 375, endPoint y: 114, distance: 14.7
click at [395, 106] on div "Insufficient credits, please add your credit card and top-up your balance at ht…" at bounding box center [702, 119] width 615 height 29
click at [405, 119] on icon at bounding box center [411, 119] width 12 height 10
click at [425, 110] on div "Insufficient credits, please add your credit card and top-up your balance at ht…" at bounding box center [713, 119] width 576 height 21
click at [501, 116] on div "Insufficient credits, please add your credit card and top-up your balance at ht…" at bounding box center [713, 119] width 576 height 21
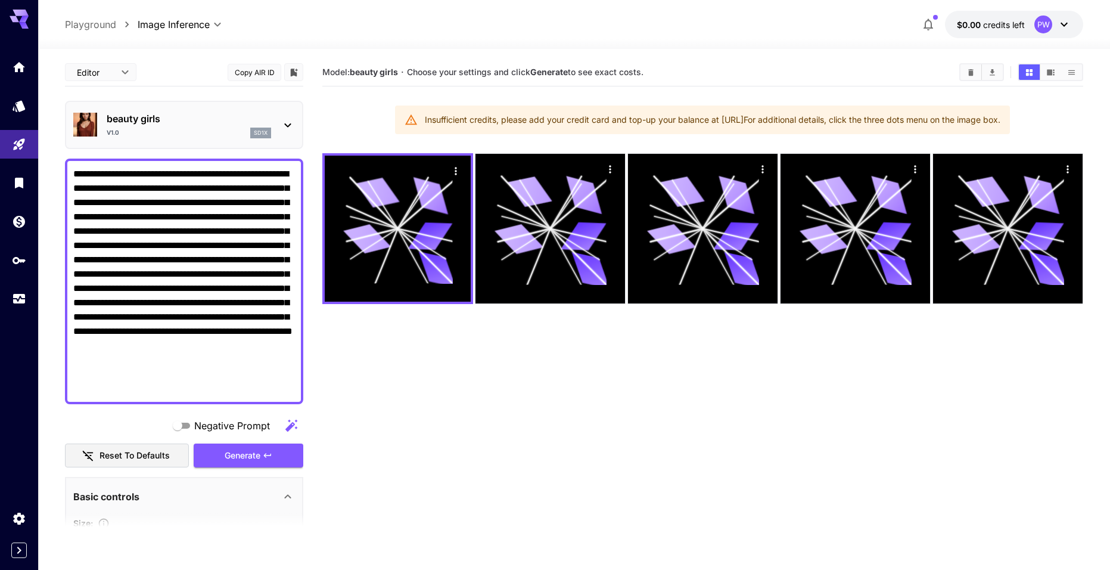
click at [98, 21] on p "Playground" at bounding box center [90, 24] width 51 height 14
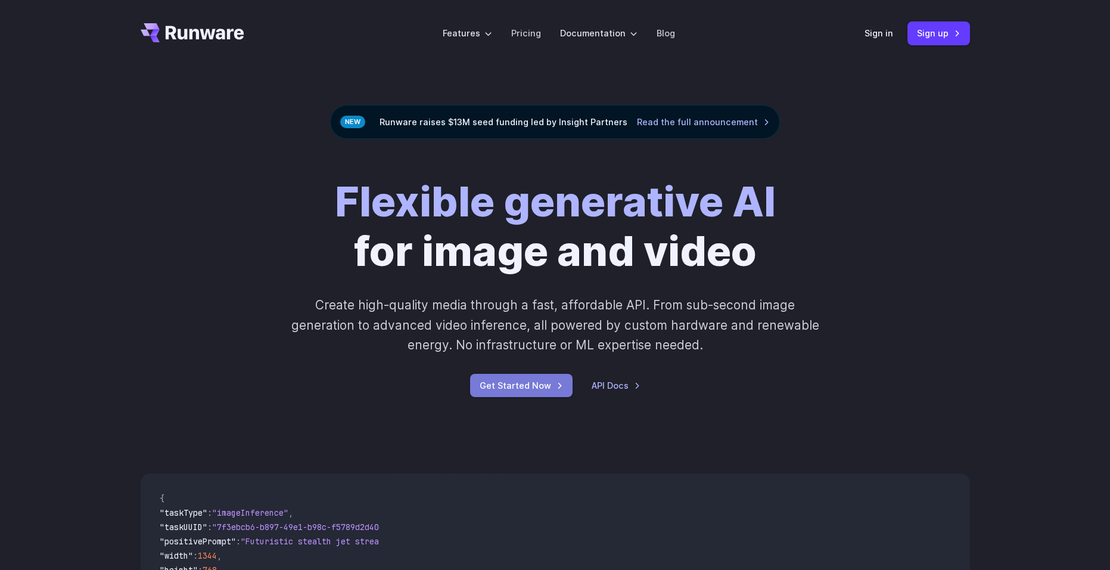
click at [526, 387] on link "Get Started Now" at bounding box center [521, 385] width 103 height 23
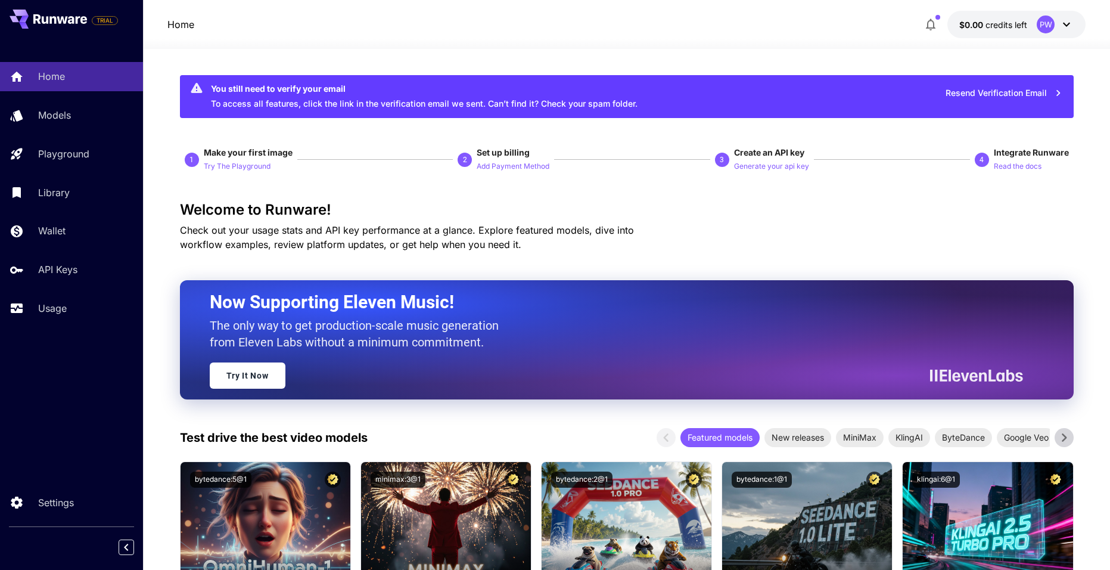
click at [501, 160] on button "Add Payment Method" at bounding box center [513, 166] width 73 height 14
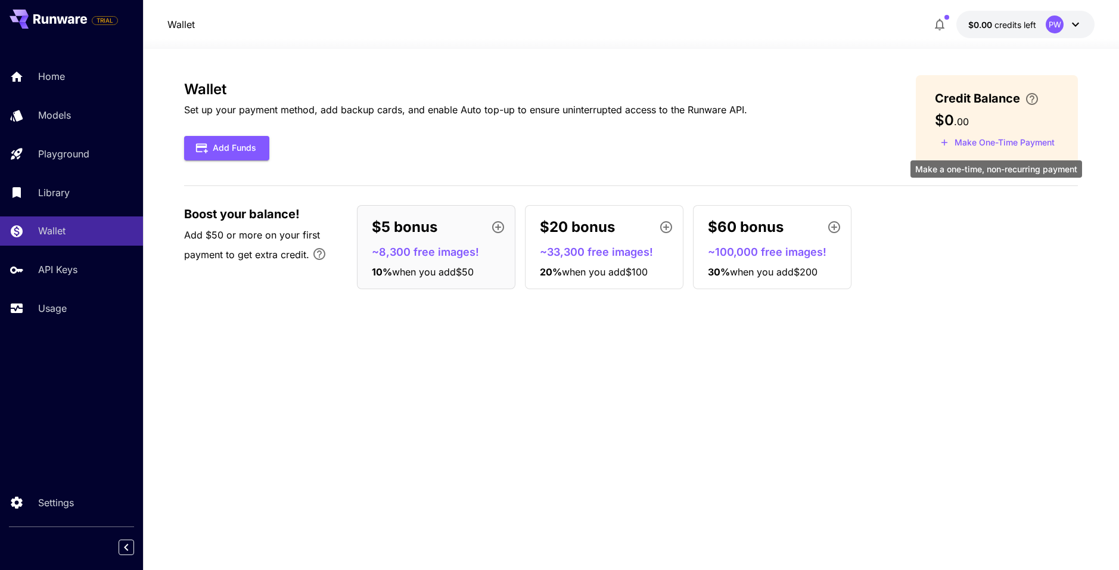
click at [965, 146] on button "Make One-Time Payment" at bounding box center [997, 142] width 125 height 18
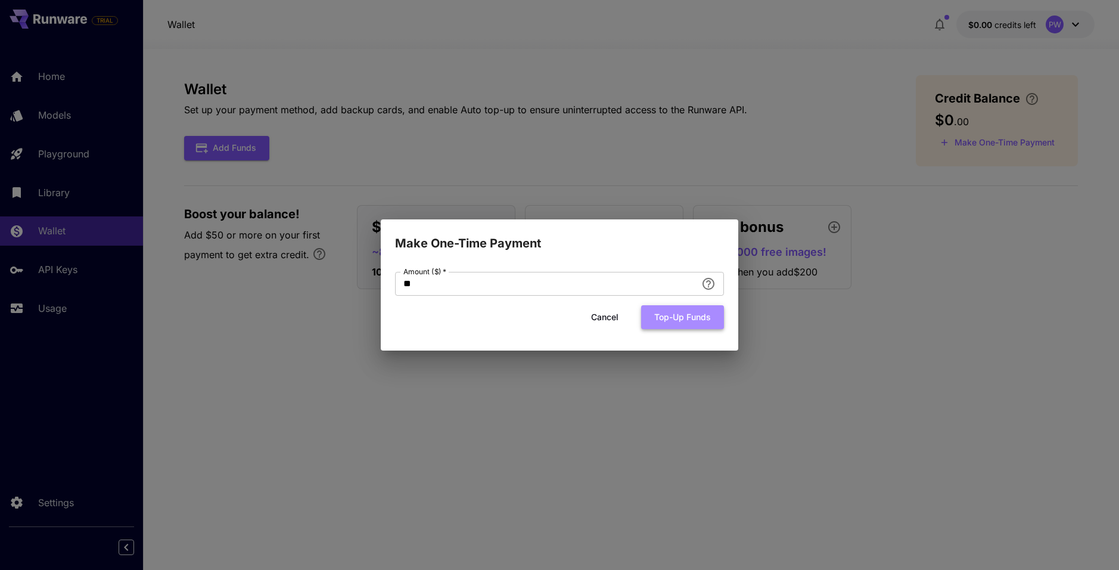
click at [705, 318] on button "Top-up funds" at bounding box center [682, 317] width 83 height 24
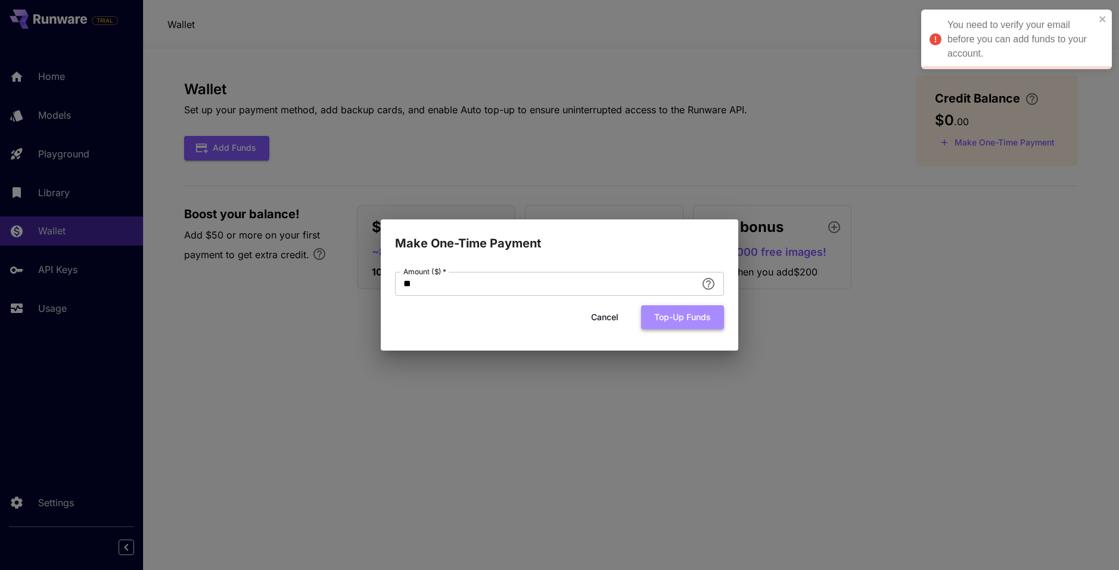
click at [701, 308] on button "Top-up funds" at bounding box center [682, 317] width 83 height 24
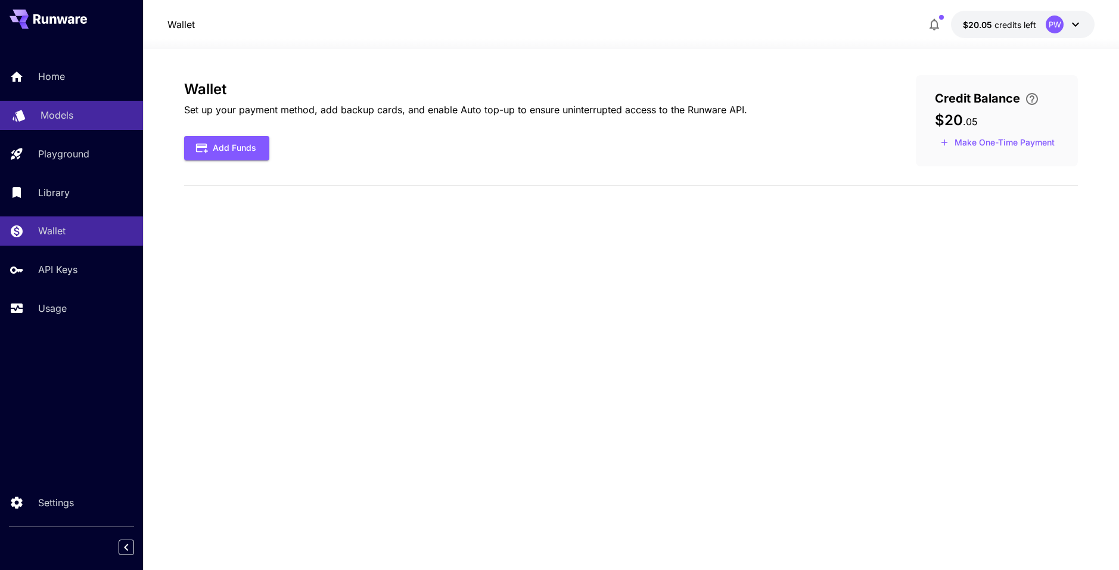
click at [51, 105] on link "Models" at bounding box center [71, 115] width 143 height 29
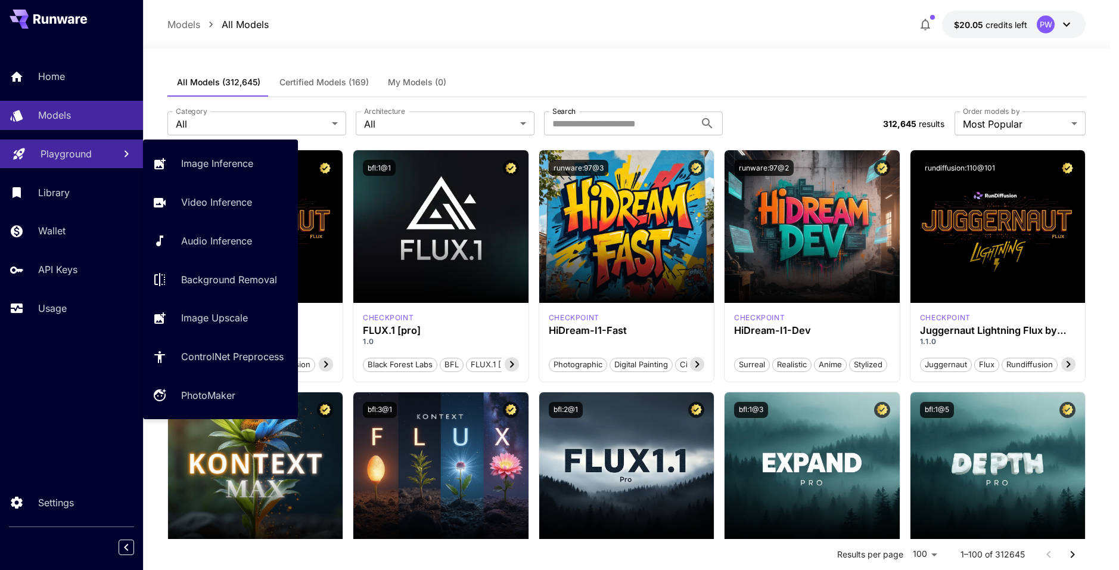
click at [48, 167] on link "Playground" at bounding box center [71, 153] width 143 height 29
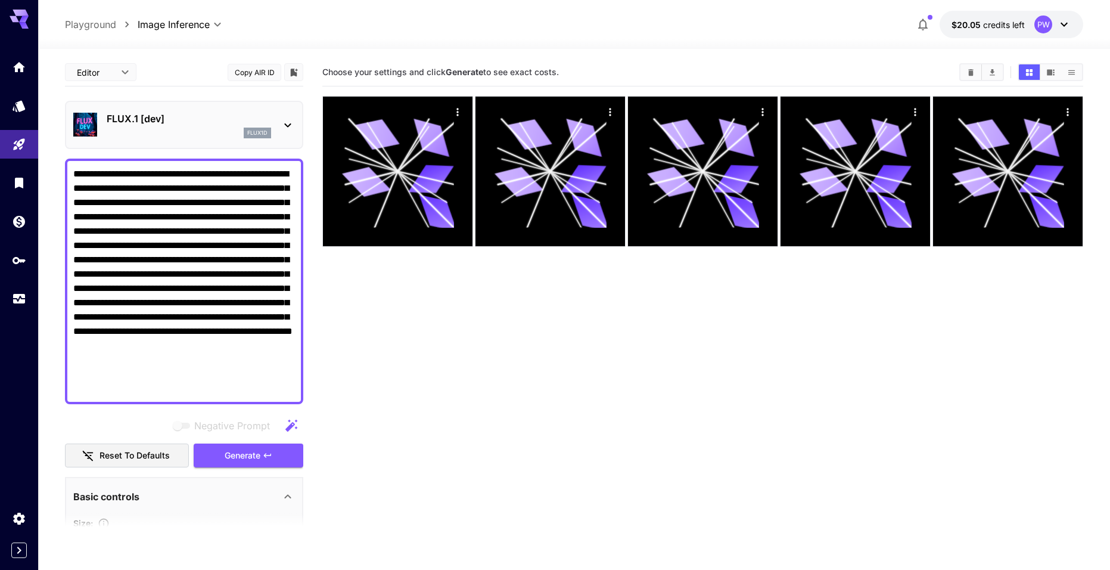
type textarea "**********"
click at [281, 120] on icon at bounding box center [288, 125] width 14 height 14
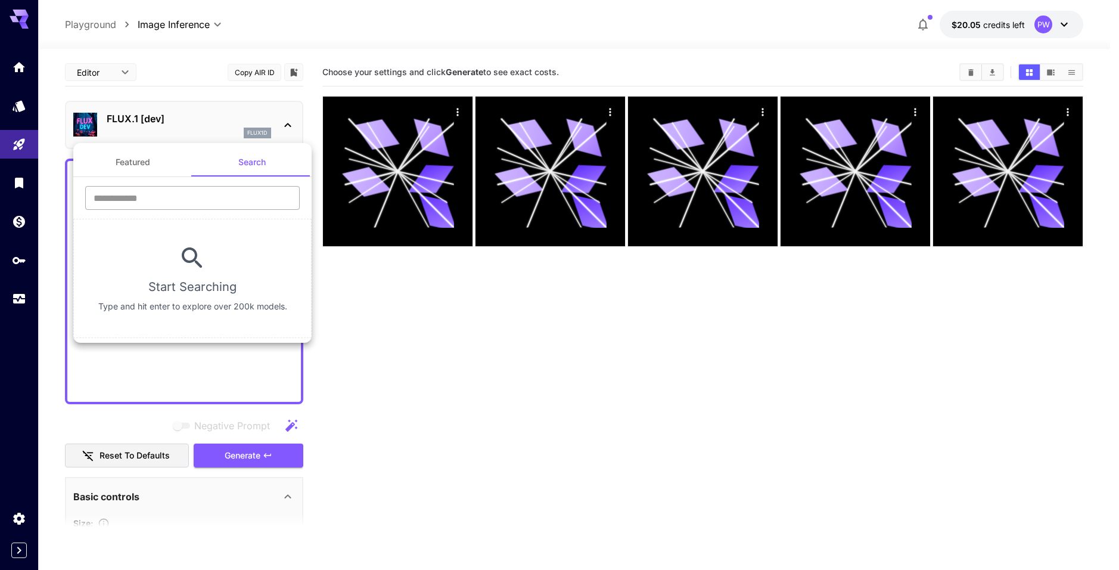
click at [192, 196] on input "text" at bounding box center [192, 198] width 215 height 24
type input "****"
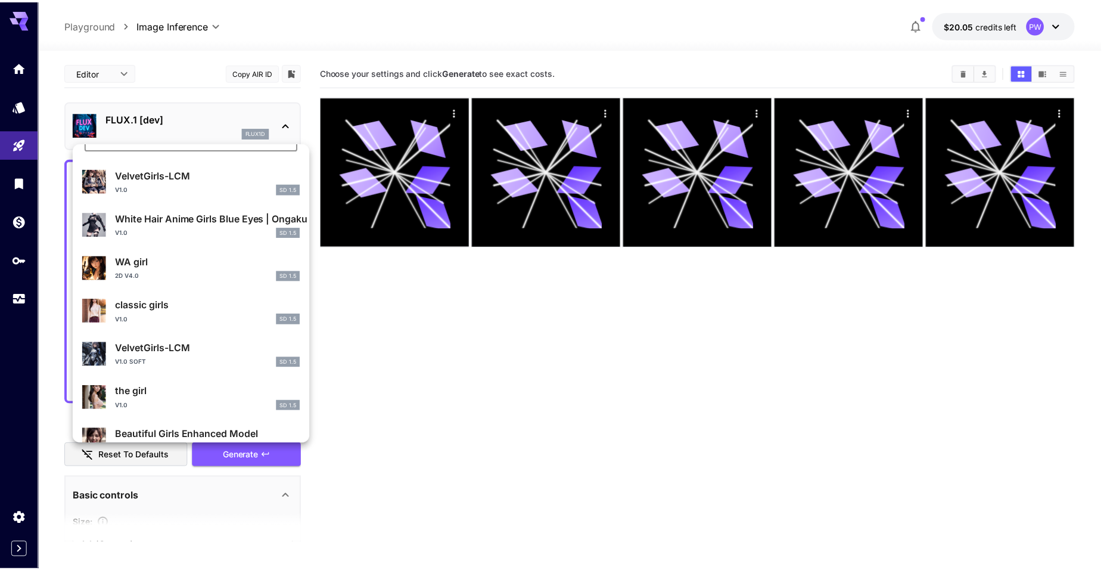
scroll to position [119, 0]
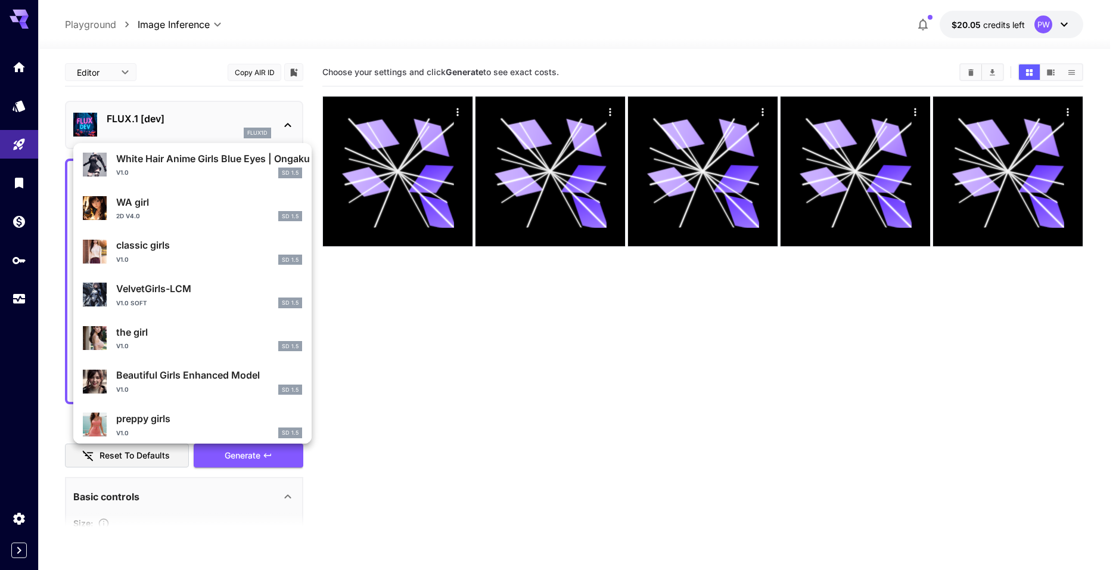
click at [184, 343] on div "v1.0 SD 1.5" at bounding box center [209, 346] width 186 height 11
type input "**********"
type input "***"
type input "**"
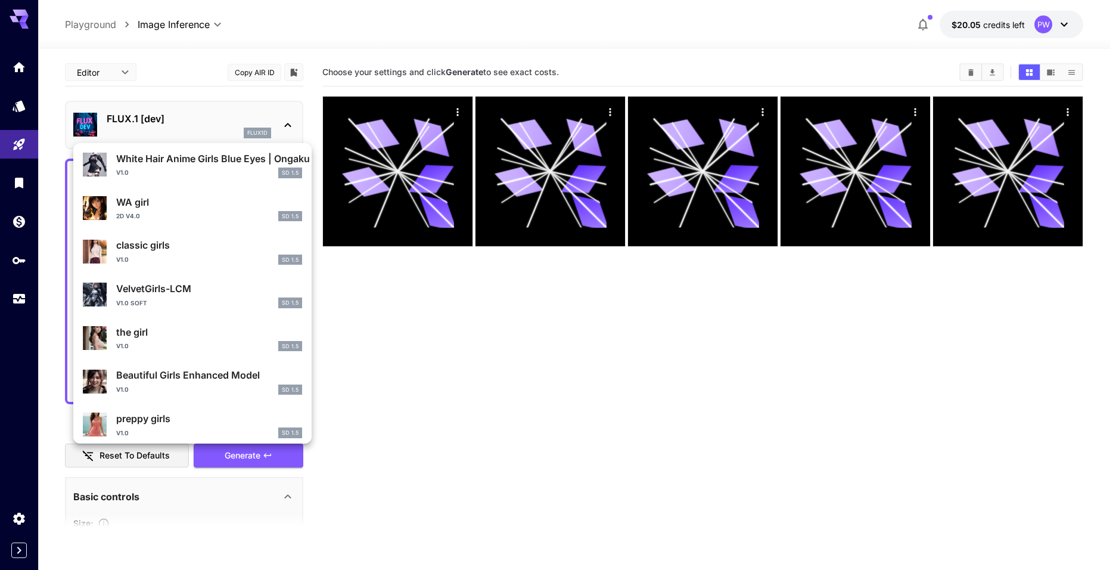
type input "*"
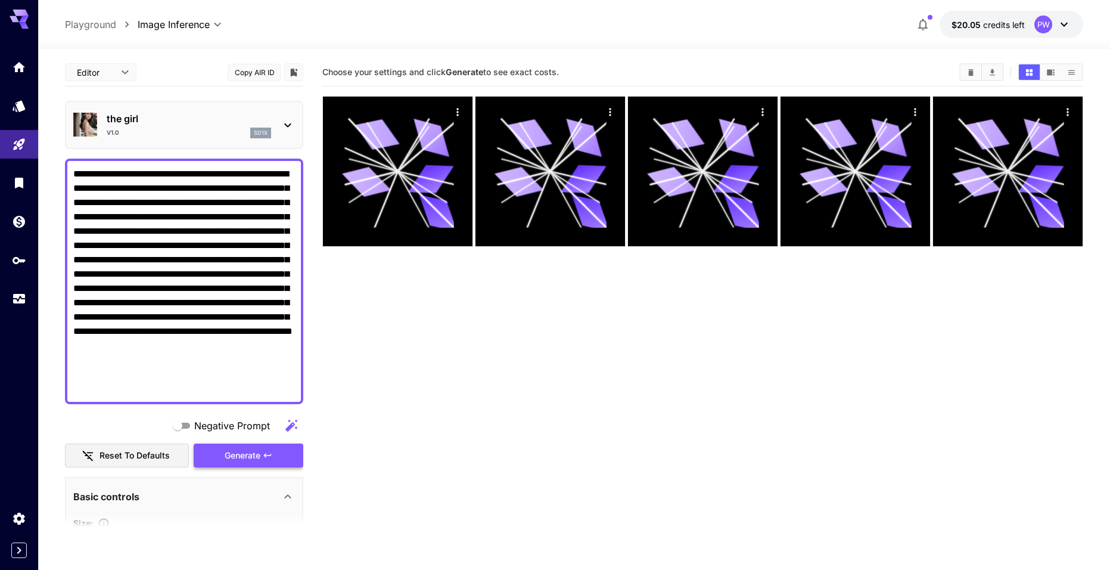
click at [258, 459] on span "Generate" at bounding box center [243, 455] width 36 height 15
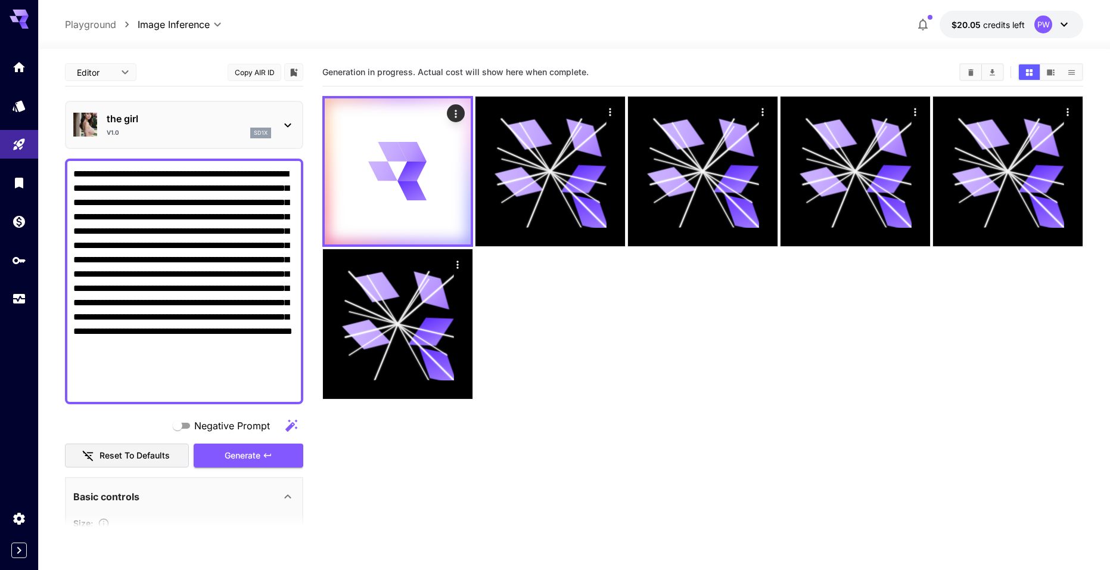
click at [582, 37] on div at bounding box center [574, 42] width 1072 height 14
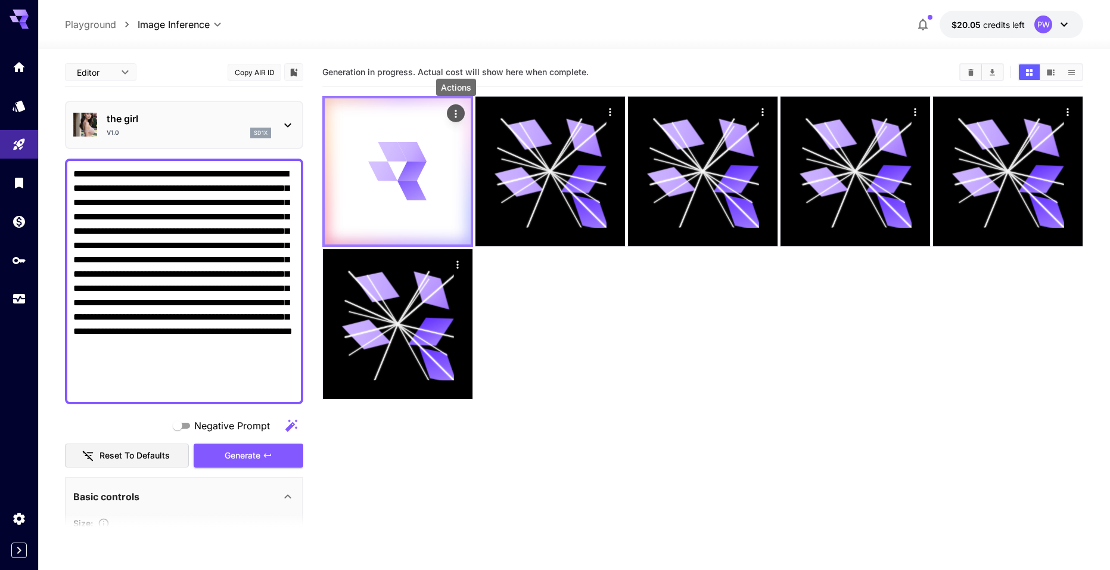
click at [452, 114] on icon "Actions" at bounding box center [456, 114] width 12 height 12
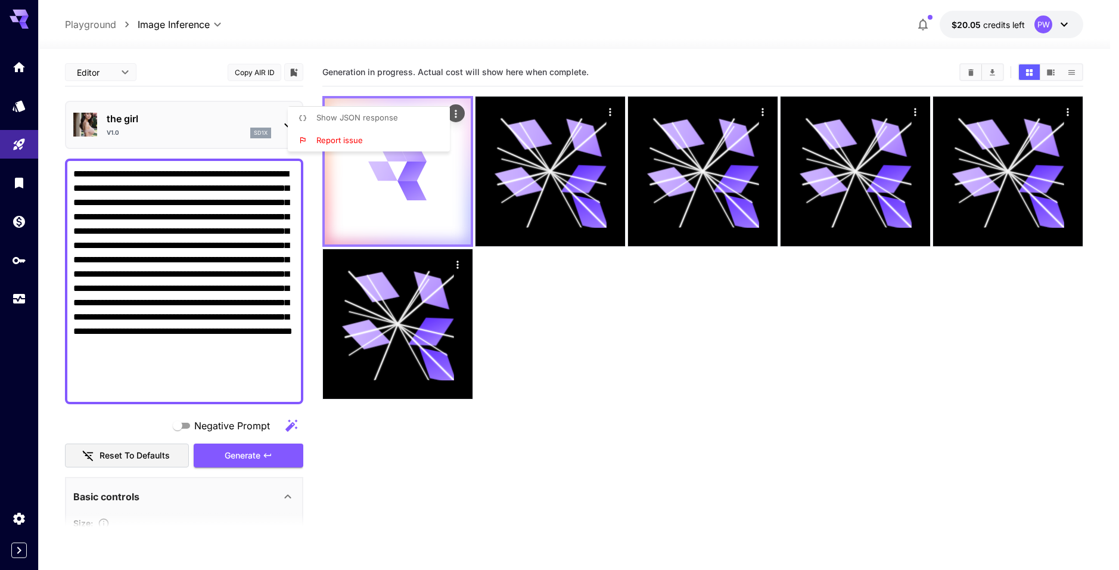
click at [452, 114] on div at bounding box center [559, 285] width 1119 height 570
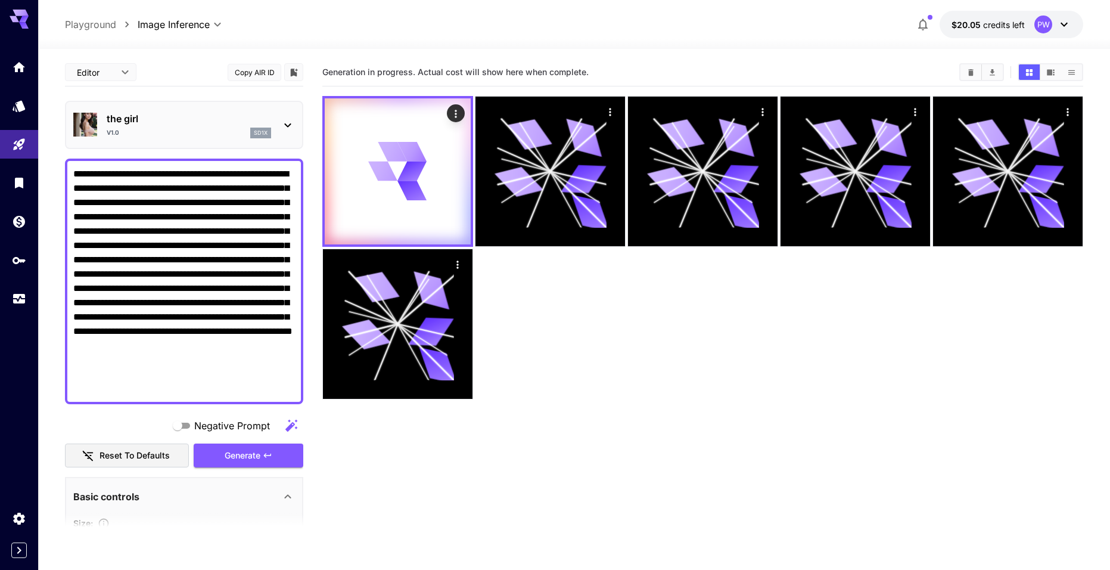
click at [532, 271] on div at bounding box center [702, 247] width 761 height 303
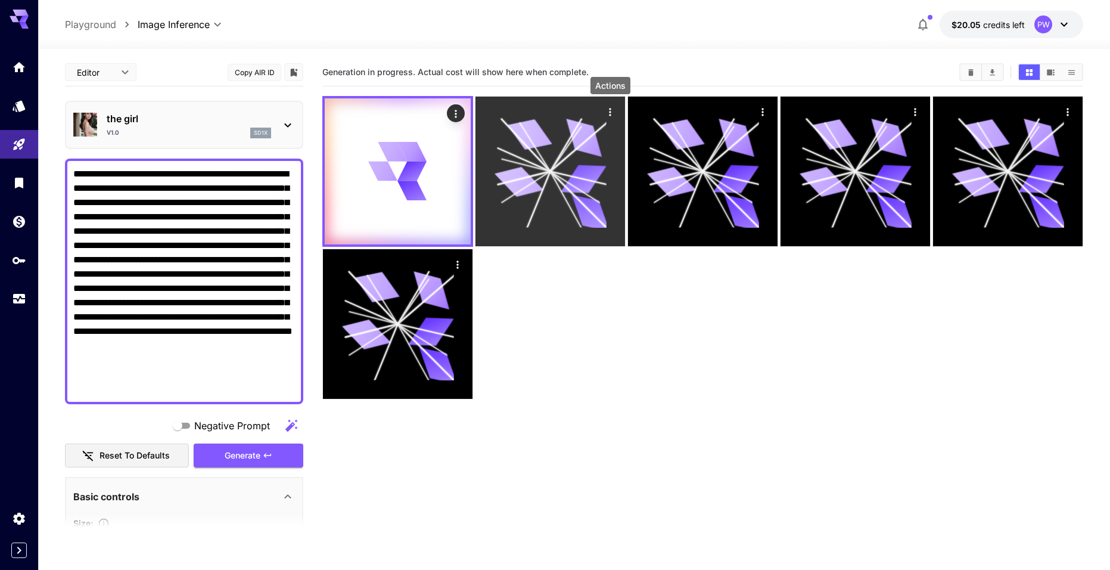
click at [606, 114] on icon "Actions" at bounding box center [610, 112] width 12 height 12
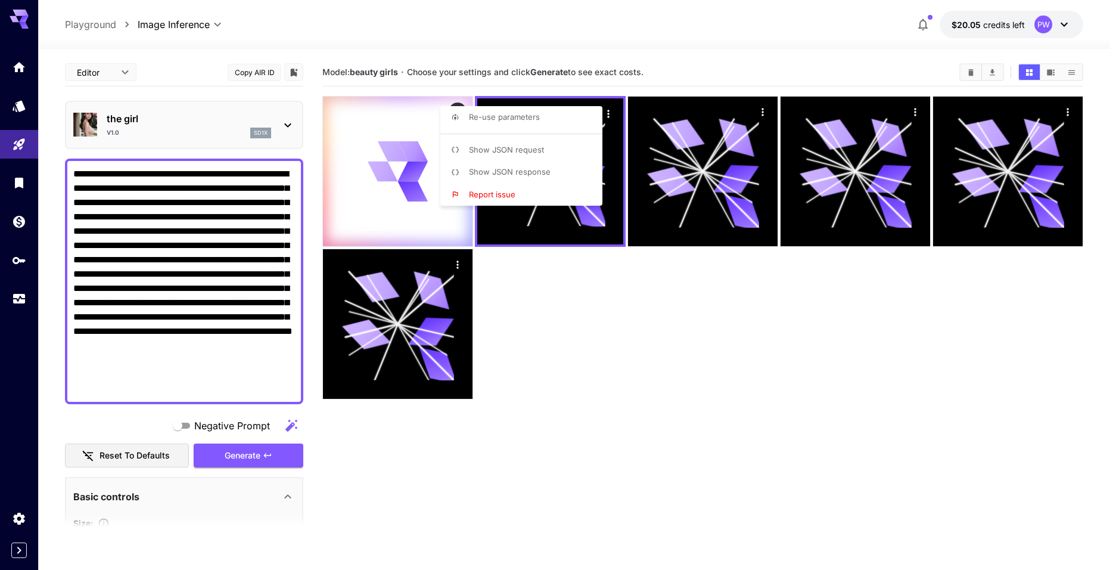
click at [508, 293] on div at bounding box center [559, 285] width 1119 height 570
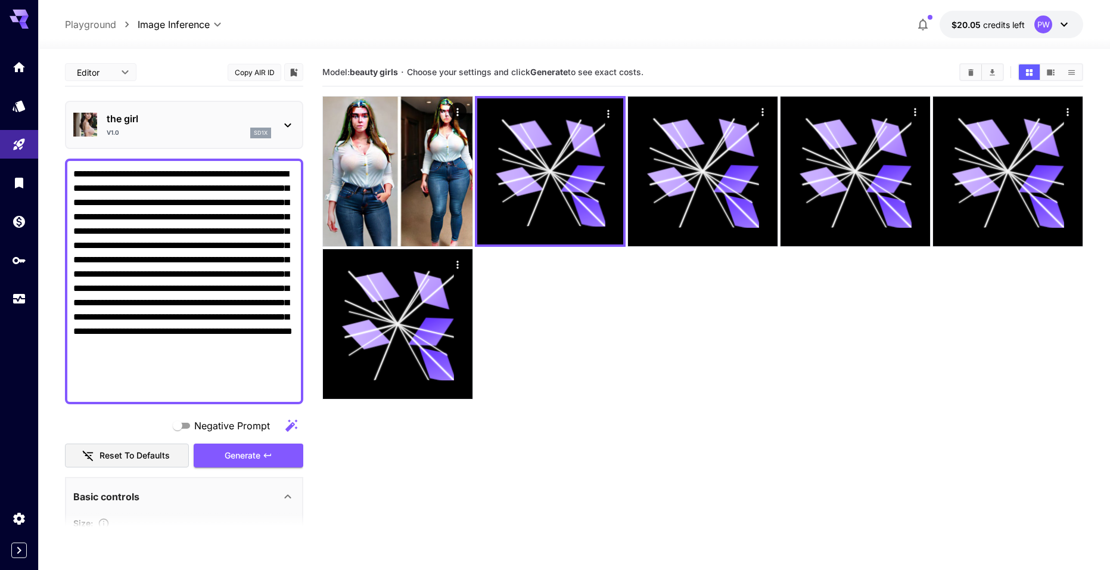
drag, startPoint x: 23, startPoint y: 26, endPoint x: 437, endPoint y: 41, distance: 415.1
click at [437, 41] on div at bounding box center [574, 42] width 1072 height 14
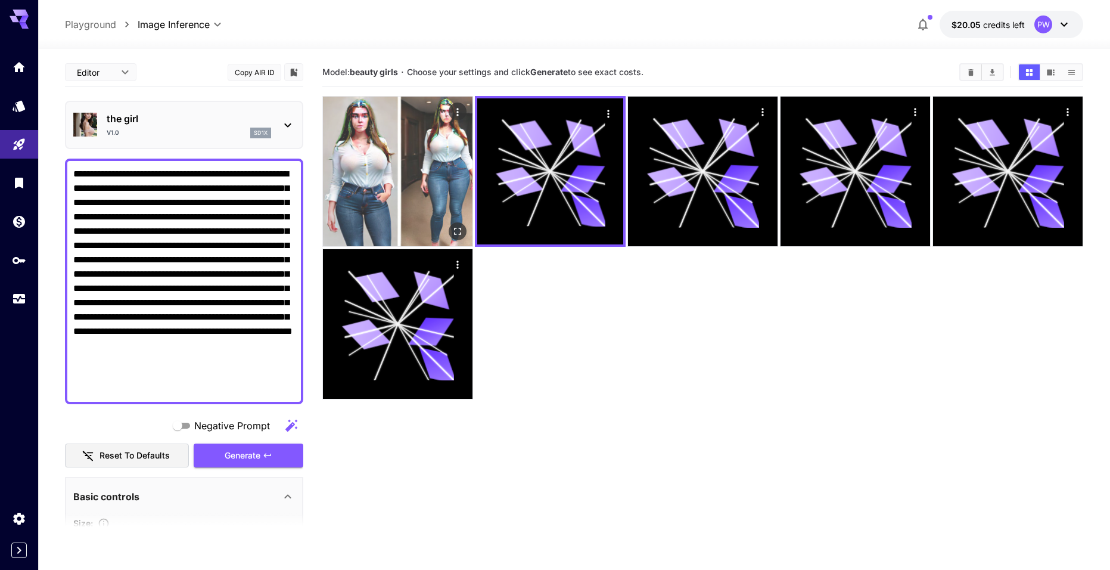
click at [417, 125] on img at bounding box center [398, 172] width 150 height 150
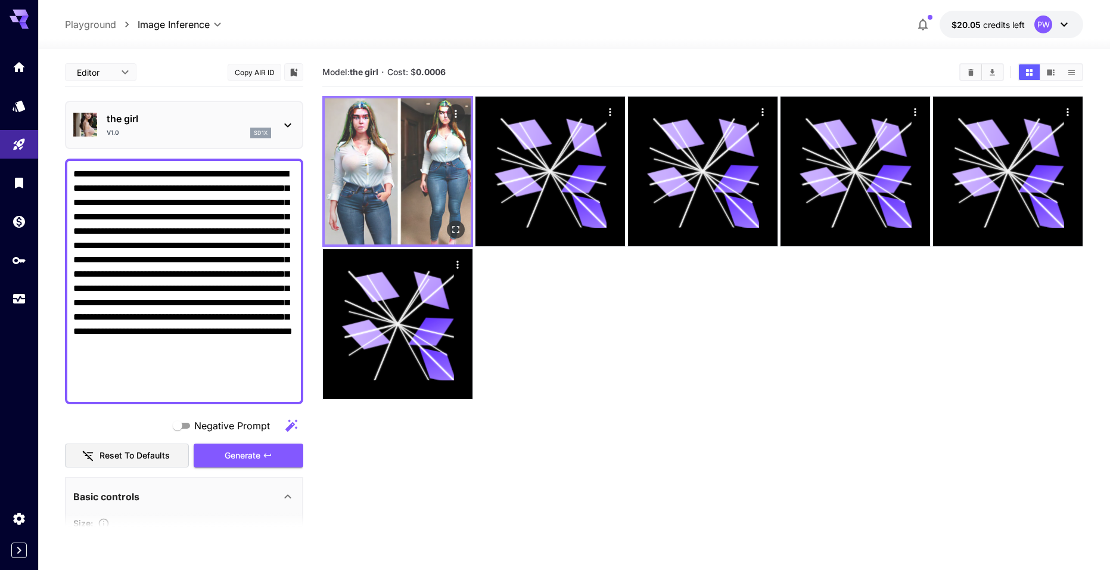
click at [376, 186] on img at bounding box center [398, 171] width 146 height 146
click at [458, 223] on icon "Open in fullscreen" at bounding box center [456, 229] width 12 height 12
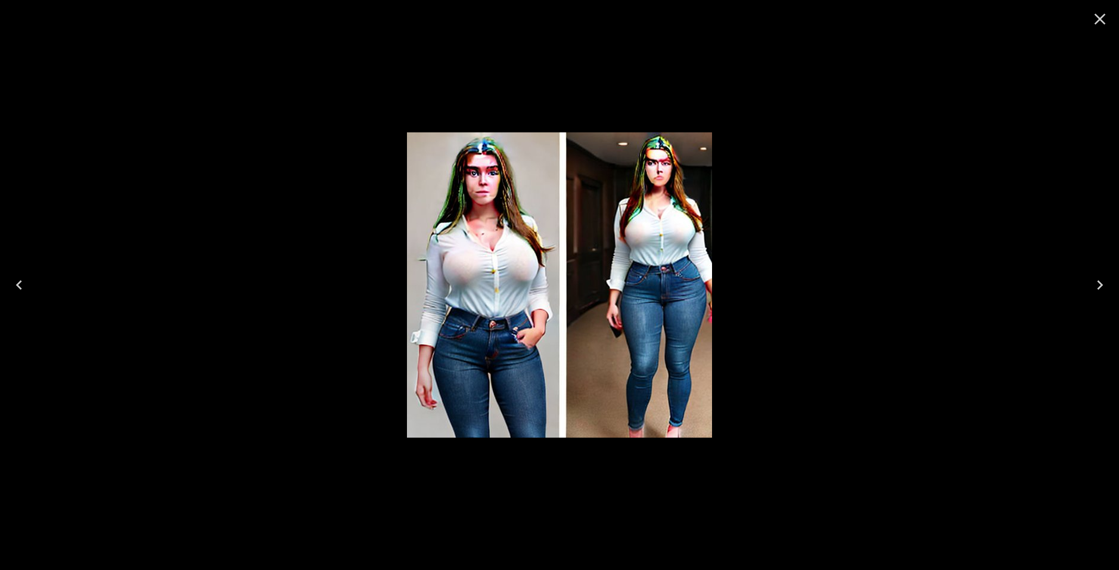
click at [1105, 18] on icon "Close" at bounding box center [1100, 19] width 19 height 19
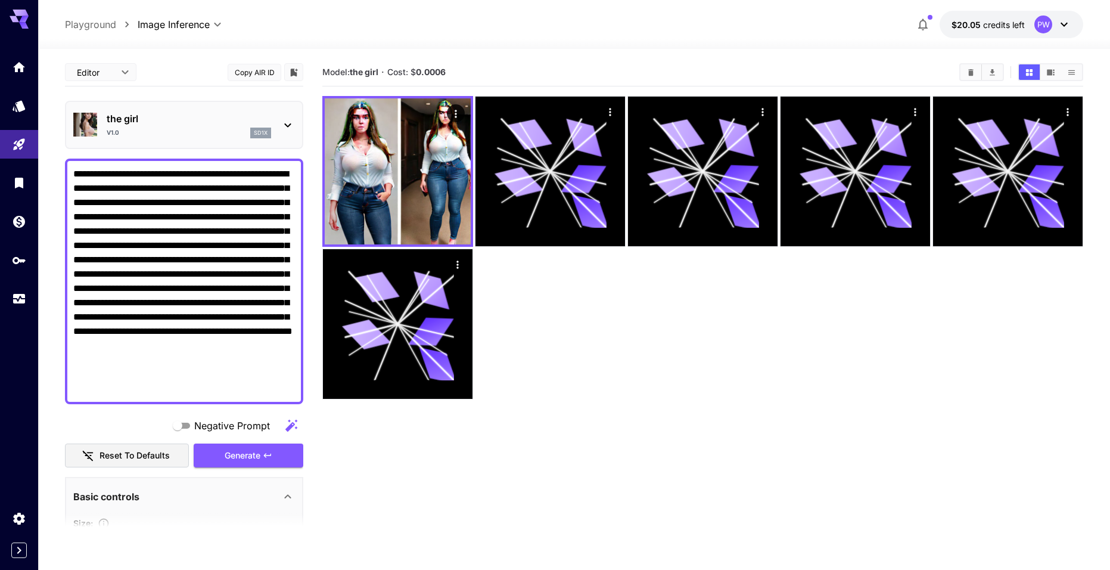
click at [95, 129] on img at bounding box center [85, 125] width 24 height 24
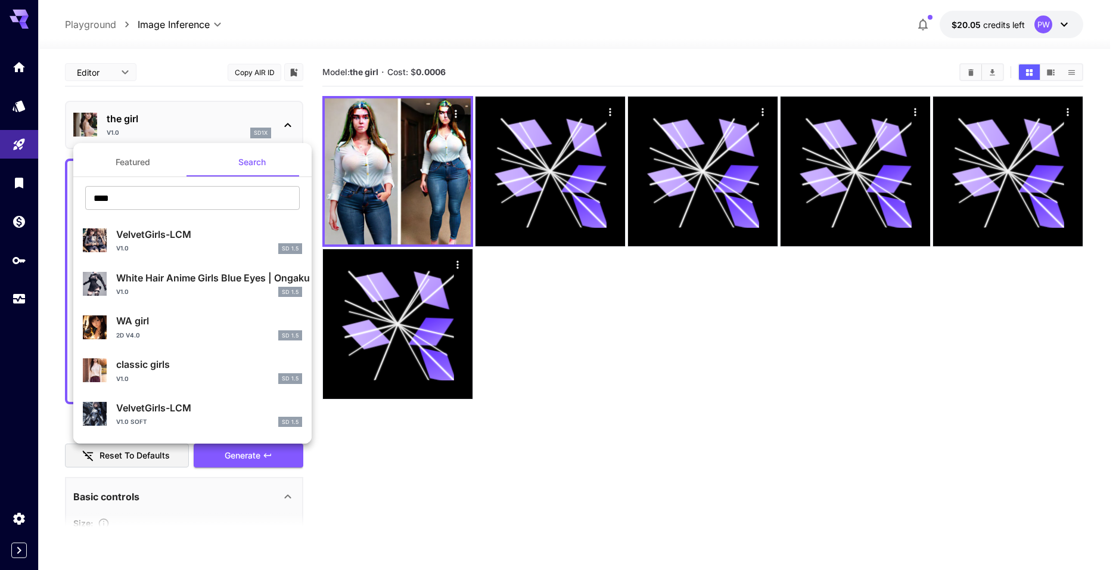
click at [442, 46] on div at bounding box center [559, 285] width 1119 height 570
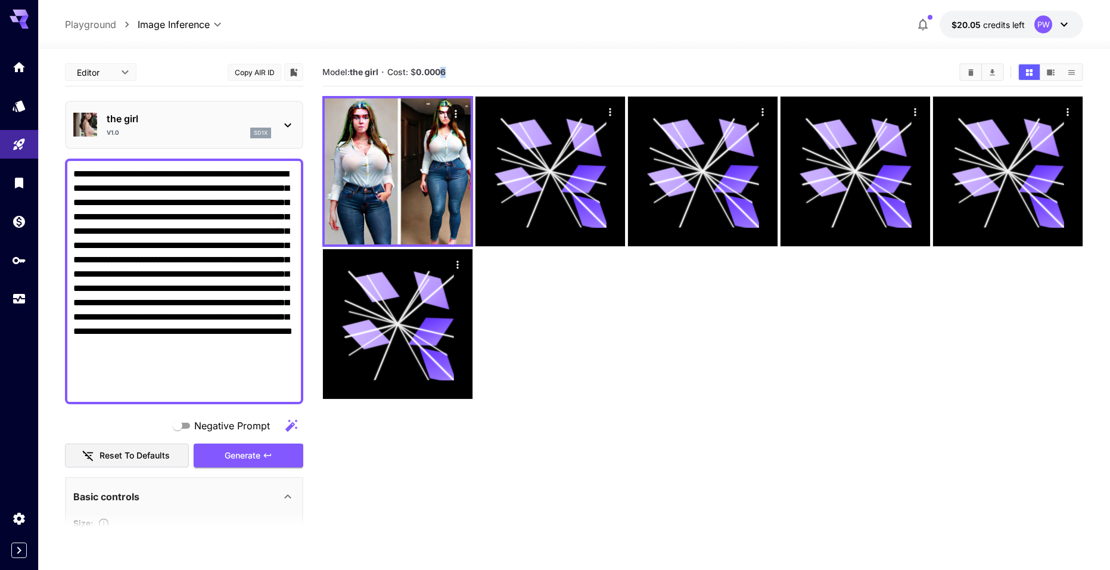
click at [448, 73] on section "Model: the girl · Cost: $ 0.0006" at bounding box center [636, 72] width 628 height 14
click at [461, 74] on section "Model: the girl · Cost: $ 0.0006" at bounding box center [636, 72] width 628 height 14
drag, startPoint x: 449, startPoint y: 79, endPoint x: 441, endPoint y: 78, distance: 8.4
click at [441, 78] on section "Model: the girl · Cost: $ 0.0006" at bounding box center [636, 72] width 628 height 14
click at [433, 80] on div "Model: the girl · Cost: $ 0.0006" at bounding box center [702, 72] width 761 height 18
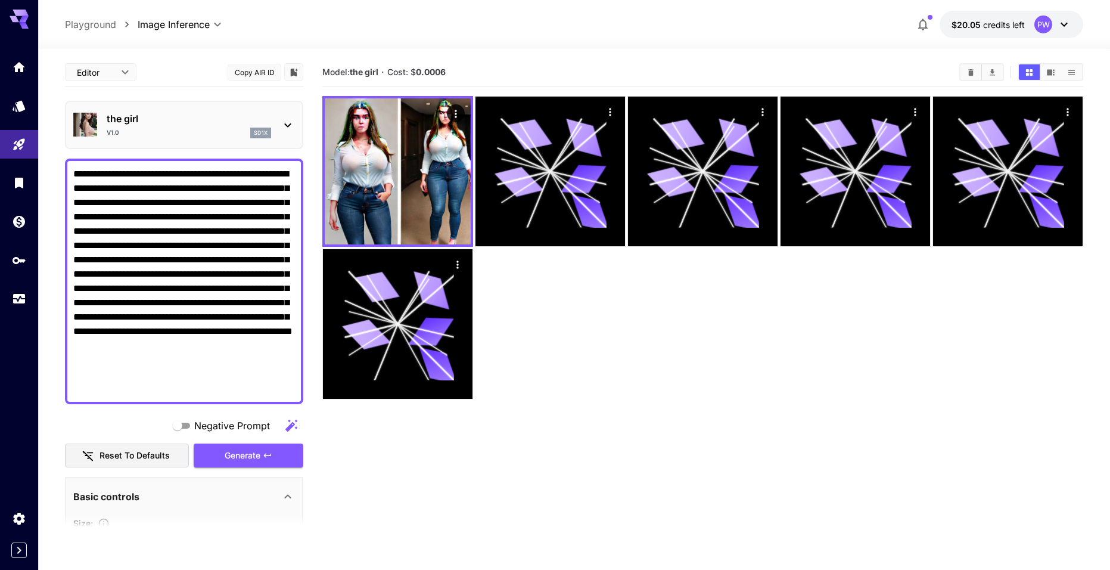
click at [438, 76] on b "0.0006" at bounding box center [431, 72] width 30 height 10
drag, startPoint x: 438, startPoint y: 76, endPoint x: 445, endPoint y: 74, distance: 6.7
click at [445, 74] on b "0.0006" at bounding box center [431, 72] width 30 height 10
click at [477, 76] on section "Model: the girl · Cost: $ 0.0006" at bounding box center [636, 72] width 628 height 14
click at [88, 20] on p "Playground" at bounding box center [90, 24] width 51 height 14
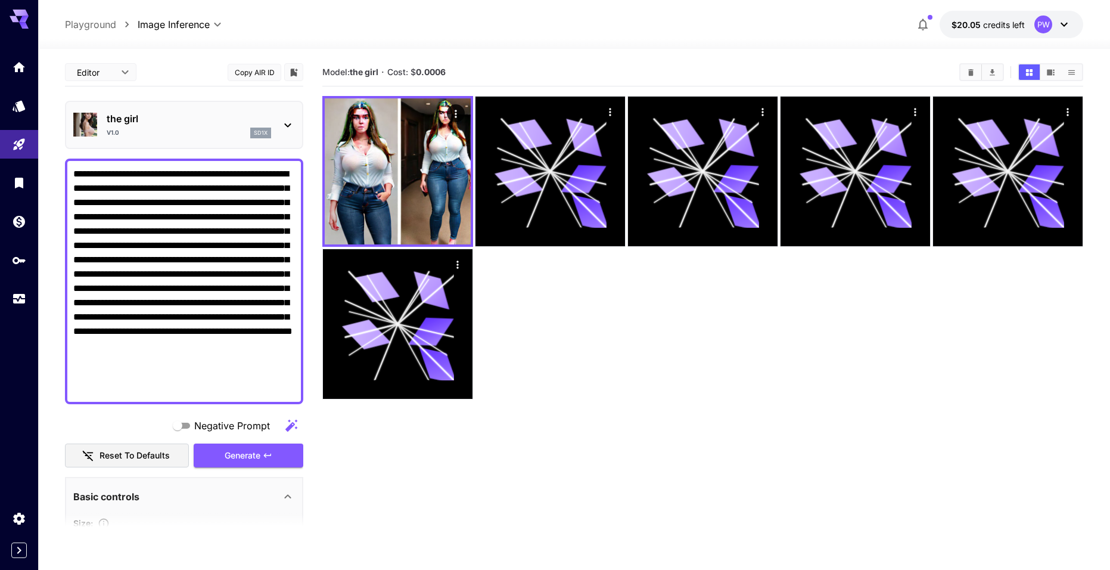
click at [90, 29] on p "Playground" at bounding box center [90, 24] width 51 height 14
click at [17, 82] on div at bounding box center [19, 182] width 38 height 260
click at [17, 79] on link at bounding box center [19, 66] width 38 height 29
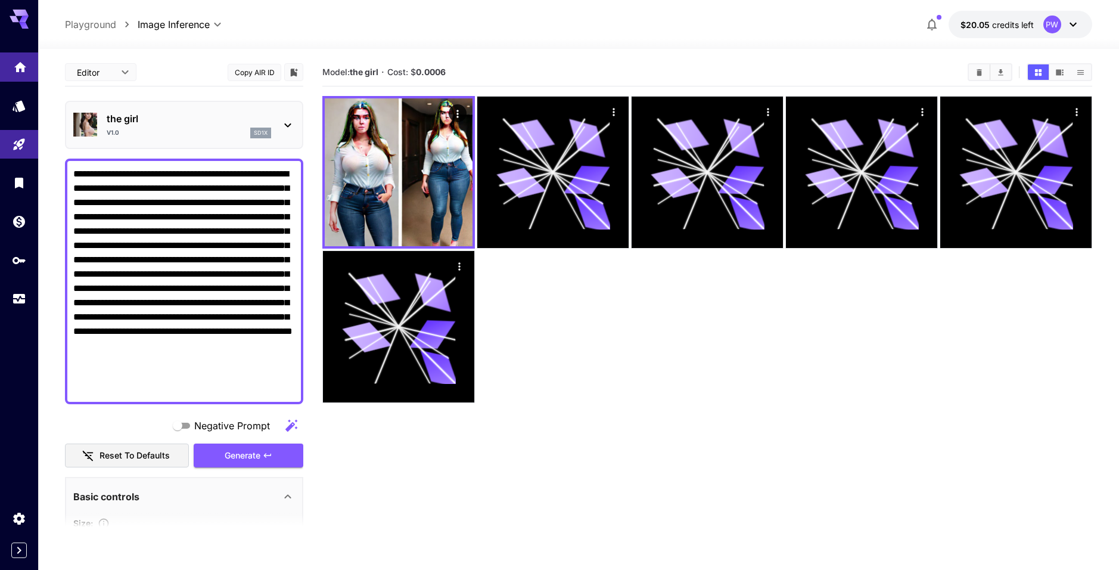
click at [21, 76] on link at bounding box center [19, 66] width 38 height 29
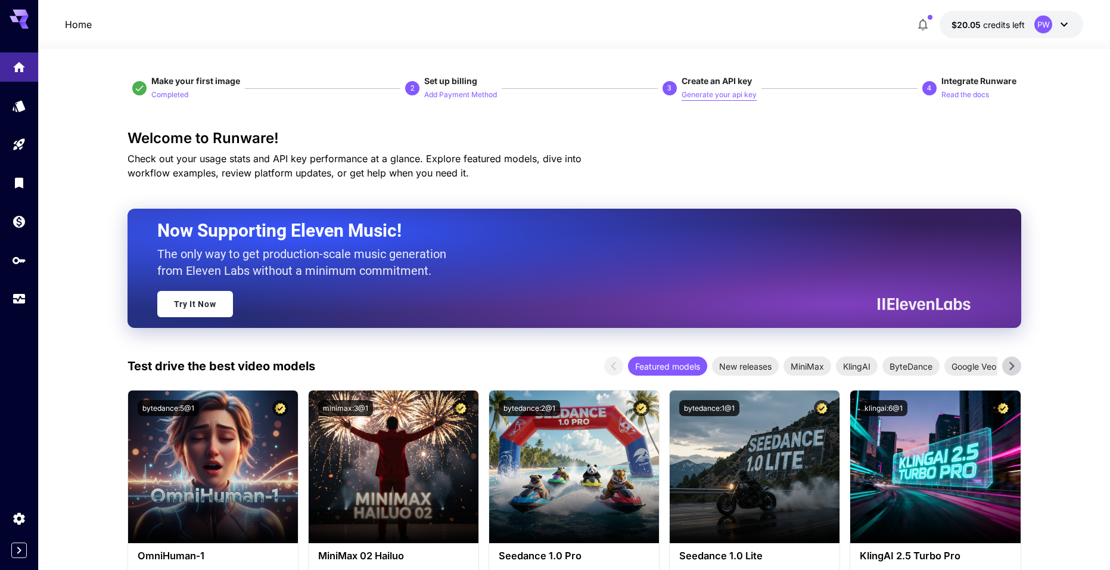
click at [720, 95] on p "Generate your api key" at bounding box center [719, 94] width 75 height 11
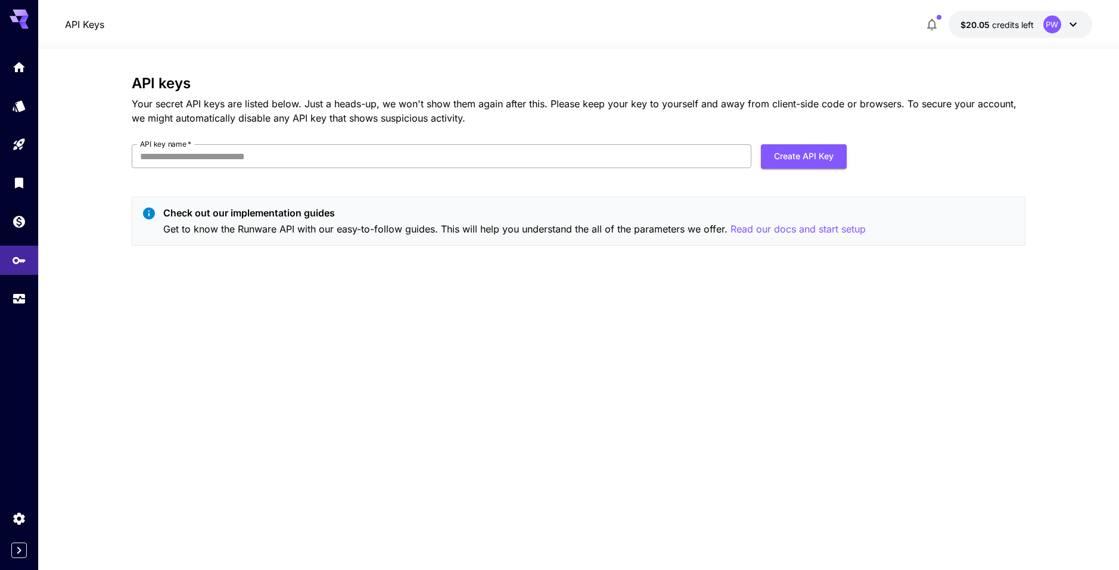
click at [166, 161] on input "API key name   *" at bounding box center [442, 156] width 620 height 24
click at [483, 122] on p "Your secret API keys are listed below. Just a heads-up, we won't show them agai…" at bounding box center [579, 111] width 894 height 29
click at [787, 153] on button "Create API Key" at bounding box center [804, 156] width 86 height 24
click at [418, 154] on input "API key name   *" at bounding box center [442, 156] width 620 height 24
type input "*********"
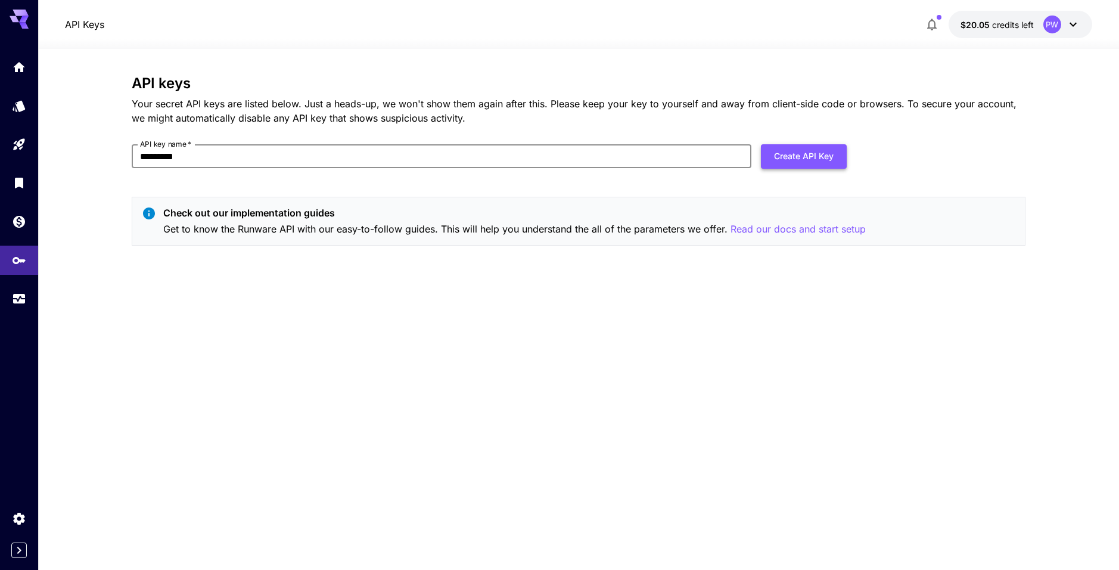
click at [827, 149] on button "Create API Key" at bounding box center [804, 156] width 86 height 24
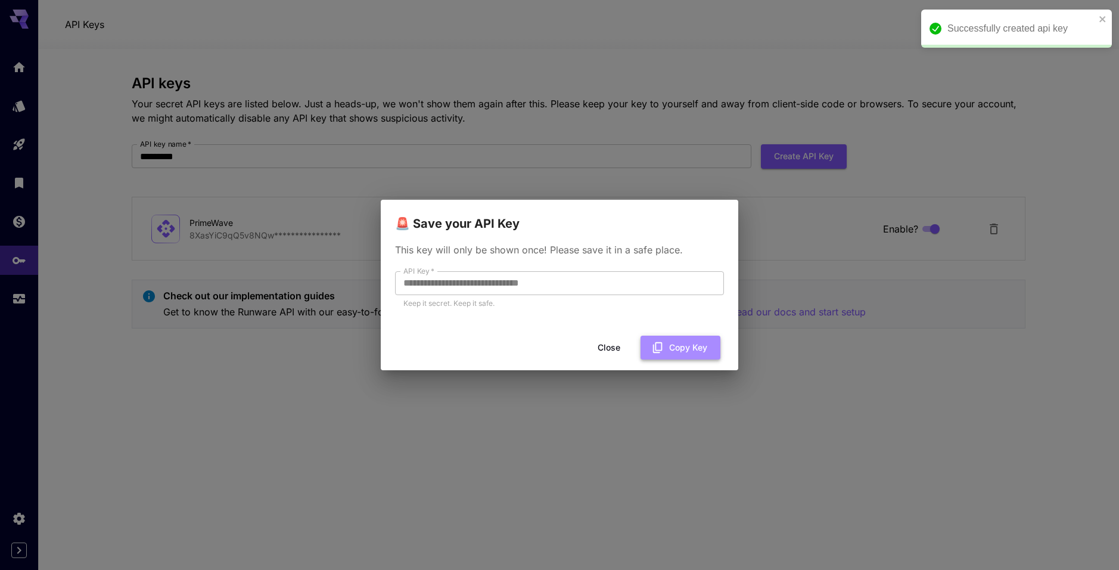
click at [674, 351] on button "Copy Key" at bounding box center [681, 348] width 80 height 24
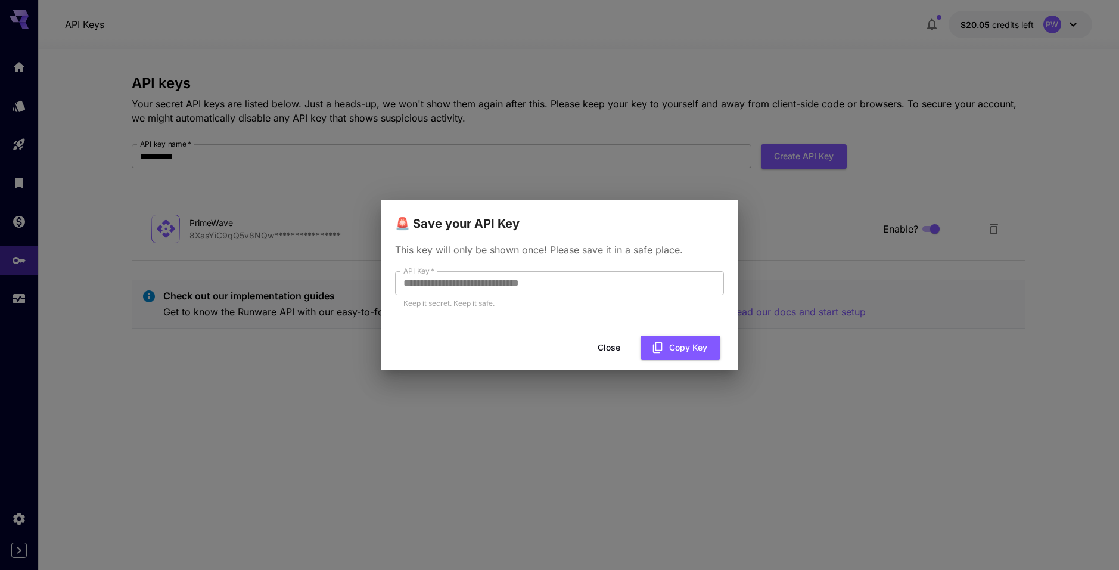
click at [610, 346] on button "Close" at bounding box center [609, 348] width 54 height 24
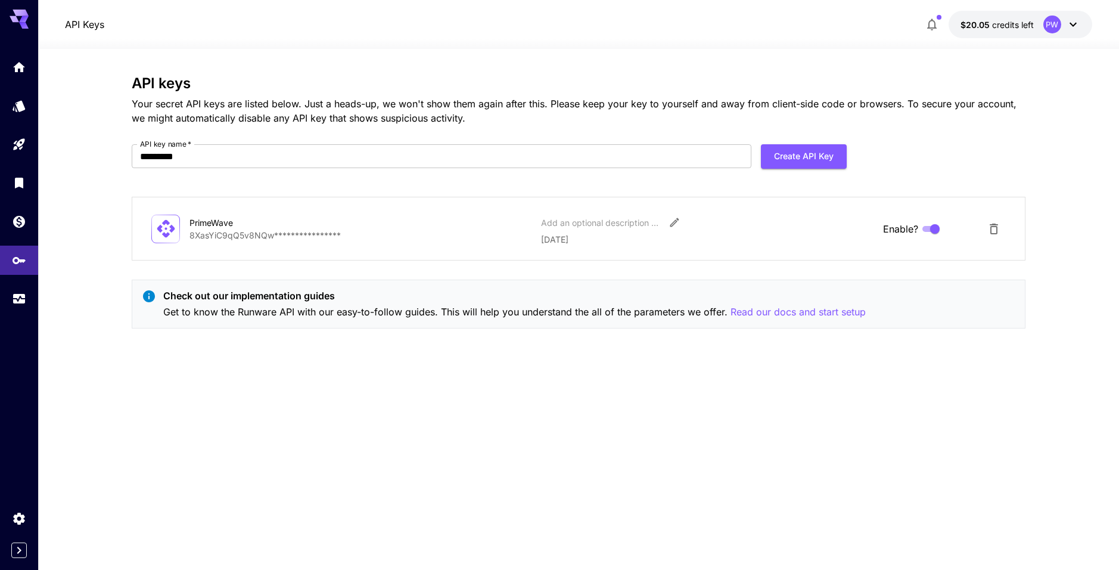
click at [371, 389] on div "**********" at bounding box center [579, 309] width 894 height 468
click at [15, 72] on link at bounding box center [19, 66] width 38 height 29
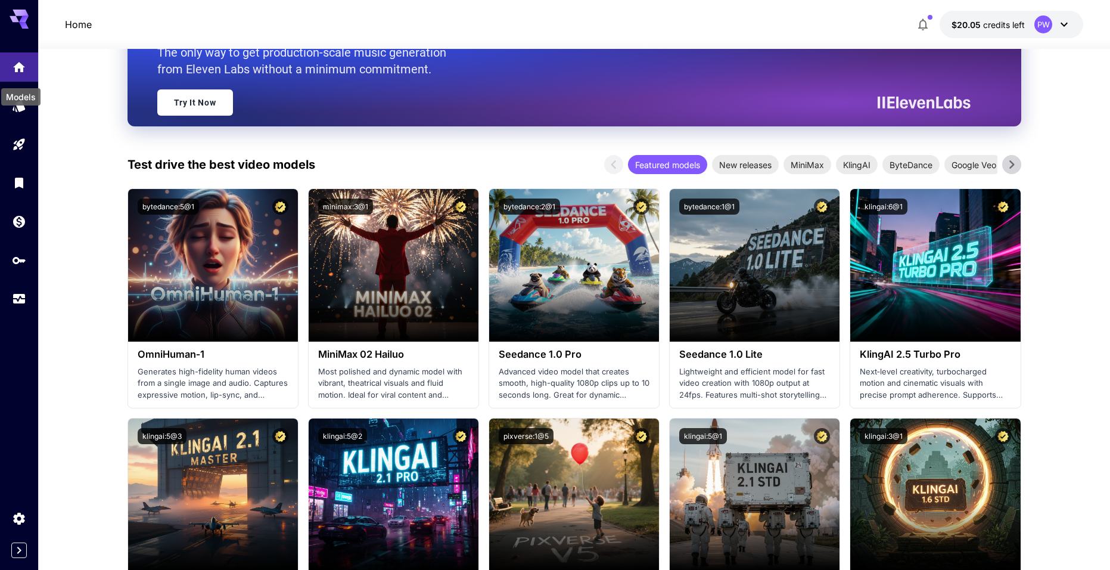
scroll to position [238, 0]
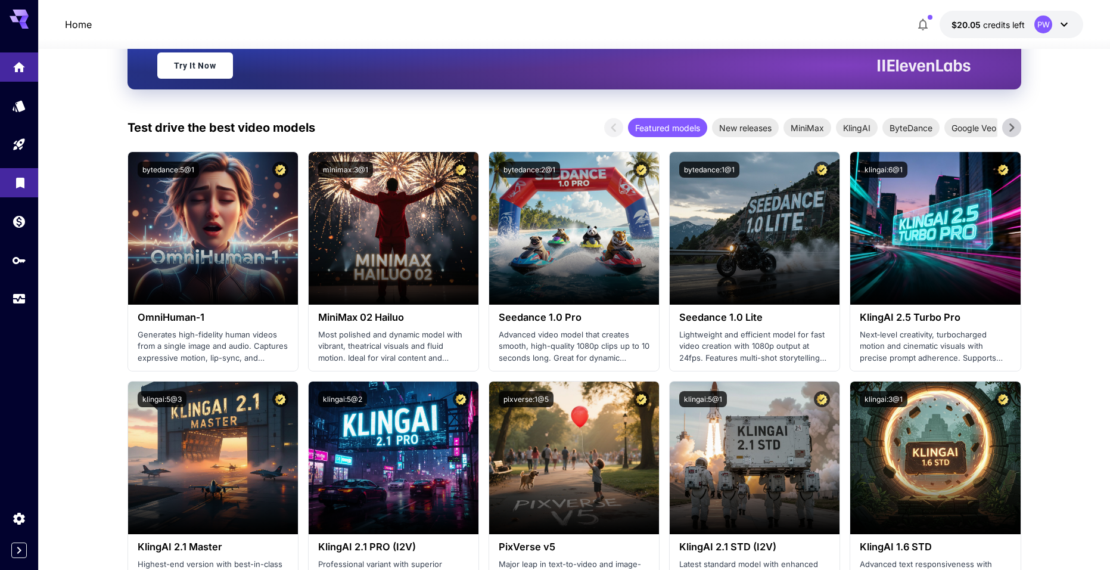
click at [19, 178] on icon "Library" at bounding box center [20, 179] width 8 height 11
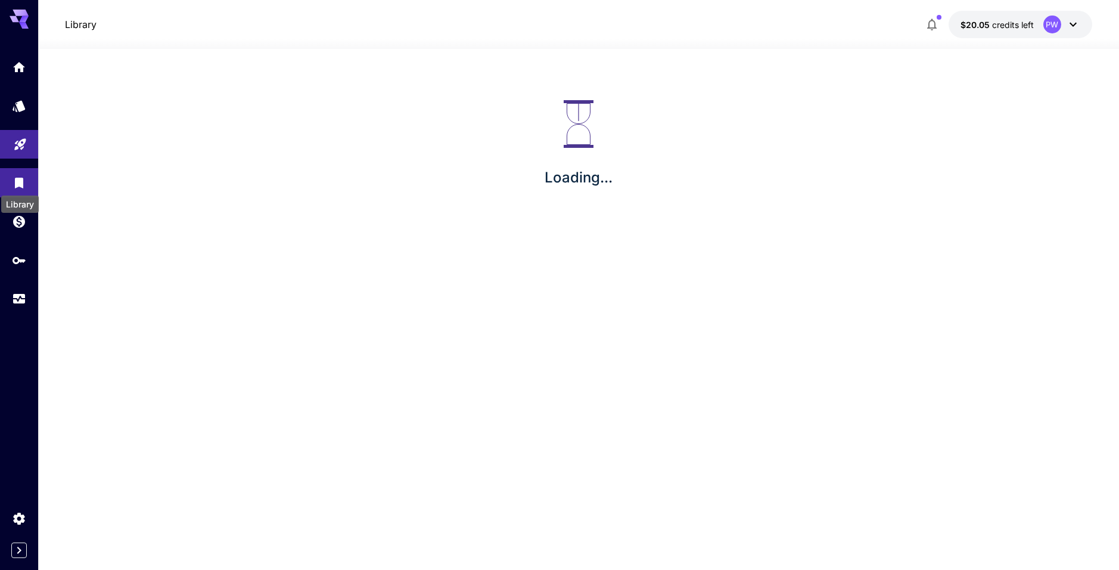
click at [4, 135] on link at bounding box center [19, 144] width 38 height 29
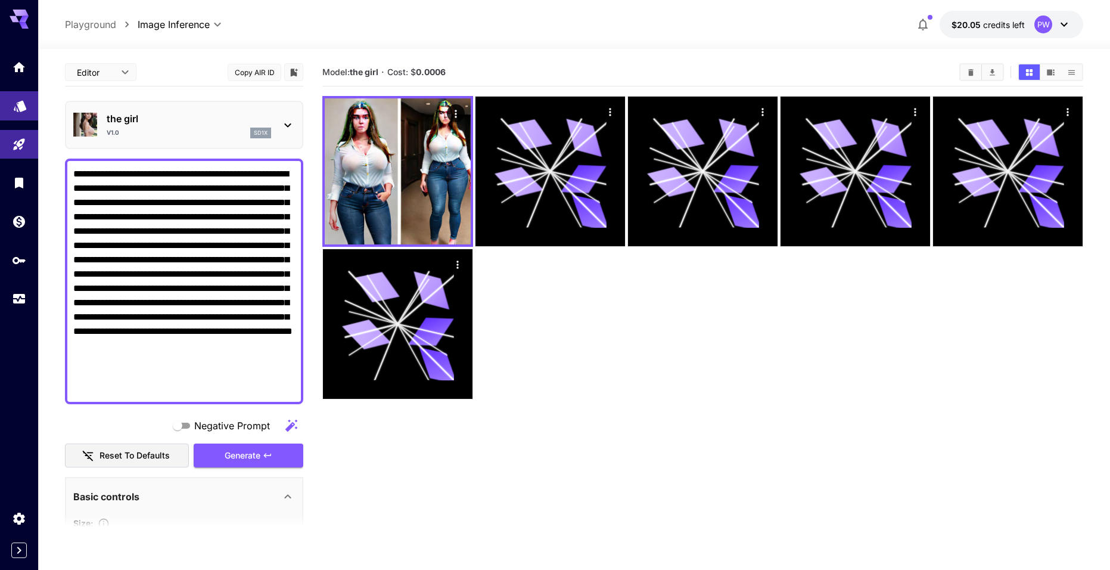
click at [29, 110] on link at bounding box center [19, 105] width 38 height 29
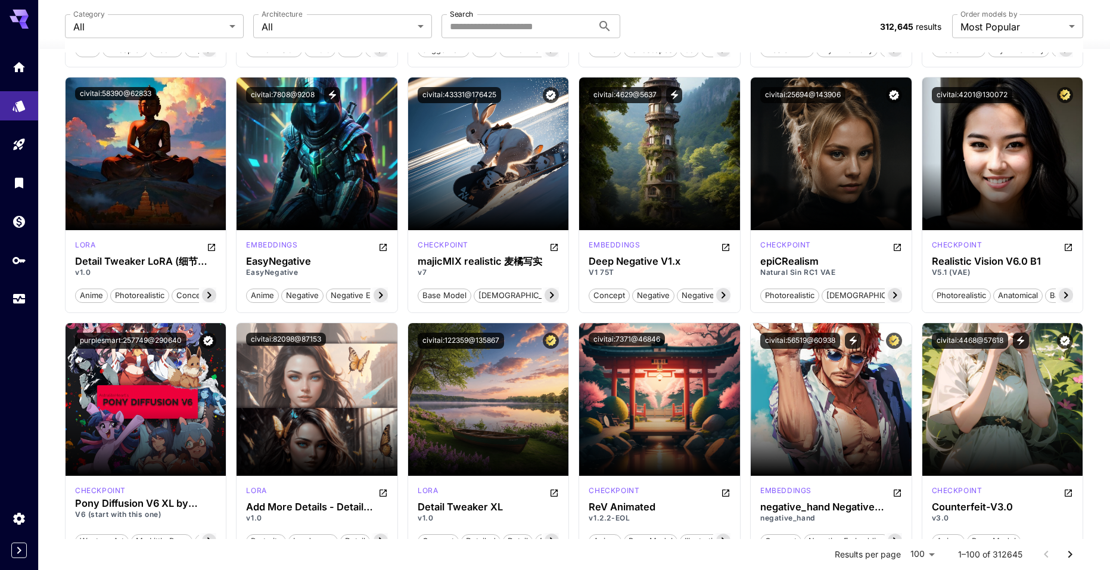
scroll to position [1073, 0]
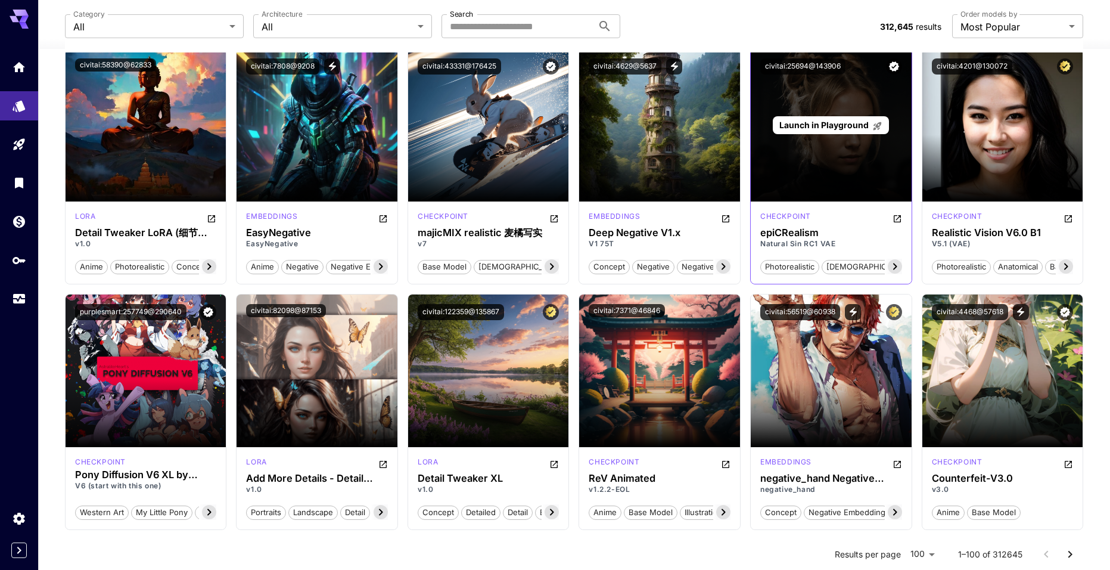
click at [839, 124] on span "Launch in Playground" at bounding box center [824, 125] width 89 height 10
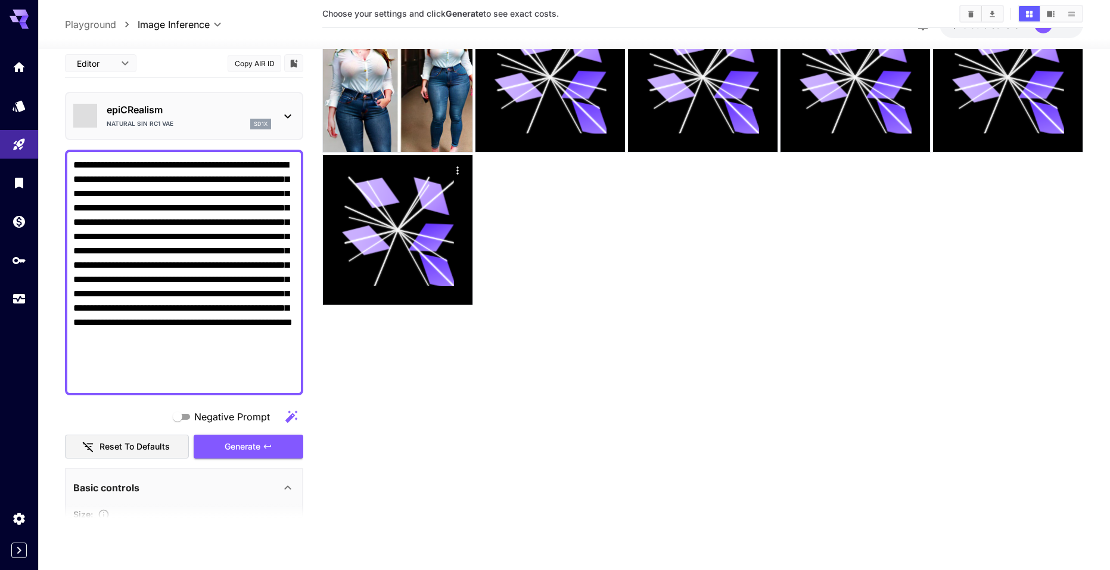
scroll to position [94, 0]
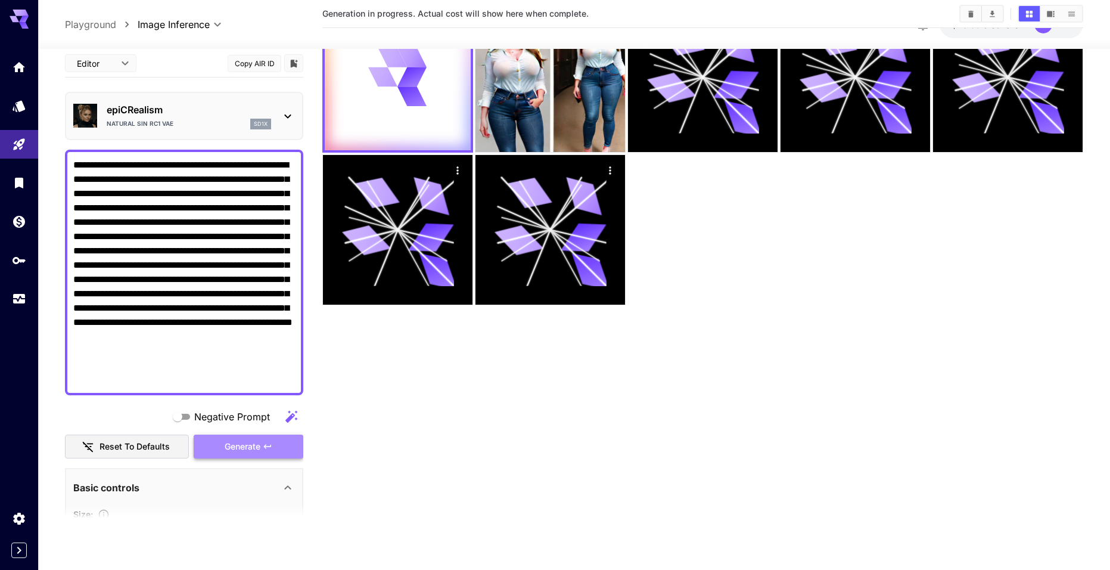
click at [264, 448] on icon "button" at bounding box center [268, 447] width 10 height 10
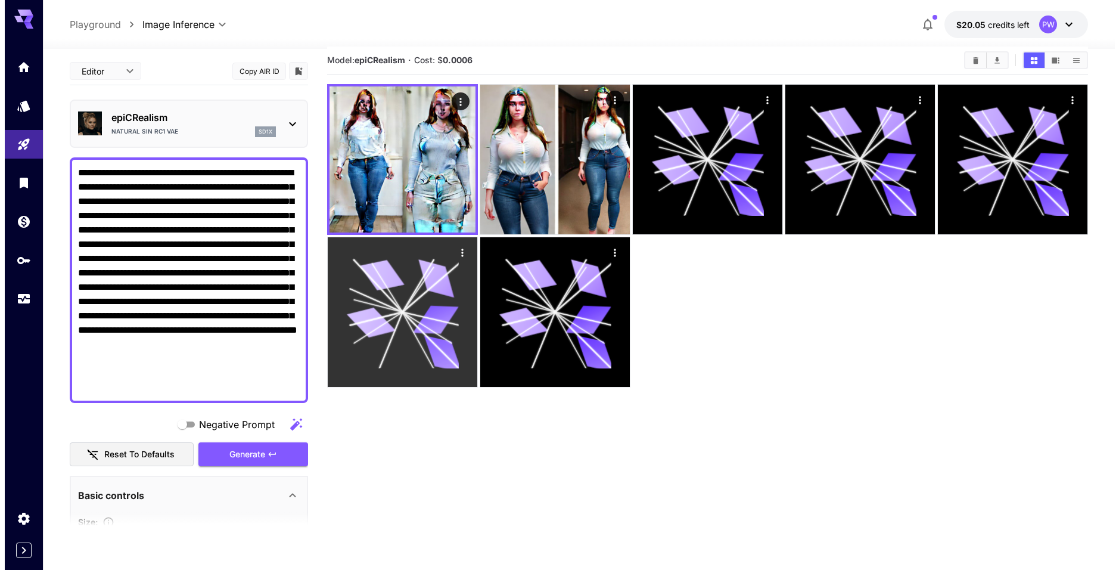
scroll to position [0, 0]
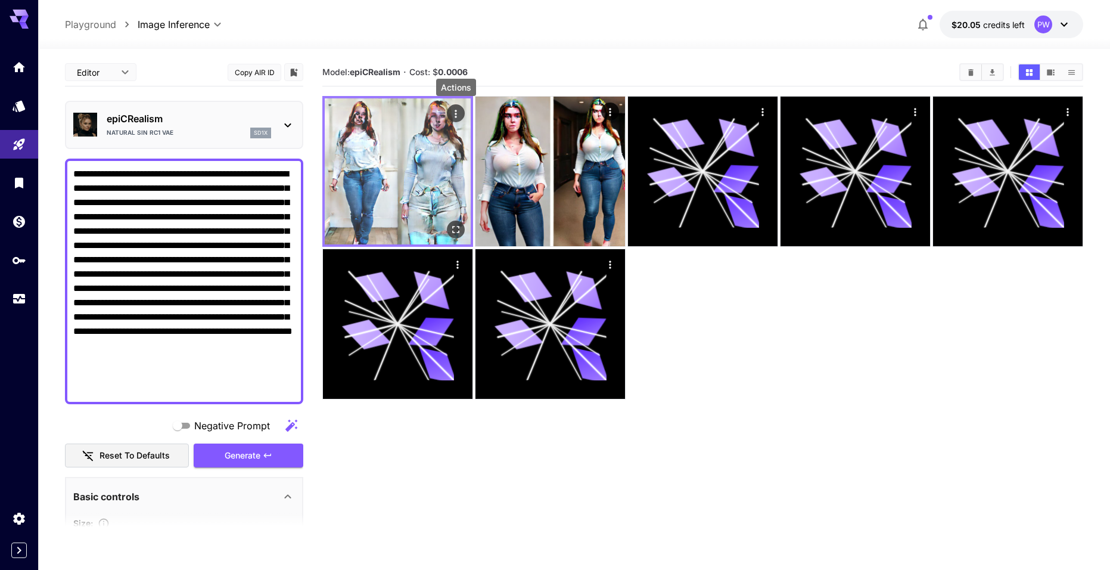
click at [455, 113] on icon "Actions" at bounding box center [456, 114] width 2 height 8
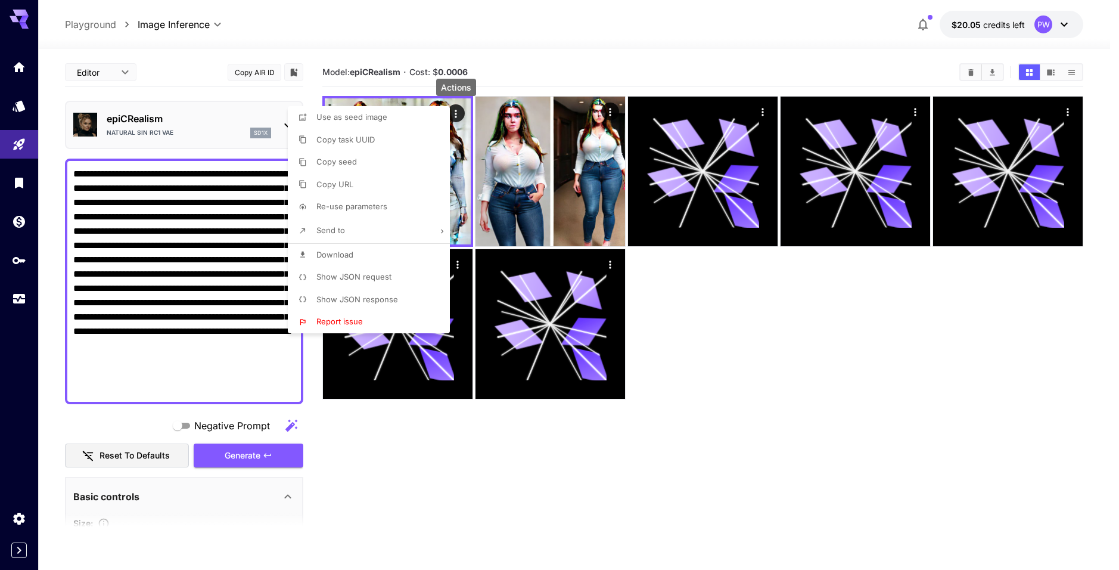
click at [533, 54] on div at bounding box center [559, 285] width 1119 height 570
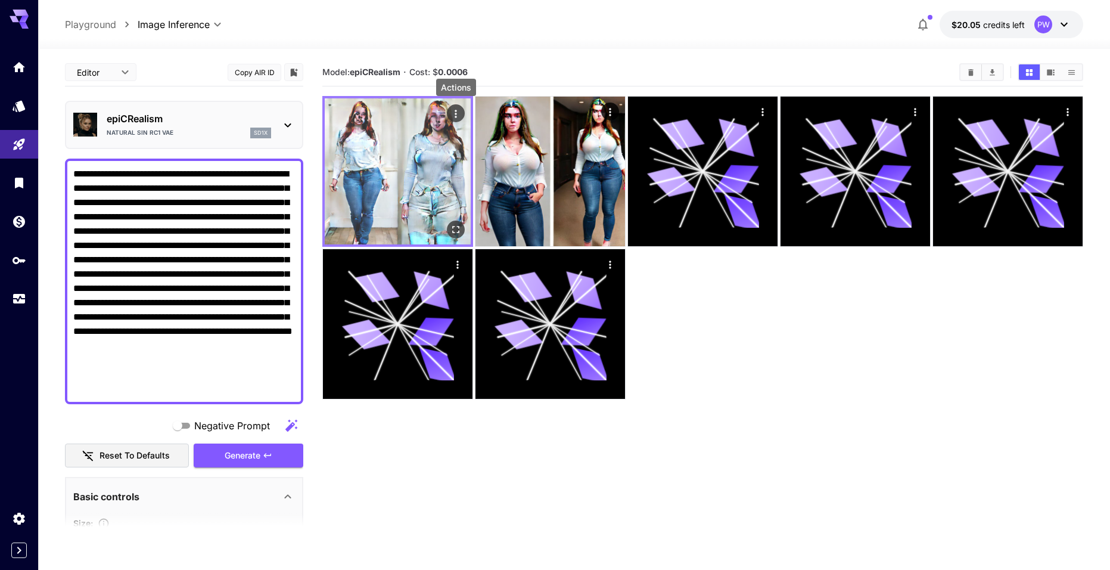
click at [455, 117] on icon "Actions" at bounding box center [456, 114] width 2 height 8
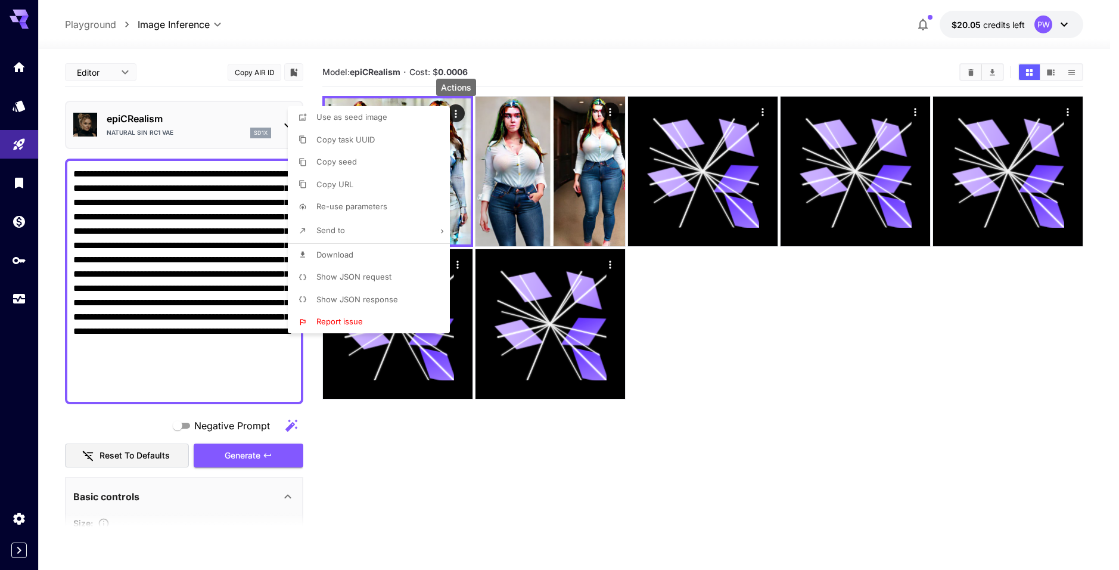
click at [505, 66] on div at bounding box center [559, 285] width 1119 height 570
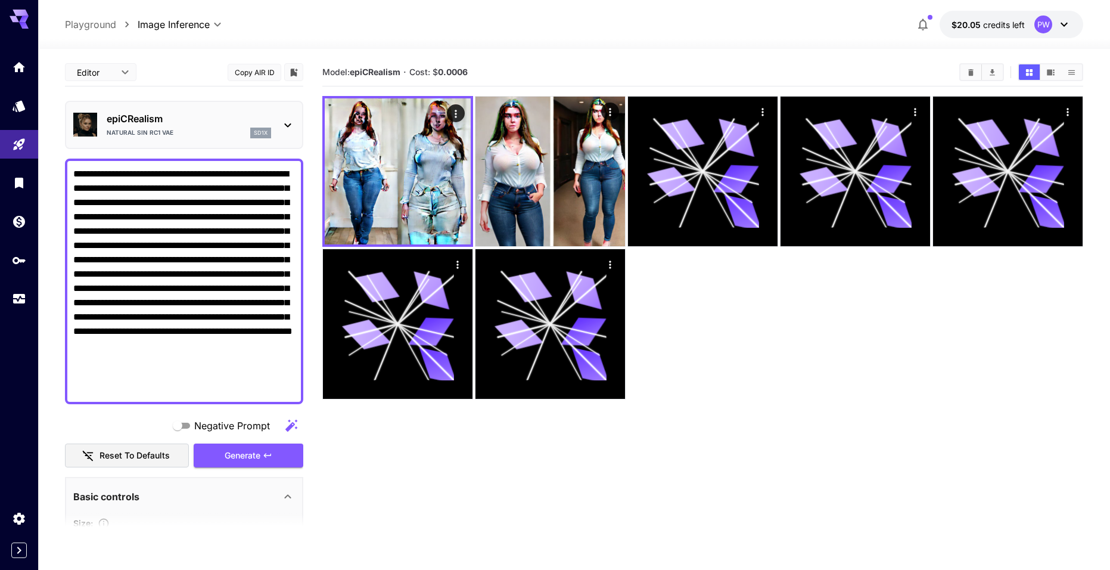
click at [140, 132] on p "Natural Sin RC1 VAE" at bounding box center [140, 132] width 67 height 9
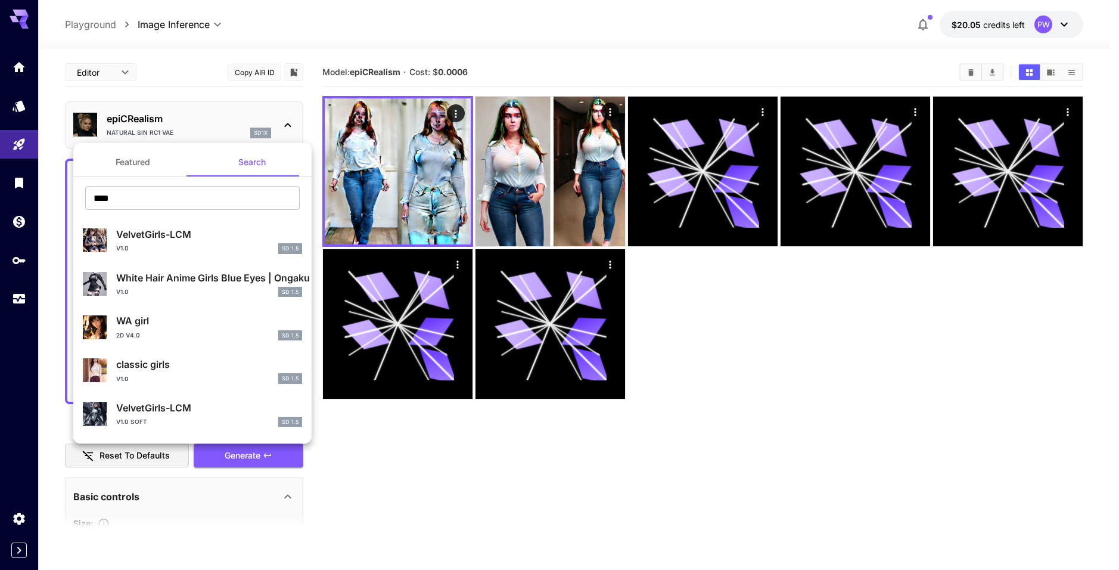
click at [151, 164] on button "Featured" at bounding box center [132, 162] width 119 height 29
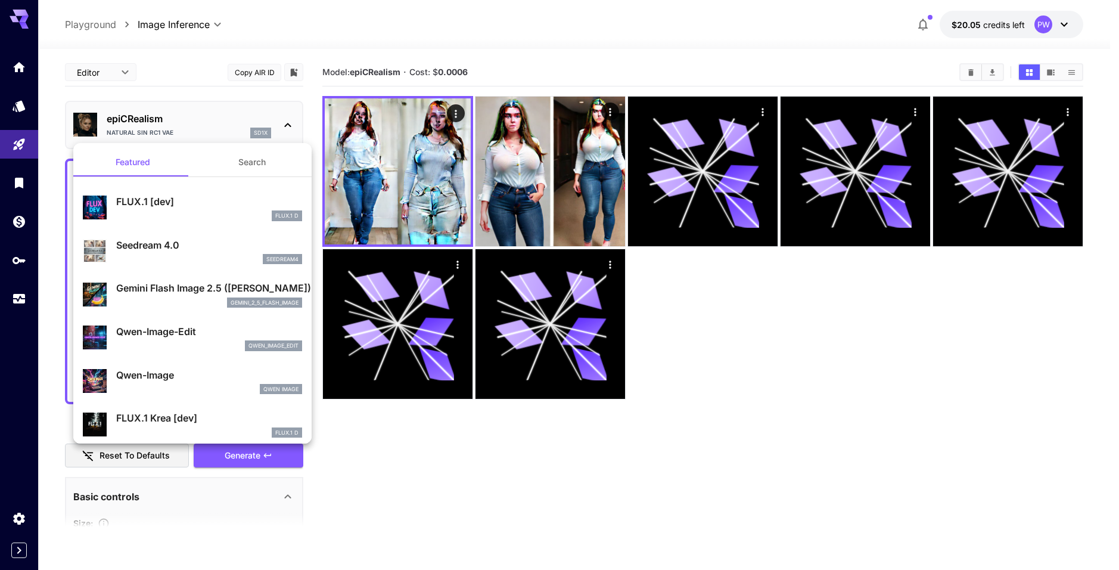
click at [241, 126] on div at bounding box center [559, 285] width 1119 height 570
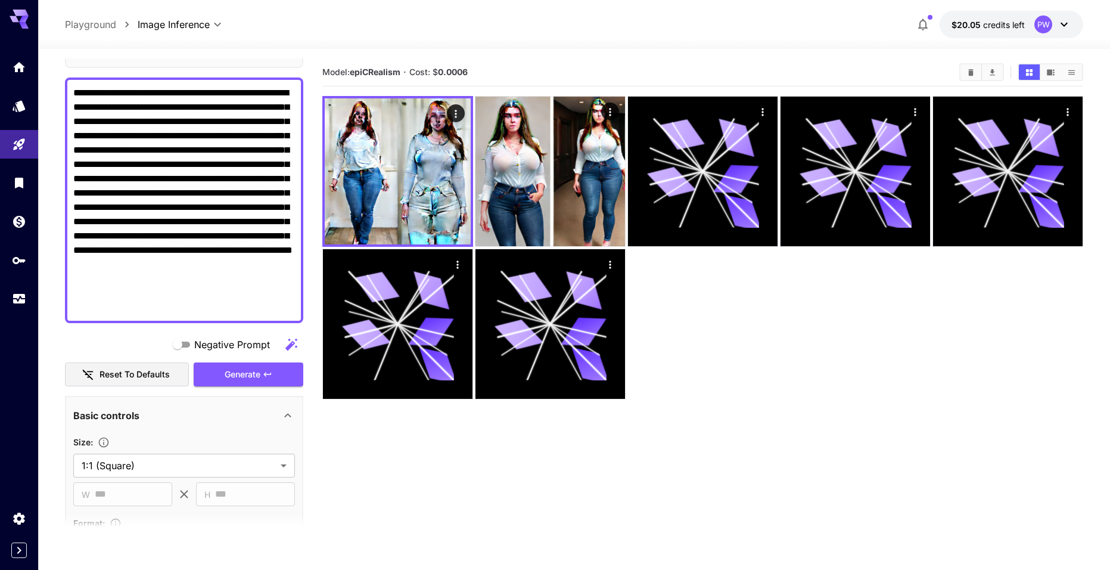
scroll to position [60, 0]
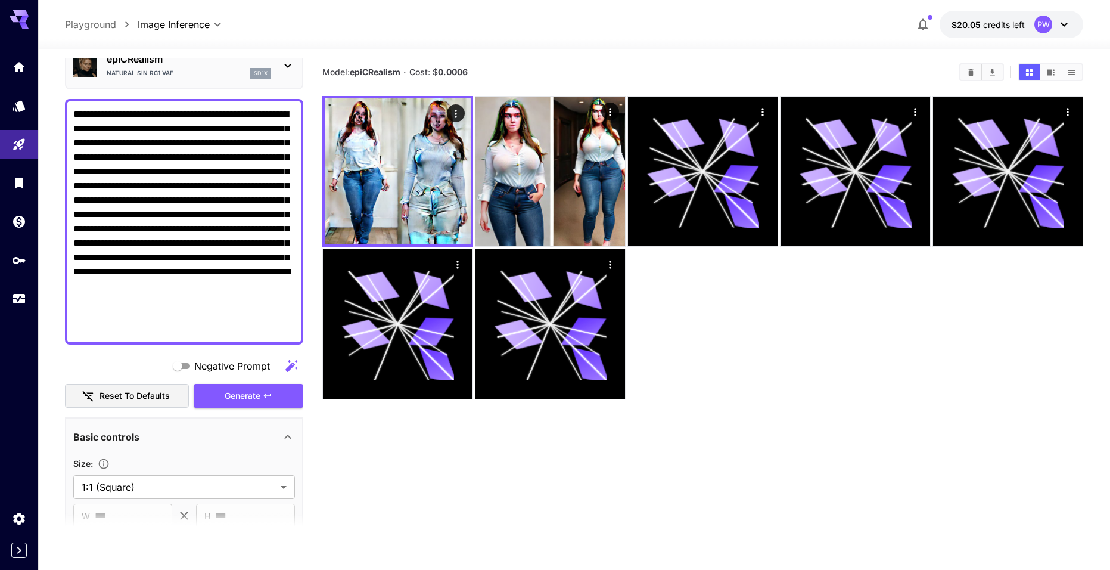
drag, startPoint x: 181, startPoint y: 262, endPoint x: 197, endPoint y: 341, distance: 80.9
click at [197, 341] on div "**********" at bounding box center [184, 222] width 238 height 246
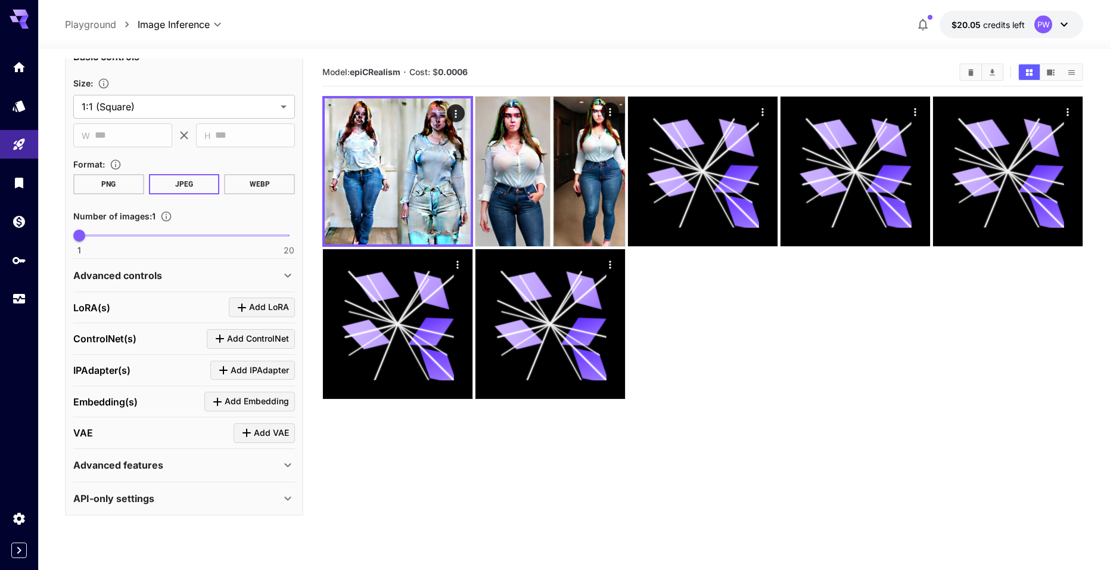
scroll to position [371, 0]
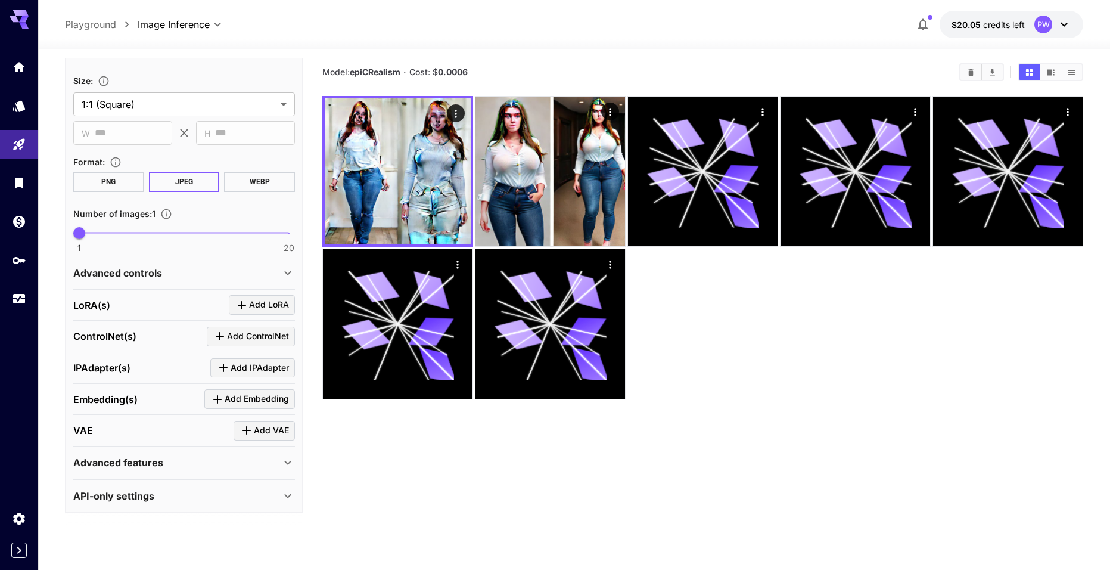
type textarea "**********"
click at [123, 343] on p "ControlNet(s)" at bounding box center [104, 336] width 63 height 14
click at [122, 339] on p "ControlNet(s)" at bounding box center [104, 336] width 63 height 14
click at [104, 301] on p "LoRA(s)" at bounding box center [91, 305] width 37 height 14
click at [103, 282] on div "Advanced controls" at bounding box center [184, 273] width 222 height 29
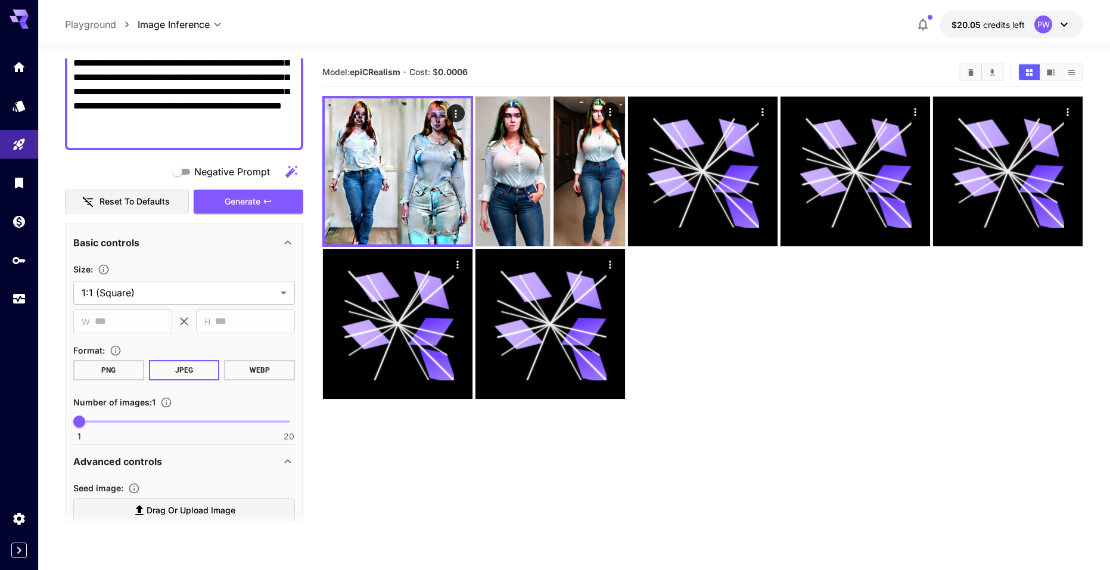
scroll to position [128, 0]
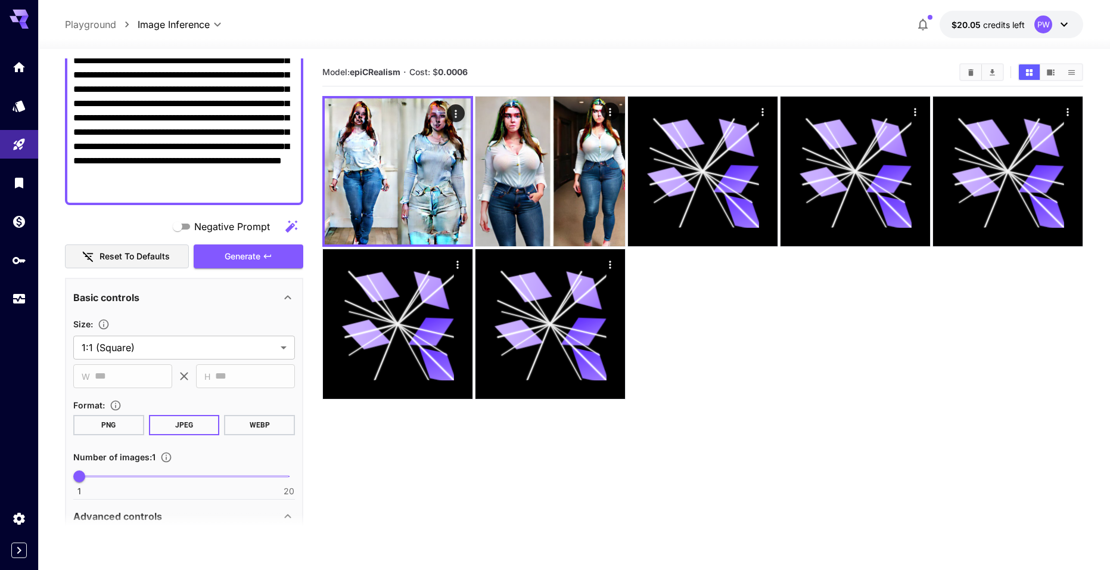
click at [253, 243] on div "Negative Prompt Reset to defaults Generate" at bounding box center [184, 242] width 238 height 54
click at [253, 263] on span "Generate" at bounding box center [243, 256] width 36 height 15
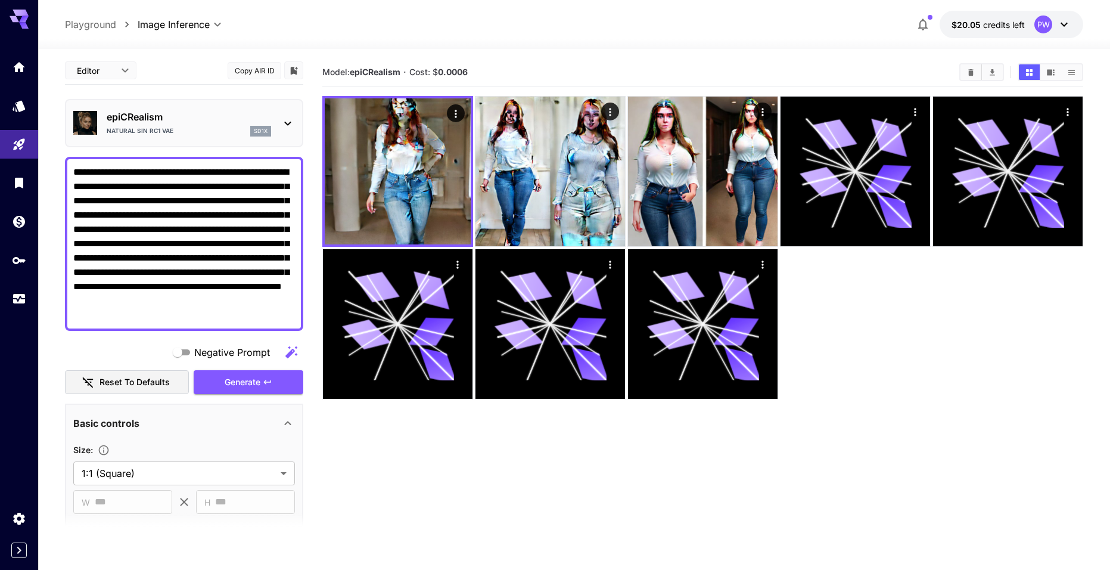
scroll to position [0, 0]
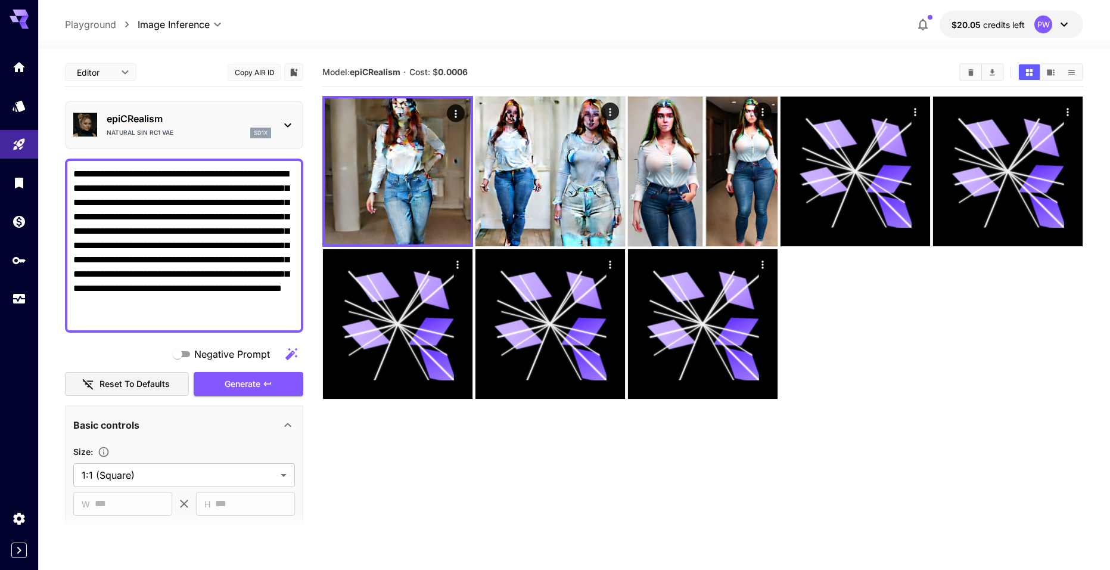
click at [21, 19] on icon at bounding box center [24, 19] width 10 height 7
click at [33, 30] on div at bounding box center [19, 174] width 38 height 290
drag, startPoint x: 33, startPoint y: 30, endPoint x: 22, endPoint y: 20, distance: 14.4
click at [32, 28] on div at bounding box center [19, 159] width 38 height 319
click at [22, 20] on icon at bounding box center [24, 19] width 10 height 7
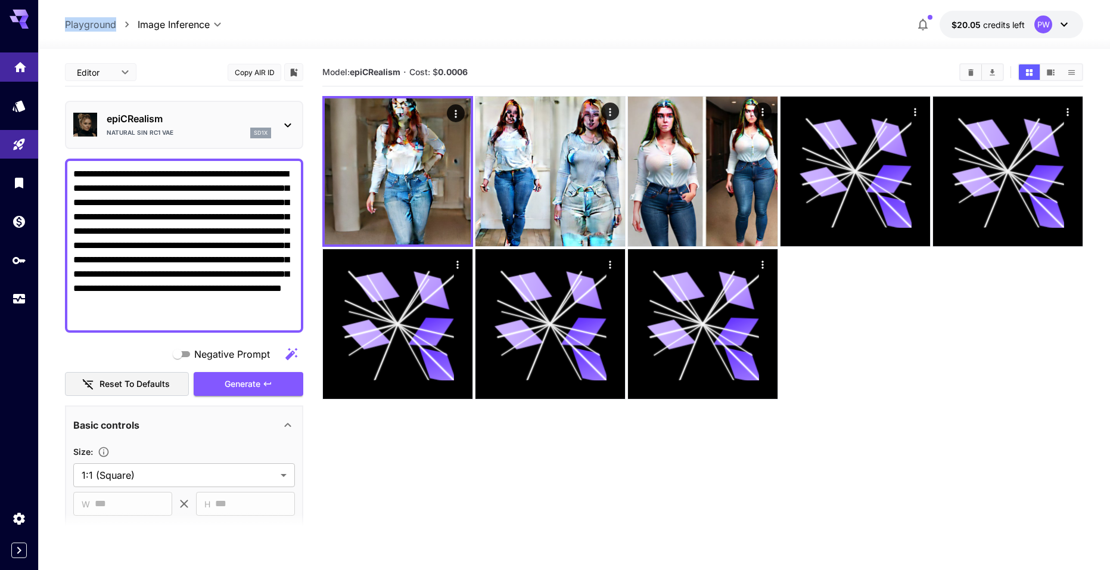
click at [27, 77] on link at bounding box center [19, 66] width 38 height 29
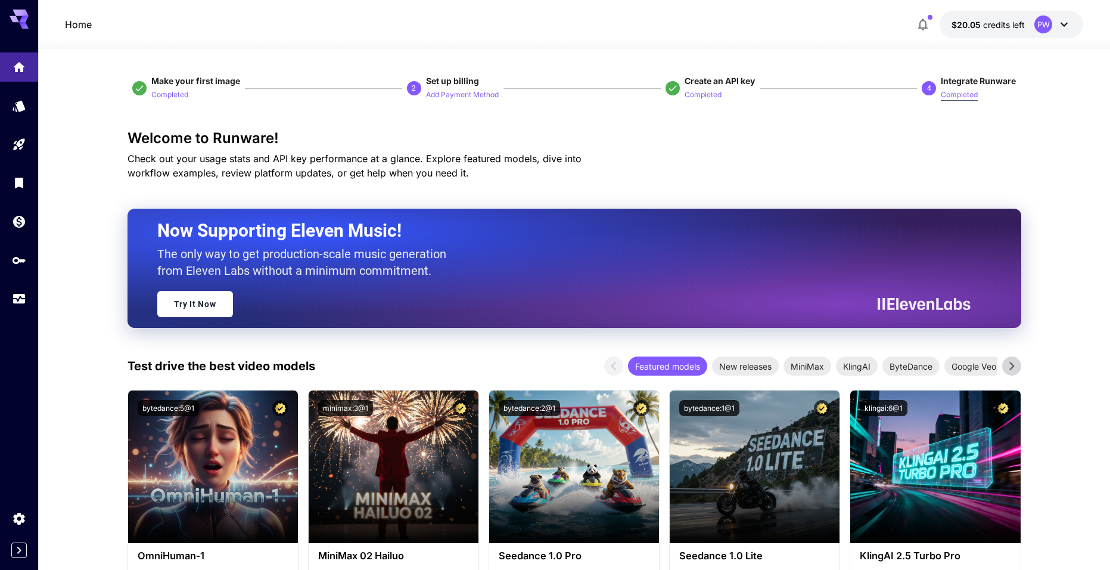
click at [967, 100] on p "Completed" at bounding box center [959, 94] width 37 height 11
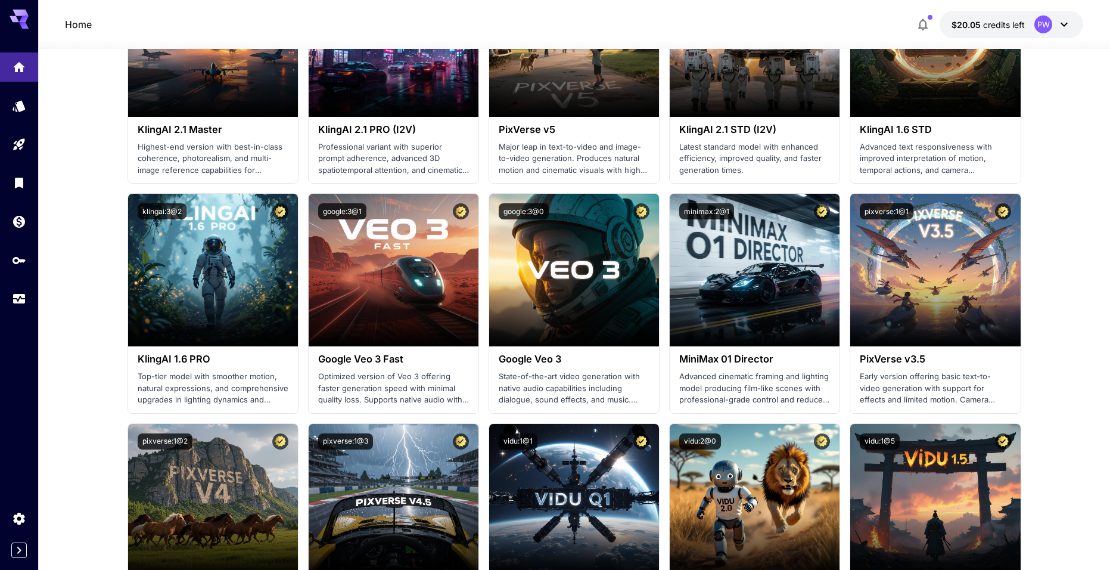
scroll to position [715, 0]
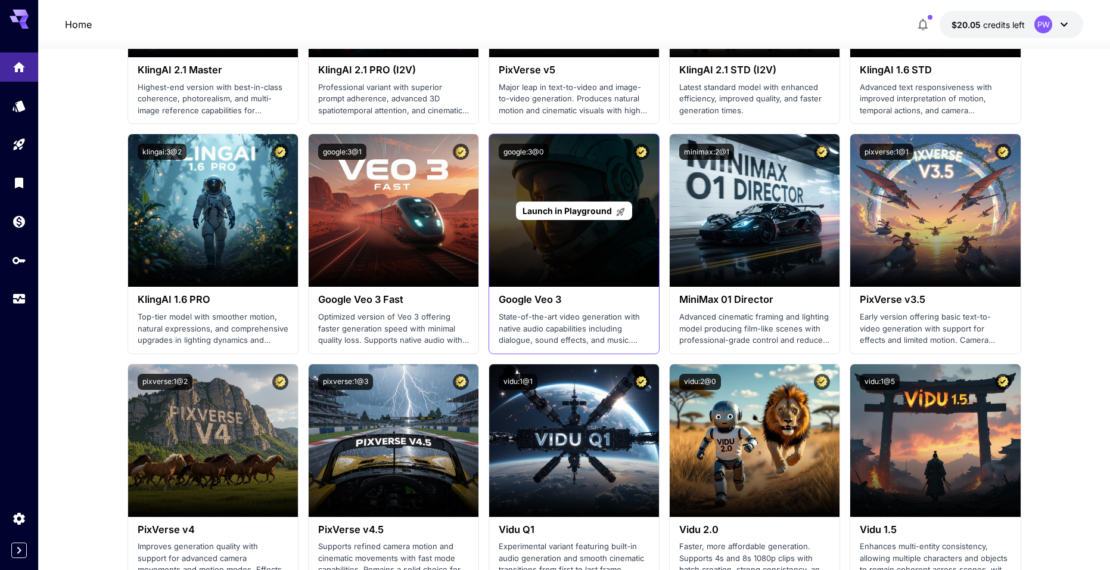
click at [582, 215] on span "Launch in Playground" at bounding box center [567, 211] width 89 height 10
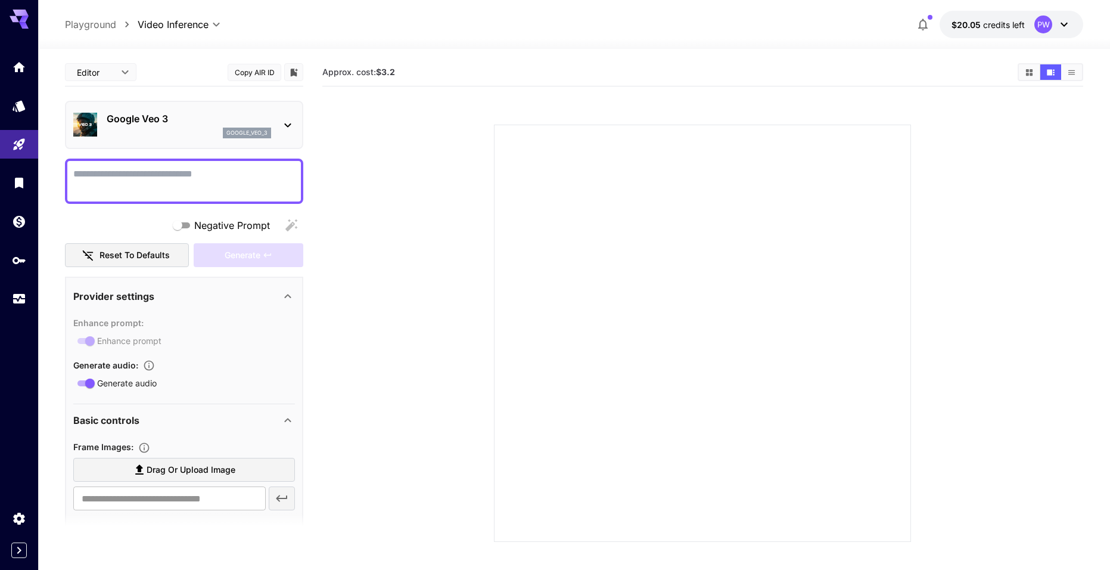
click at [141, 178] on textarea "Negative Prompt" at bounding box center [184, 181] width 222 height 29
drag, startPoint x: 374, startPoint y: 78, endPoint x: 400, endPoint y: 78, distance: 26.8
click at [400, 78] on div "Approx. cost: $3.2" at bounding box center [702, 72] width 761 height 18
click at [436, 85] on div "Approx. cost: $3.2" at bounding box center [702, 72] width 761 height 28
click at [395, 72] on b "$3.2" at bounding box center [385, 72] width 19 height 10
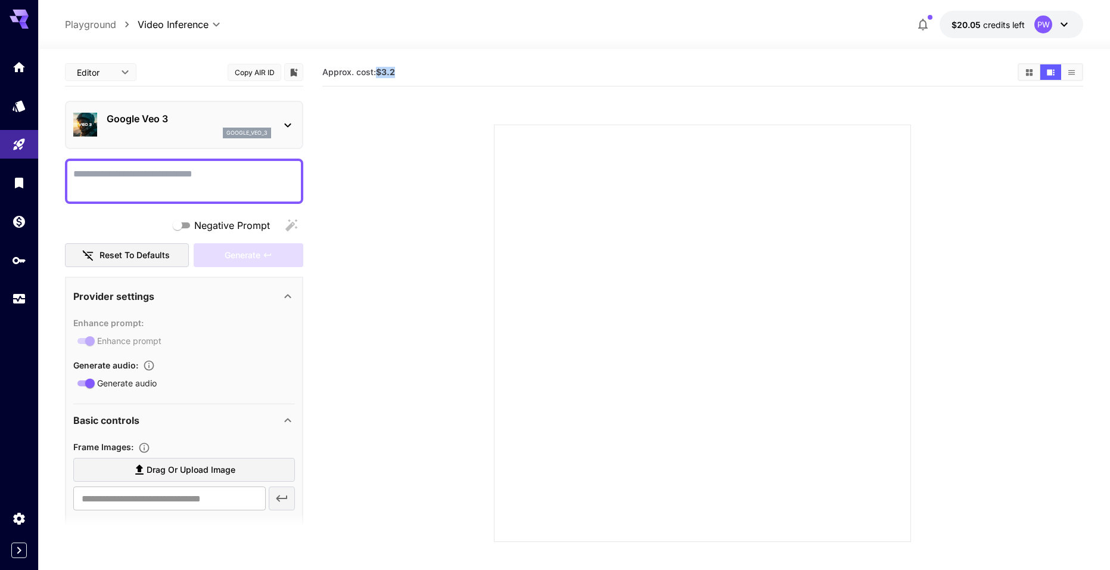
drag, startPoint x: 398, startPoint y: 72, endPoint x: 378, endPoint y: 72, distance: 19.1
click at [378, 72] on section "Approx. cost: $3.2" at bounding box center [665, 72] width 686 height 11
click at [418, 107] on section at bounding box center [703, 319] width 666 height 446
click at [209, 126] on div "Google Veo 3 google_veo_3" at bounding box center [189, 124] width 164 height 27
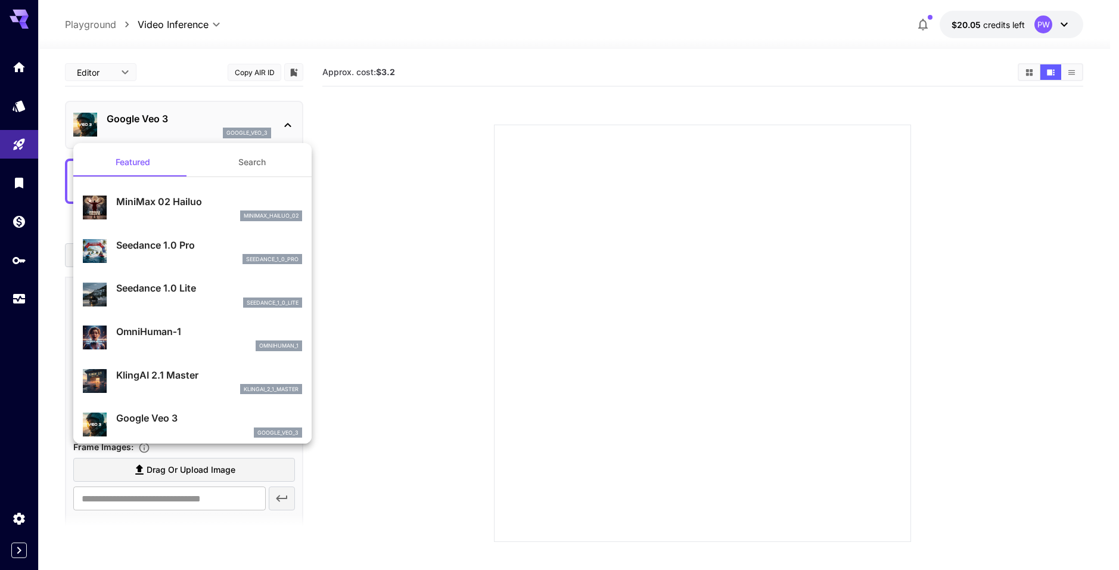
click at [274, 122] on div at bounding box center [559, 285] width 1119 height 570
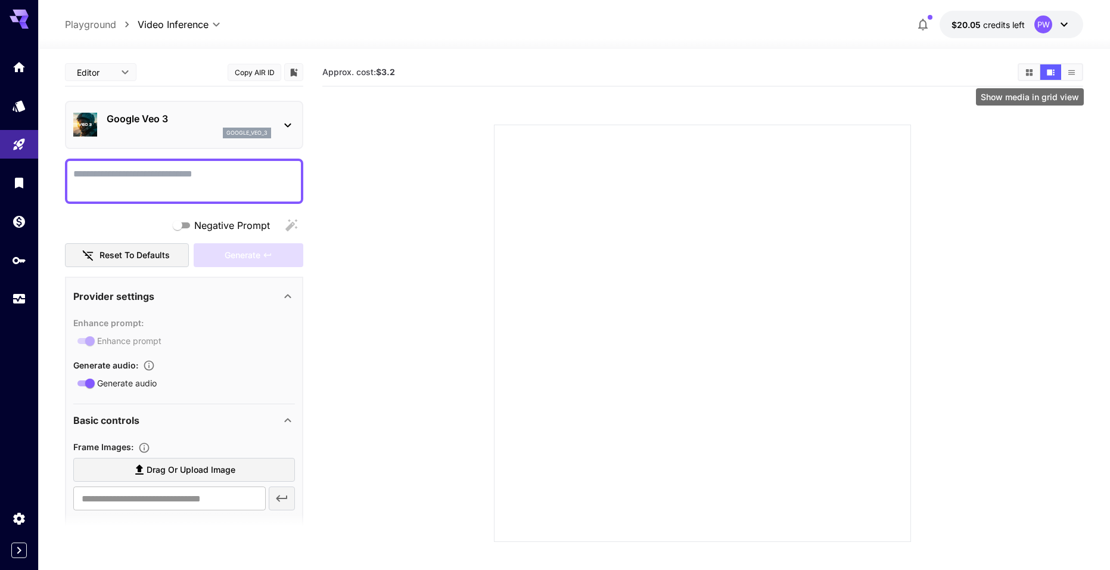
click at [1036, 76] on button "Show media in grid view" at bounding box center [1029, 71] width 21 height 15
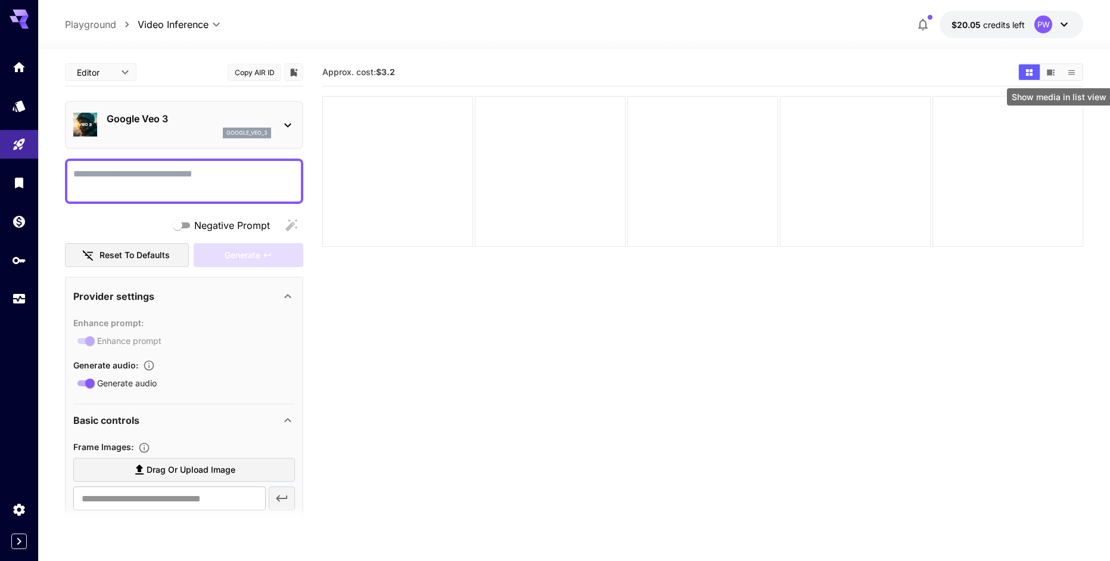
click at [1064, 71] on button "Show media in list view" at bounding box center [1071, 71] width 21 height 15
click at [1049, 70] on icon "Show media in video view" at bounding box center [1051, 72] width 8 height 6
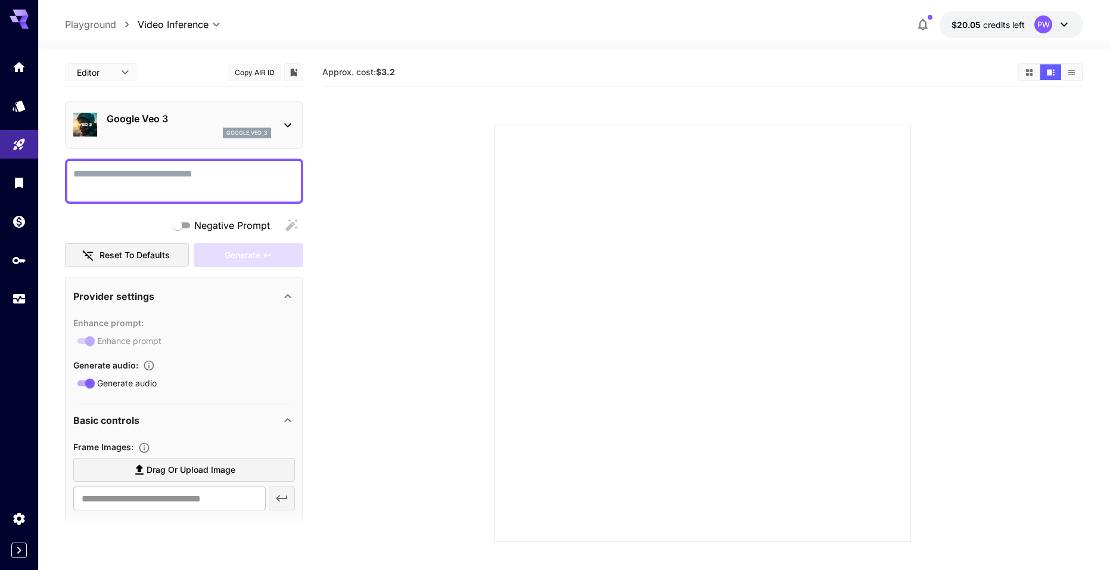
click at [906, 58] on div "**********" at bounding box center [574, 356] width 1018 height 615
click at [372, 77] on h5 "Approx. cost: $3.2" at bounding box center [358, 72] width 73 height 11
click at [213, 151] on div "**********" at bounding box center [184, 503] width 238 height 890
click at [214, 131] on div "google_veo_3" at bounding box center [189, 133] width 164 height 11
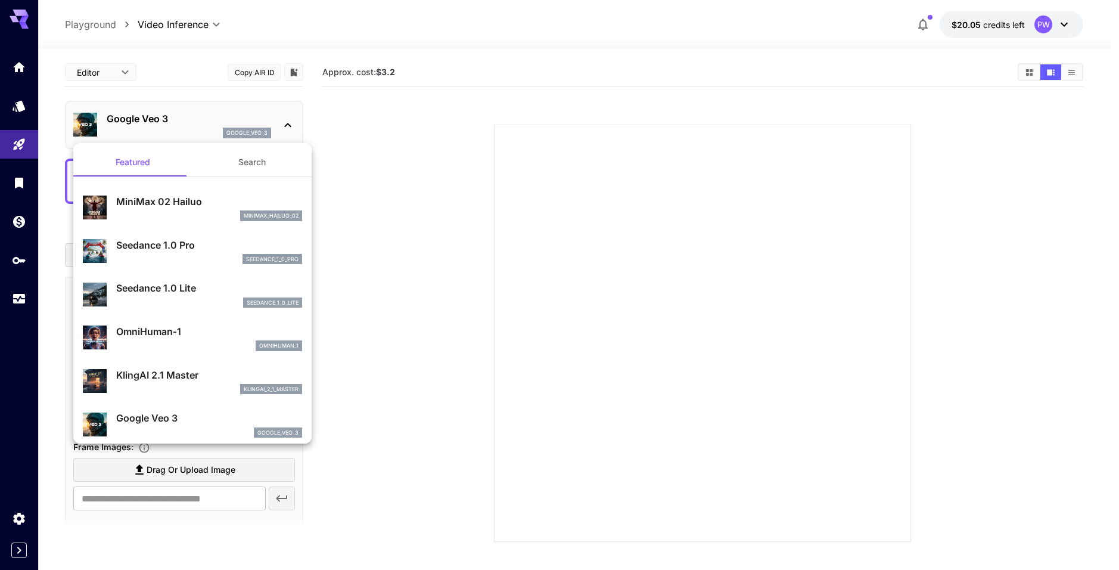
click at [410, 318] on div at bounding box center [559, 285] width 1119 height 570
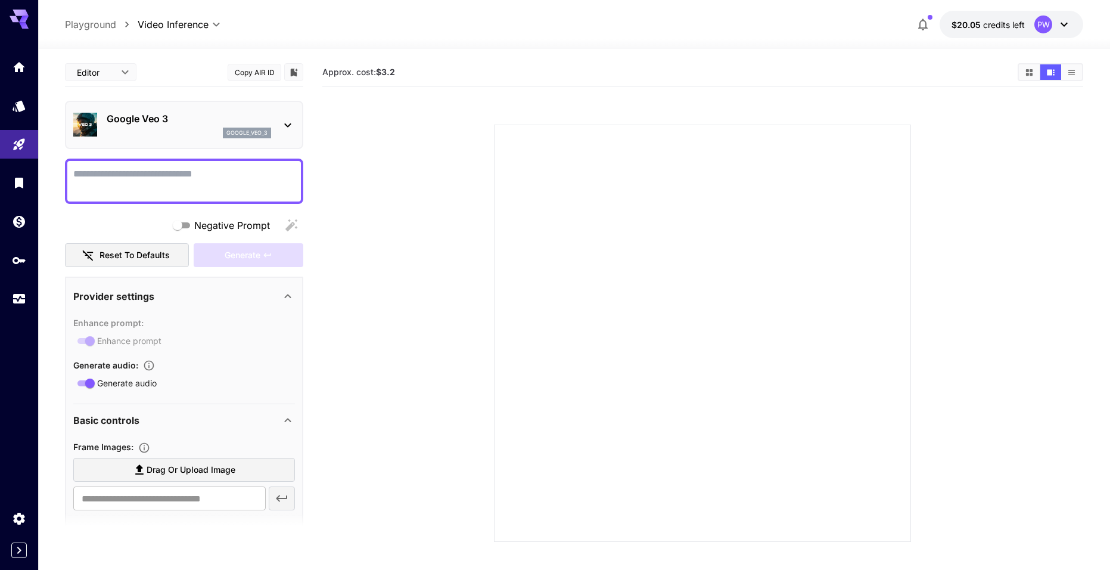
click at [341, 76] on span "Approx. cost: $3.2" at bounding box center [358, 72] width 73 height 10
click at [376, 75] on span "Approx. cost: $3.2" at bounding box center [358, 72] width 73 height 10
click at [384, 73] on b "$3.2" at bounding box center [385, 72] width 19 height 10
click at [374, 67] on span "Approx. cost: $3.2" at bounding box center [358, 72] width 73 height 10
click at [1001, 32] on button "$20.05 credits left PW" at bounding box center [1012, 24] width 144 height 27
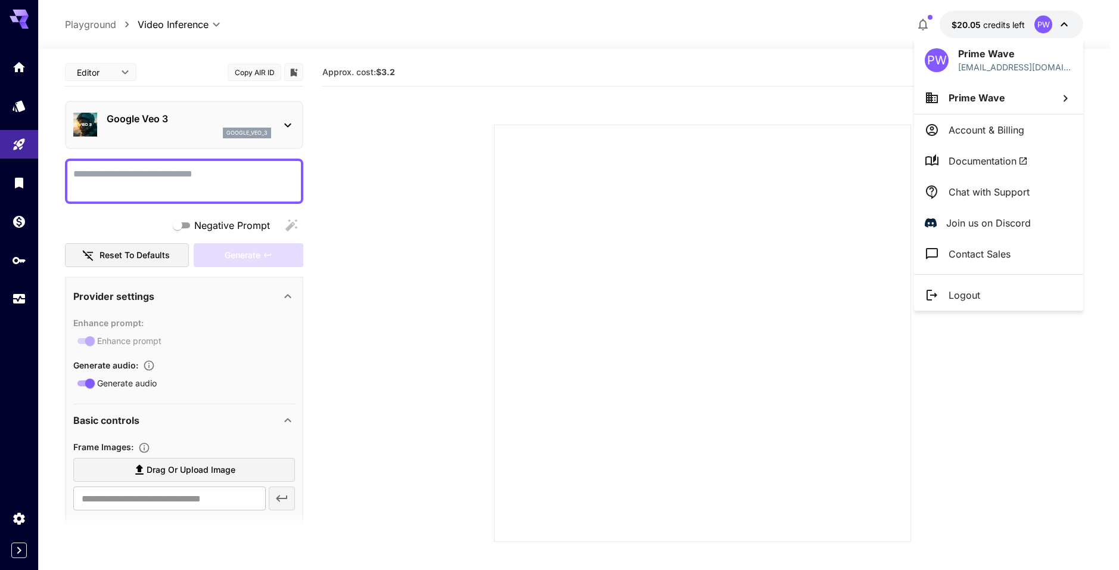
click at [627, 89] on div at bounding box center [559, 285] width 1119 height 570
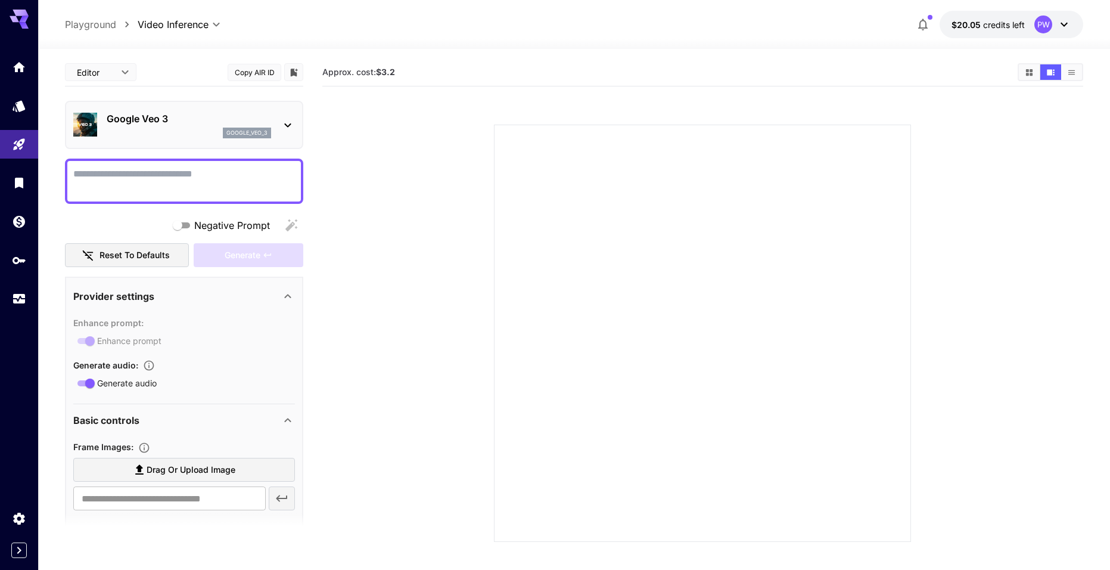
click at [125, 254] on button "Reset to defaults" at bounding box center [127, 255] width 124 height 24
click at [183, 123] on p "Google Veo 3" at bounding box center [189, 118] width 164 height 14
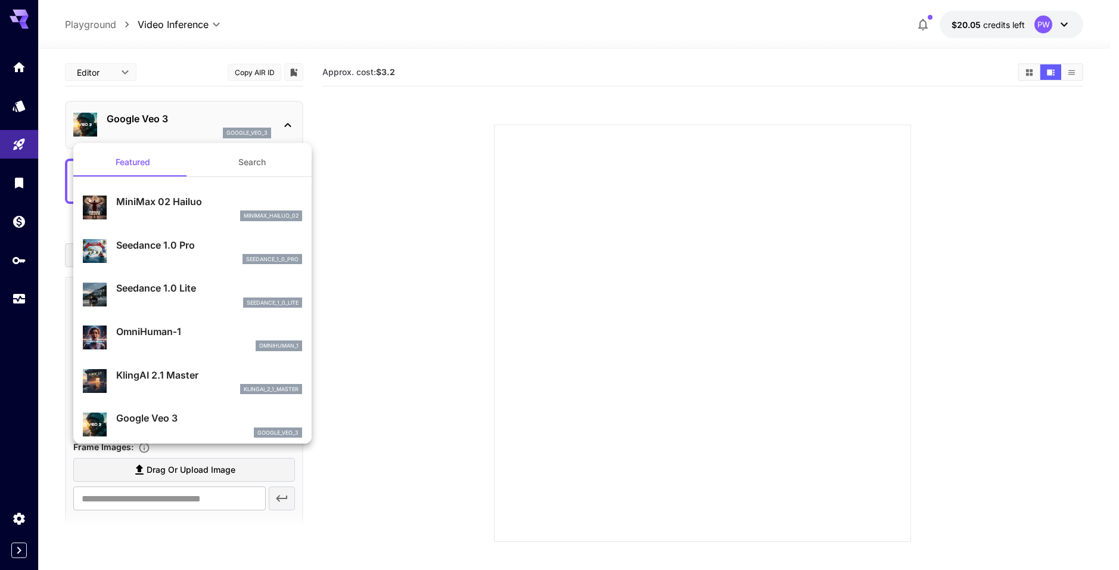
click at [434, 241] on div at bounding box center [559, 285] width 1119 height 570
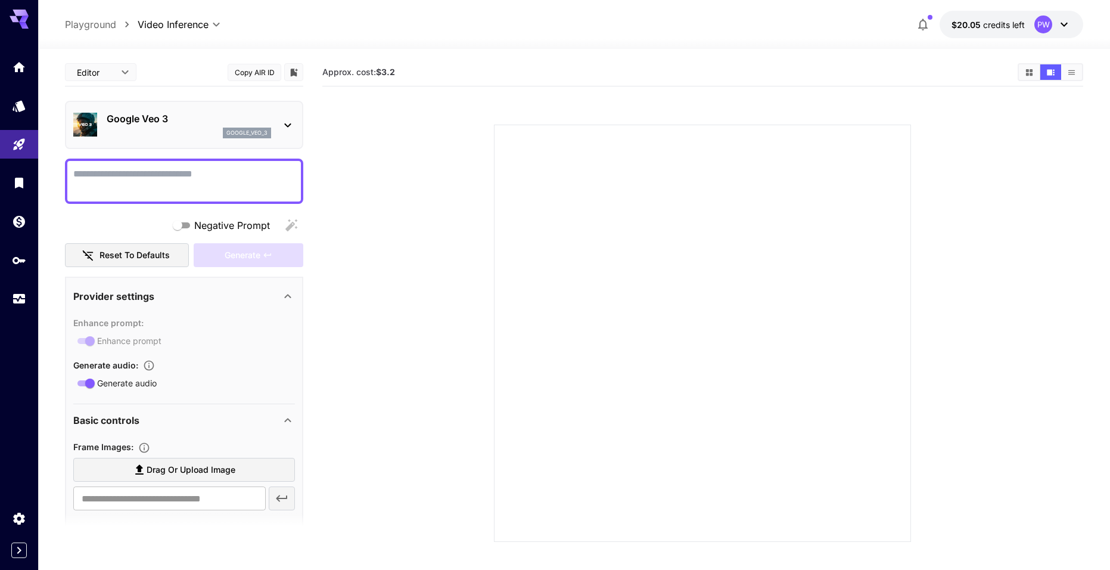
click at [285, 124] on icon at bounding box center [287, 125] width 7 height 4
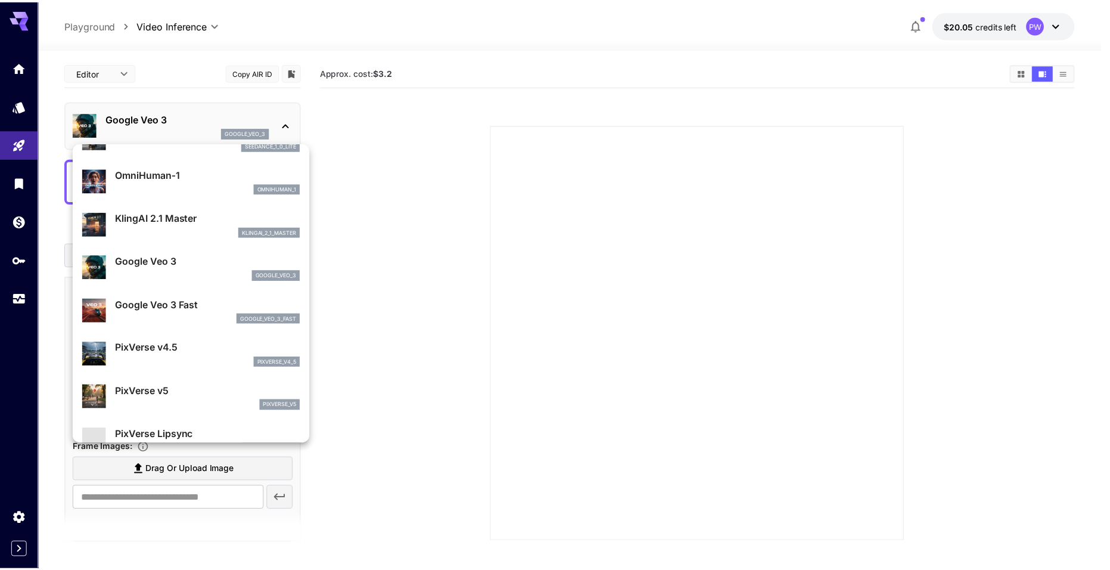
scroll to position [179, 0]
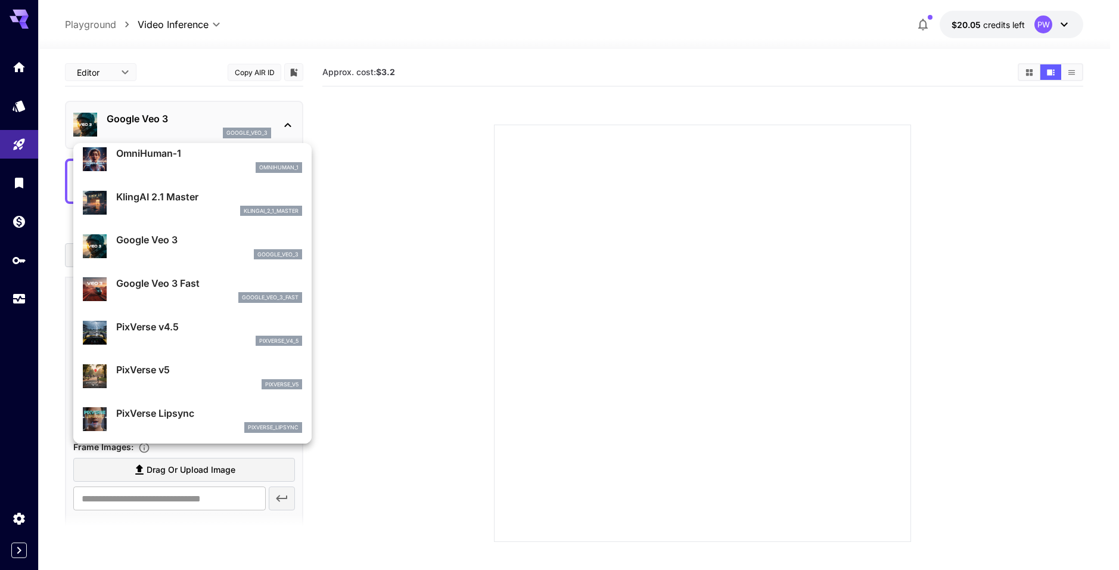
click at [557, 225] on div at bounding box center [559, 285] width 1119 height 570
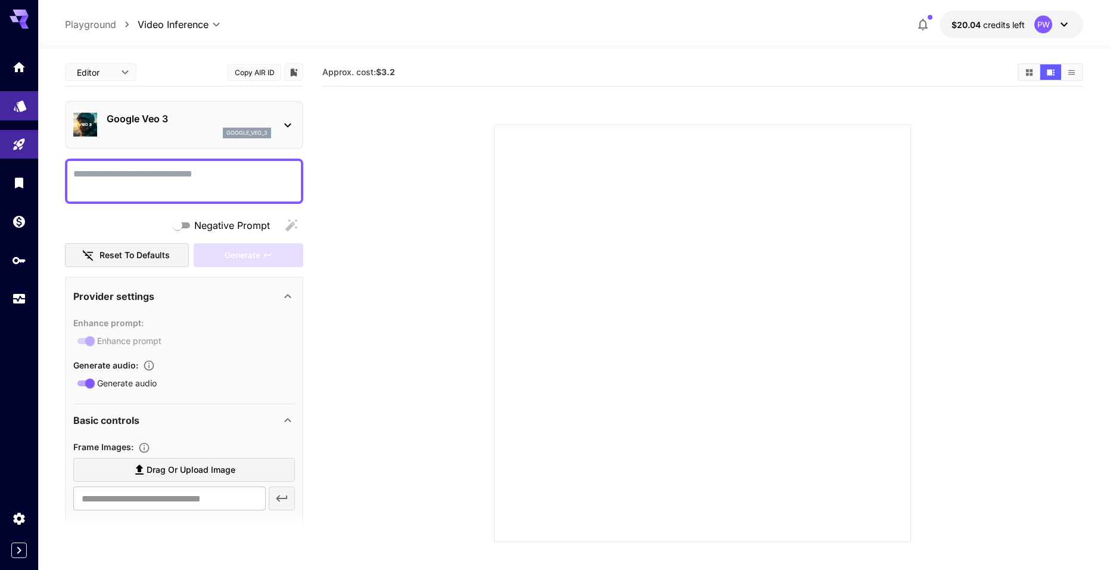
click at [12, 106] on link at bounding box center [19, 105] width 38 height 29
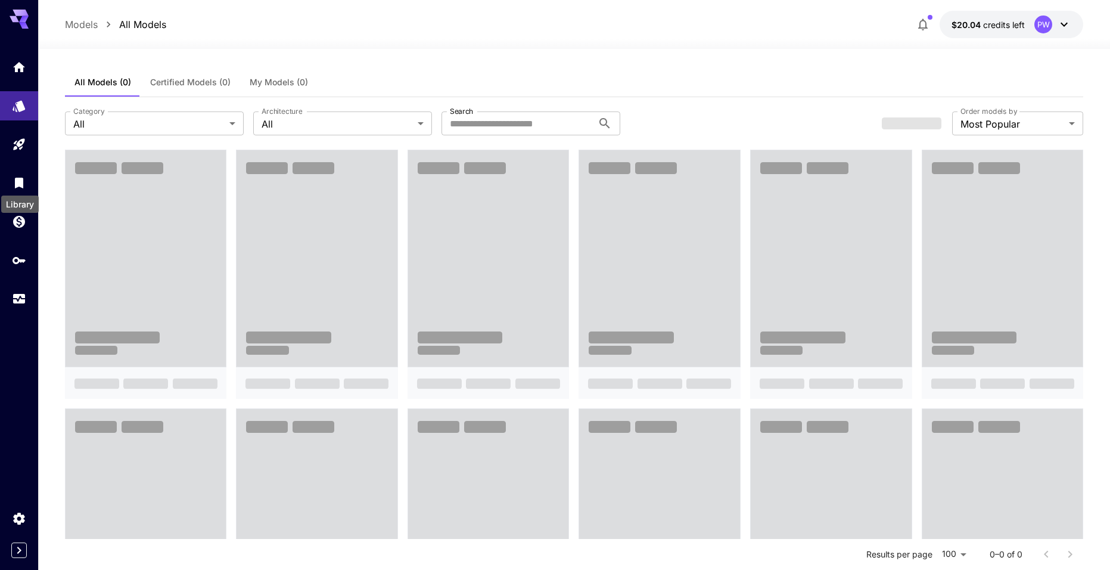
click at [13, 188] on div "Library" at bounding box center [20, 200] width 40 height 27
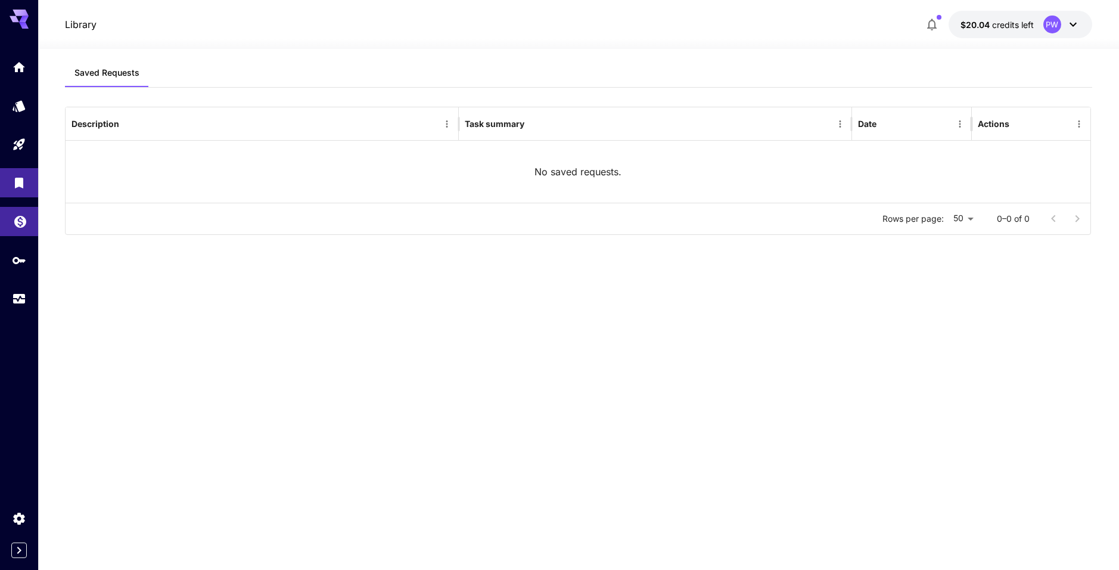
click at [8, 229] on link at bounding box center [19, 221] width 38 height 29
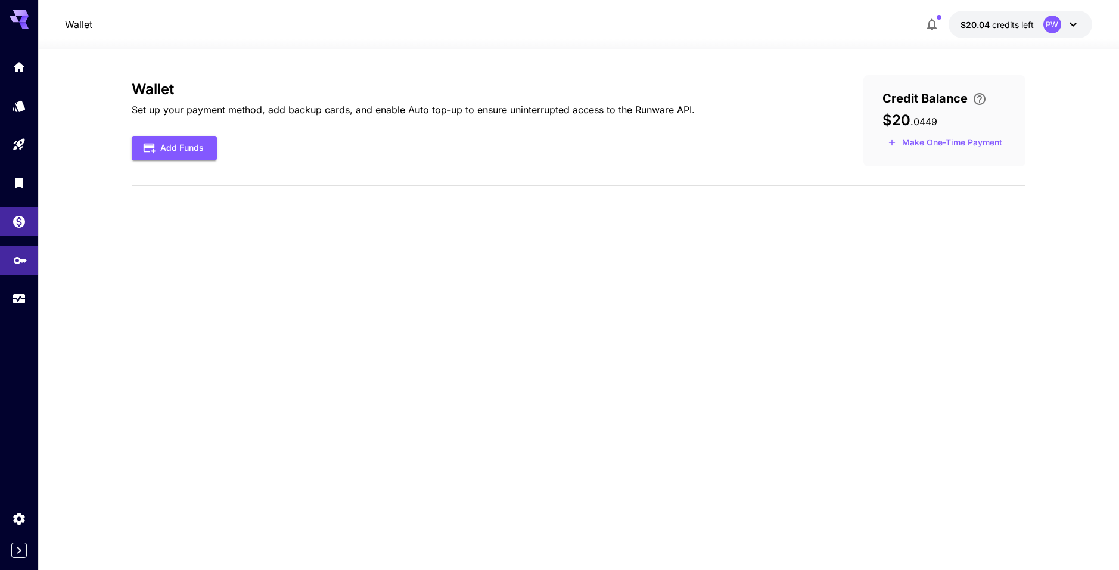
click at [19, 246] on link at bounding box center [19, 260] width 38 height 29
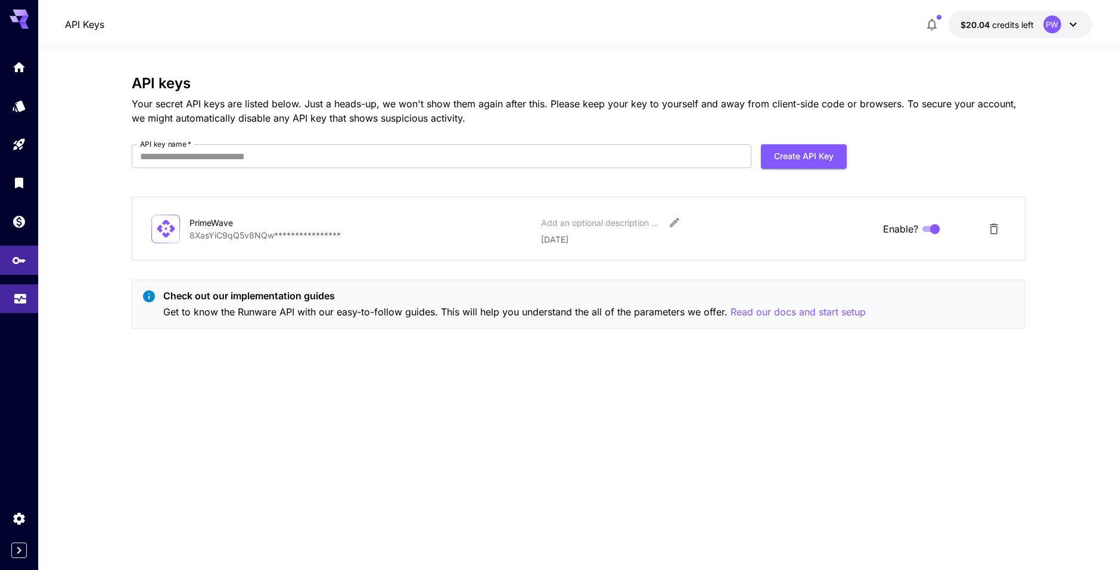
click at [24, 289] on icon "Usage" at bounding box center [20, 295] width 14 height 14
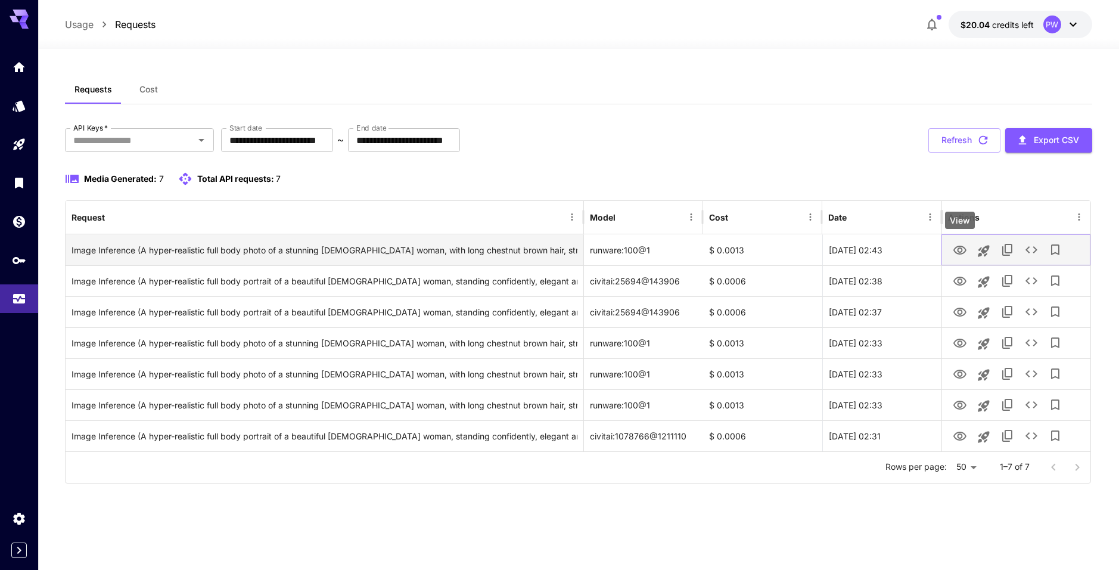
click at [955, 250] on icon "View" at bounding box center [960, 250] width 14 height 14
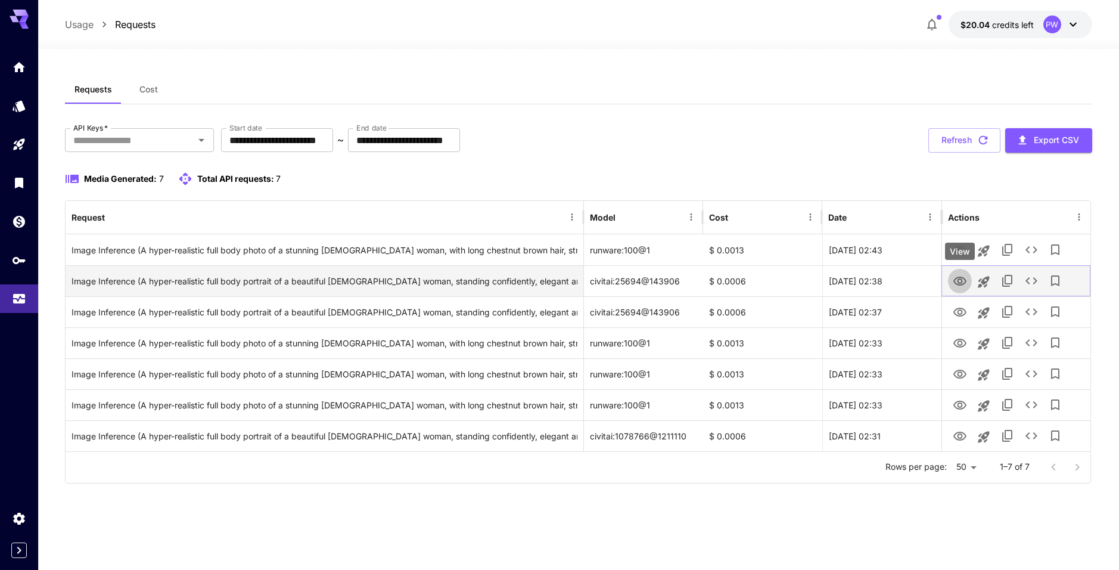
click at [953, 286] on icon "View" at bounding box center [960, 281] width 14 height 14
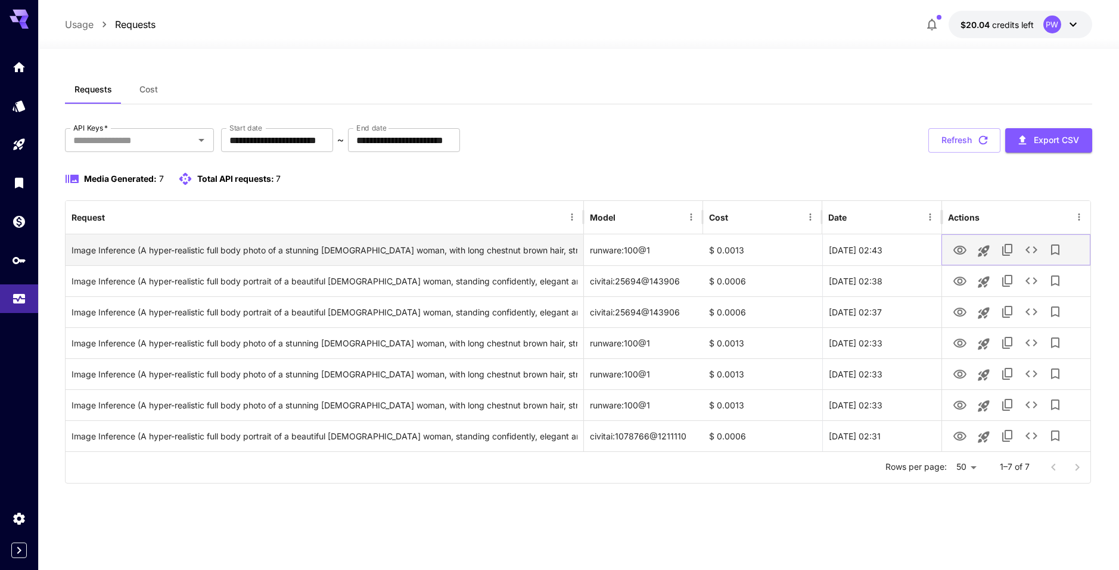
click at [962, 252] on icon "View" at bounding box center [960, 250] width 14 height 14
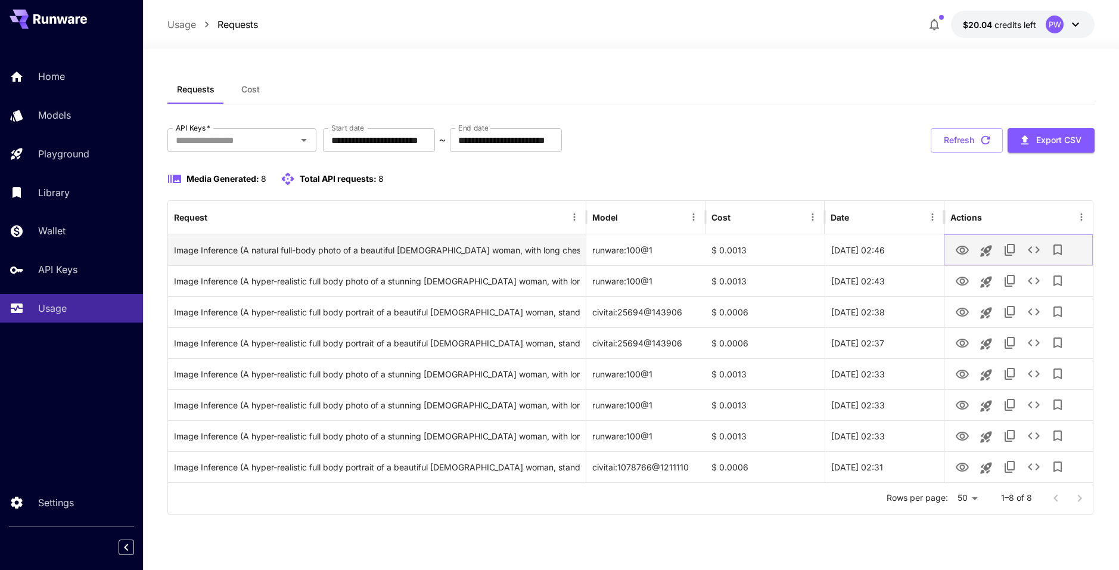
click at [967, 252] on icon "View" at bounding box center [962, 250] width 13 height 9
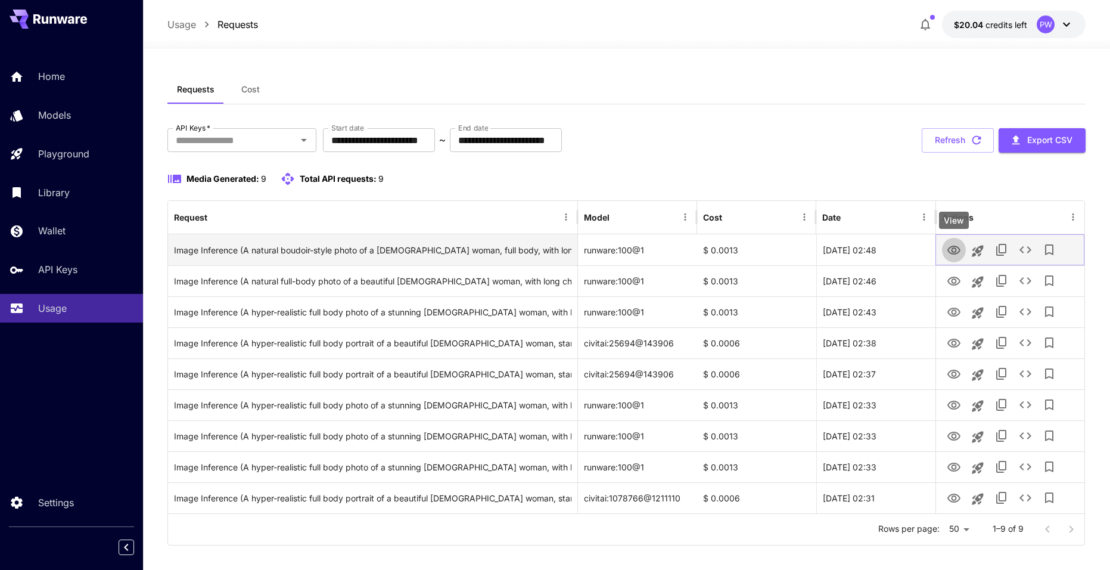
click at [948, 250] on icon "View" at bounding box center [954, 250] width 13 height 9
click at [952, 249] on icon "View" at bounding box center [954, 250] width 13 height 9
